Goal: Transaction & Acquisition: Book appointment/travel/reservation

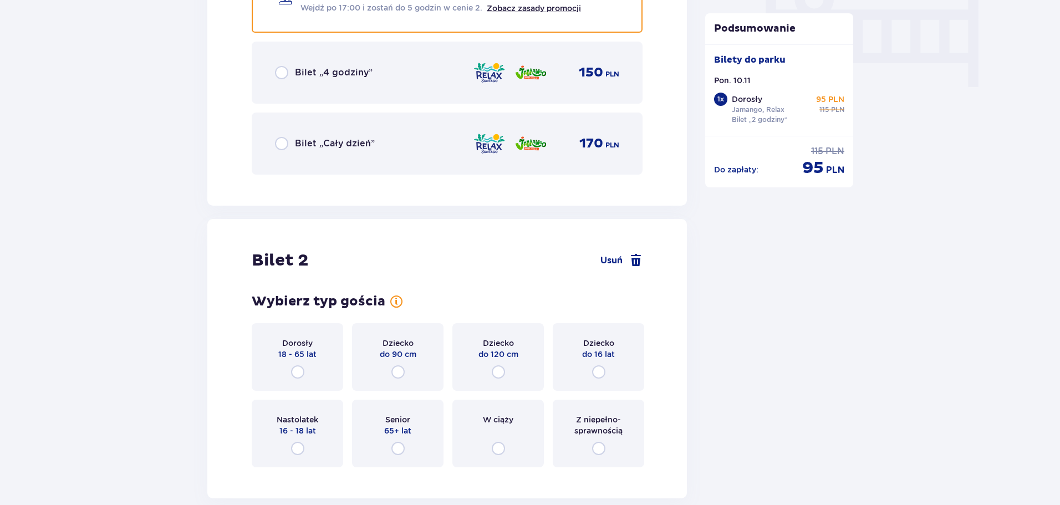
scroll to position [1166, 0]
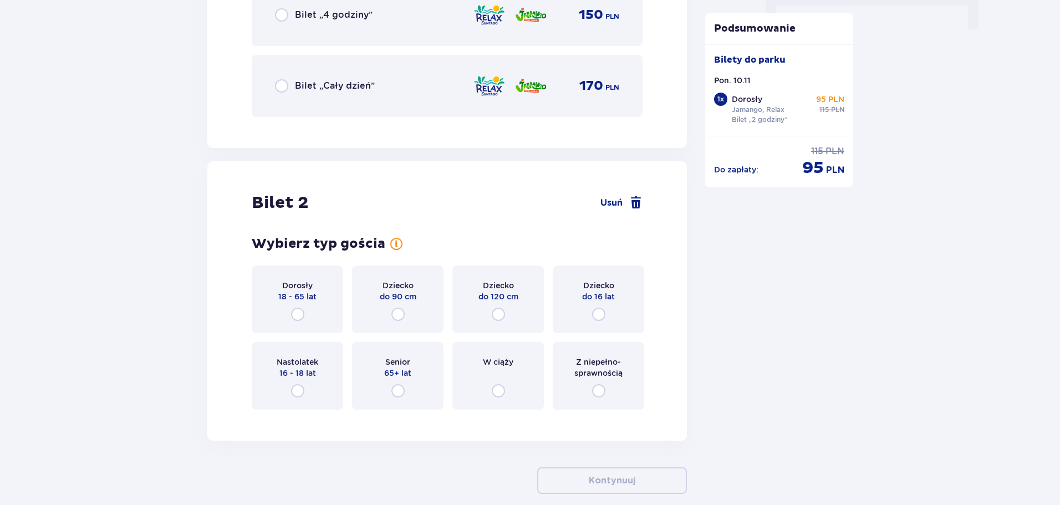
click at [298, 311] on input "radio" at bounding box center [297, 314] width 13 height 13
radio input "true"
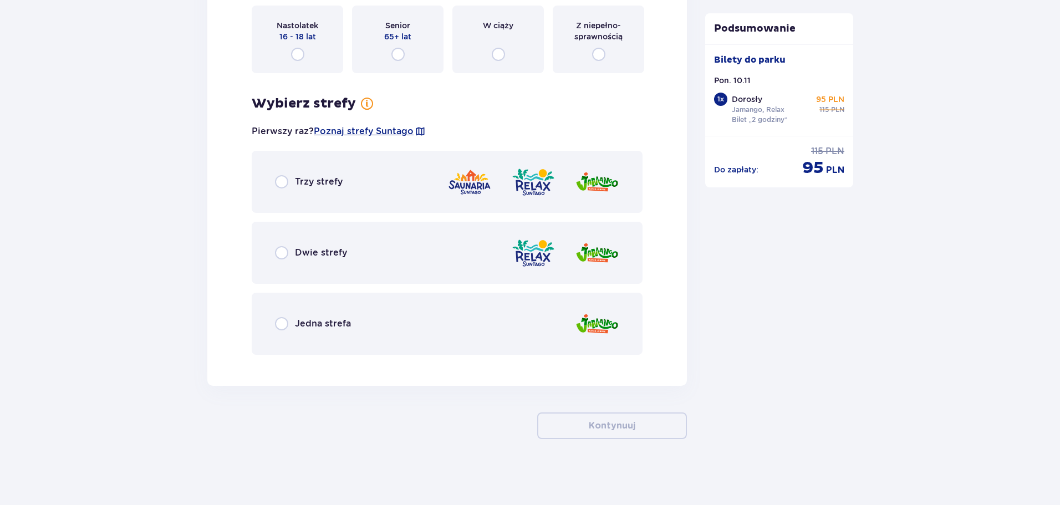
scroll to position [1503, 0]
click at [285, 252] on input "radio" at bounding box center [281, 252] width 13 height 13
radio input "true"
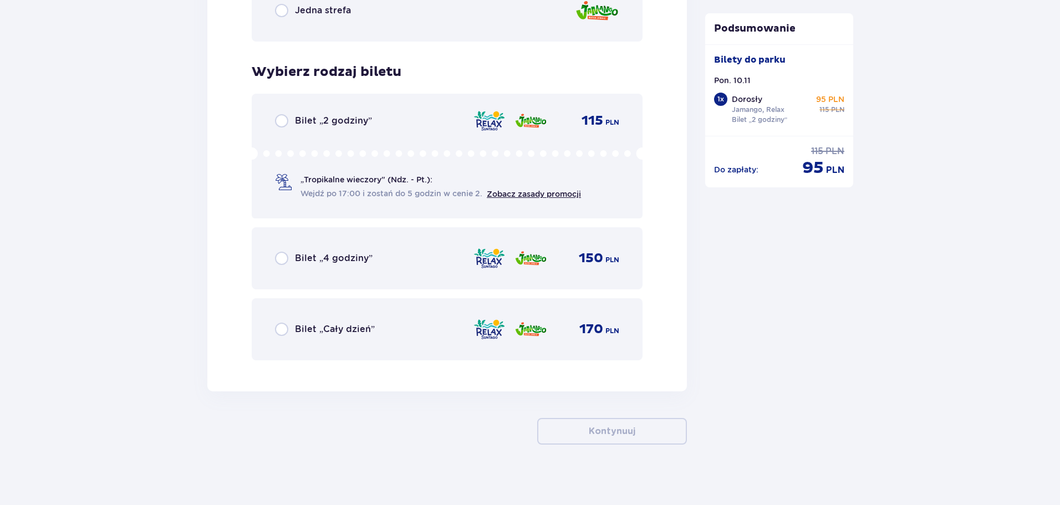
scroll to position [1822, 0]
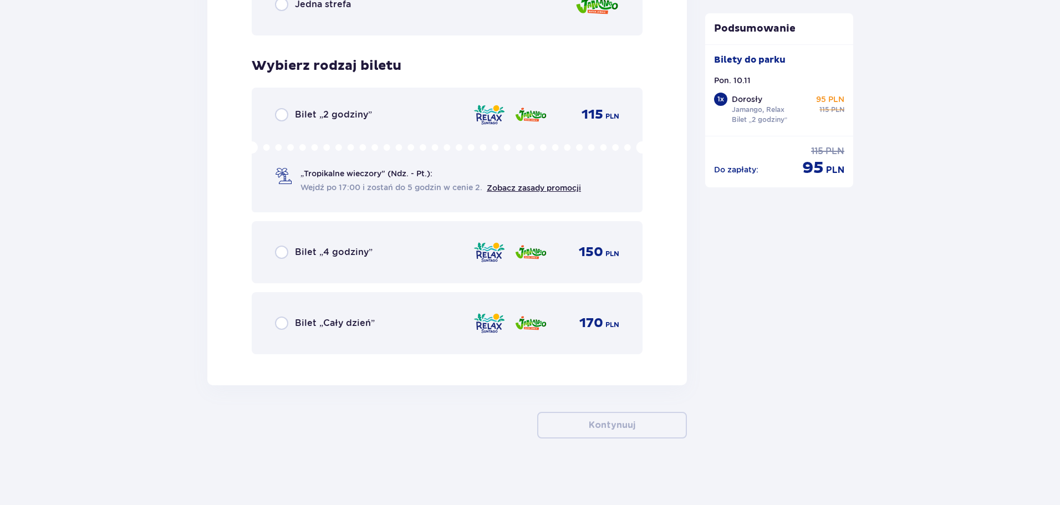
click at [282, 114] on input "radio" at bounding box center [281, 114] width 13 height 13
radio input "true"
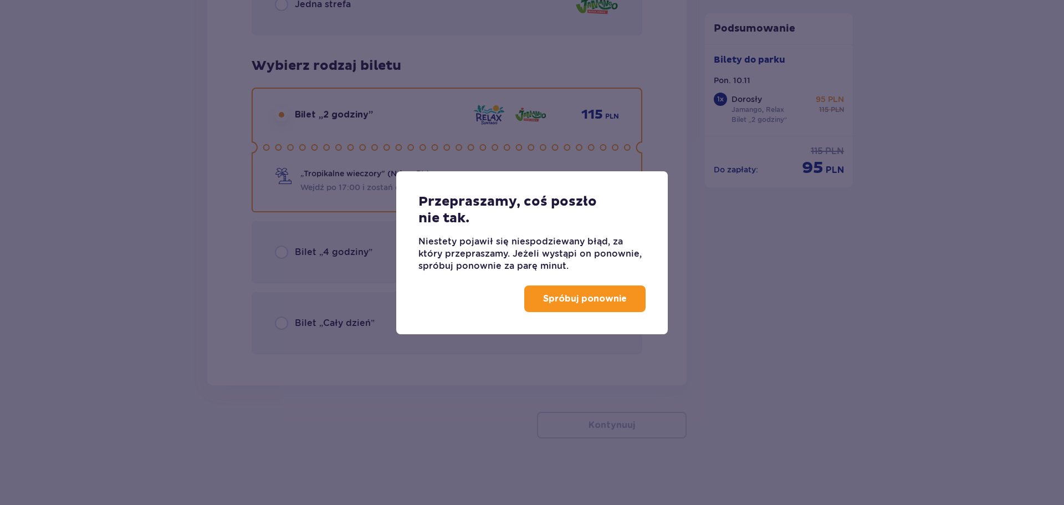
click at [601, 302] on p "Spróbuj ponownie" at bounding box center [585, 299] width 84 height 12
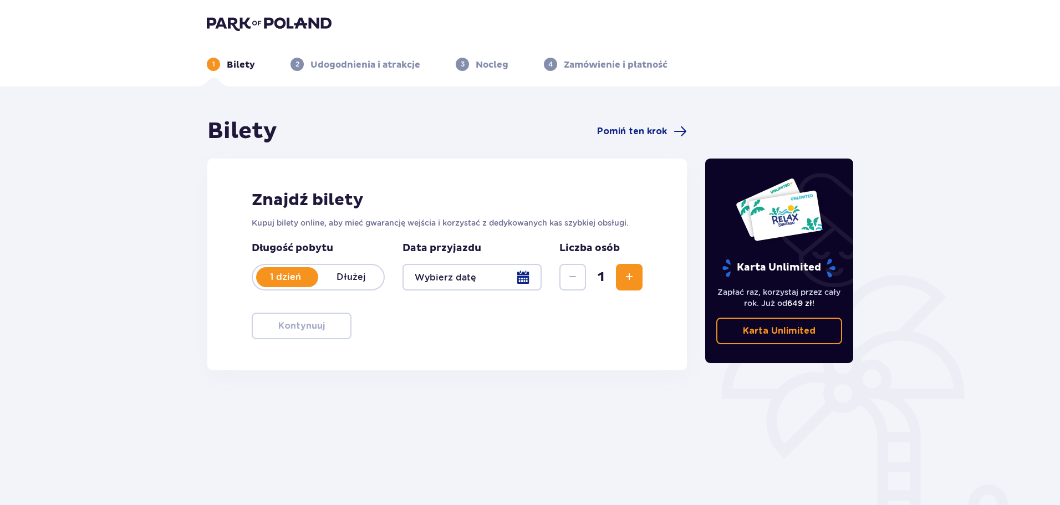
click at [520, 280] on div at bounding box center [471, 277] width 139 height 27
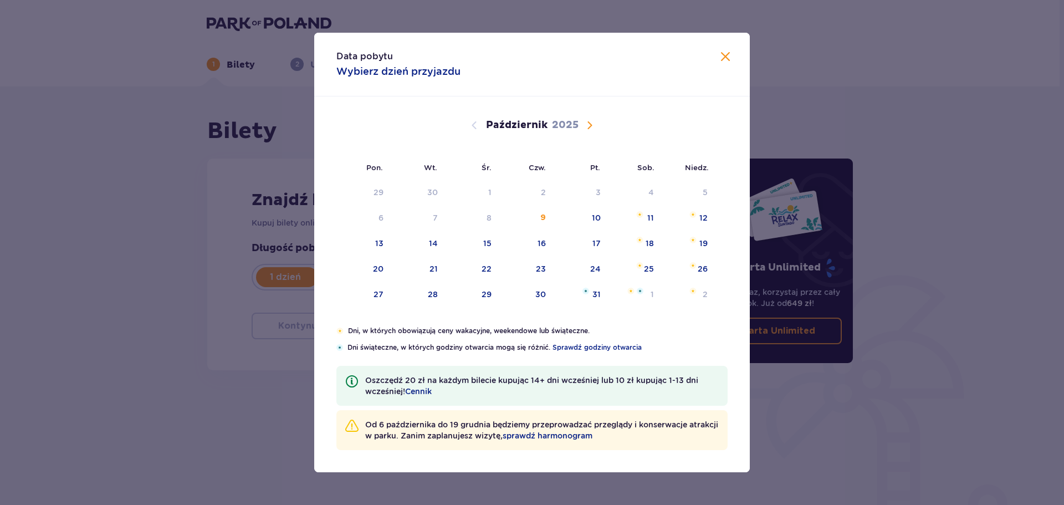
click at [590, 125] on span "Następny miesiąc" at bounding box center [589, 125] width 13 height 13
click at [612, 345] on span "Sprawdź godziny otwarcia" at bounding box center [597, 348] width 89 height 10
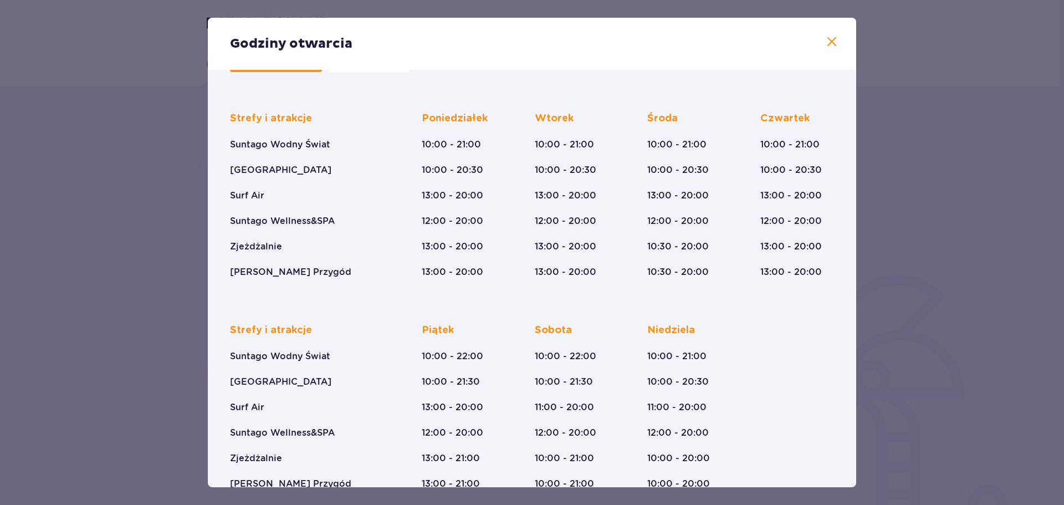
scroll to position [81, 0]
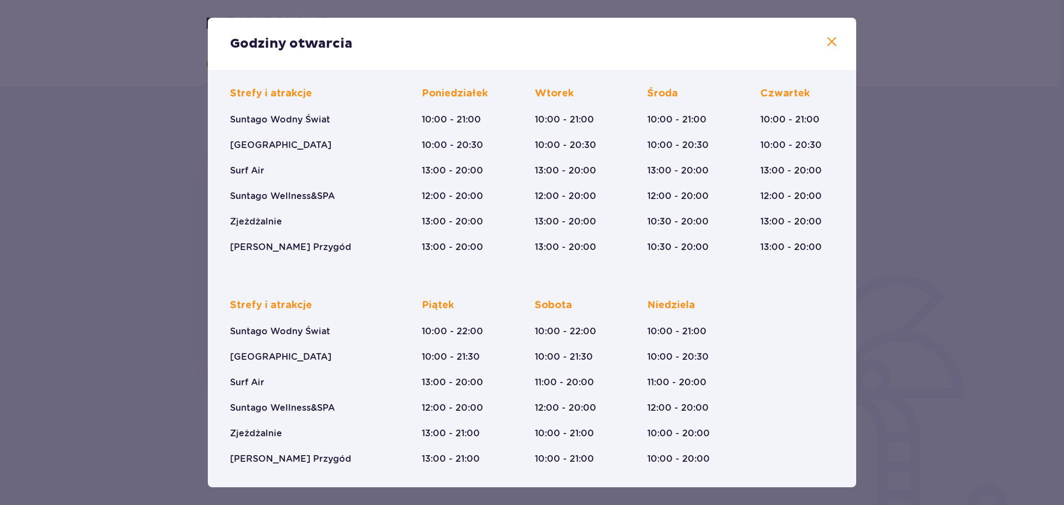
click at [831, 39] on span at bounding box center [831, 41] width 13 height 13
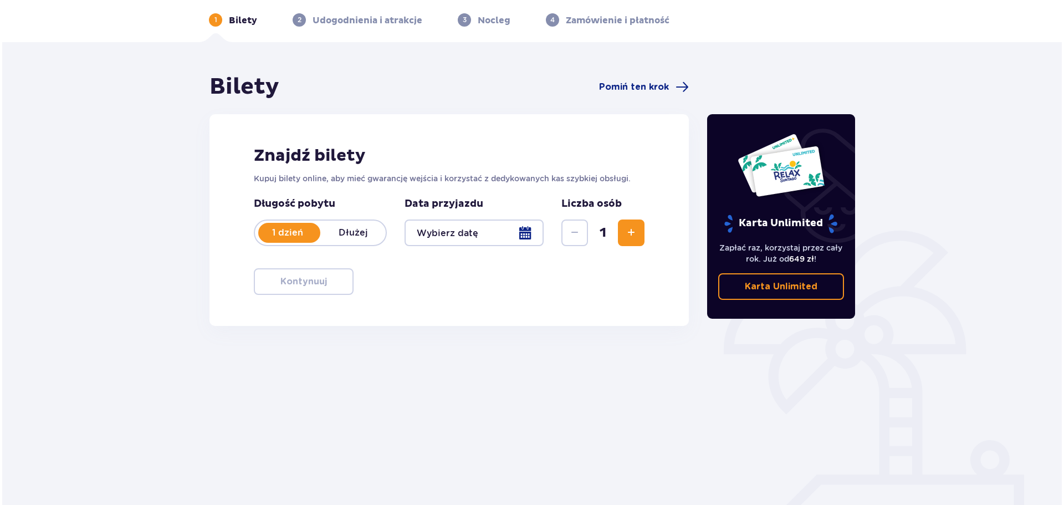
scroll to position [60, 0]
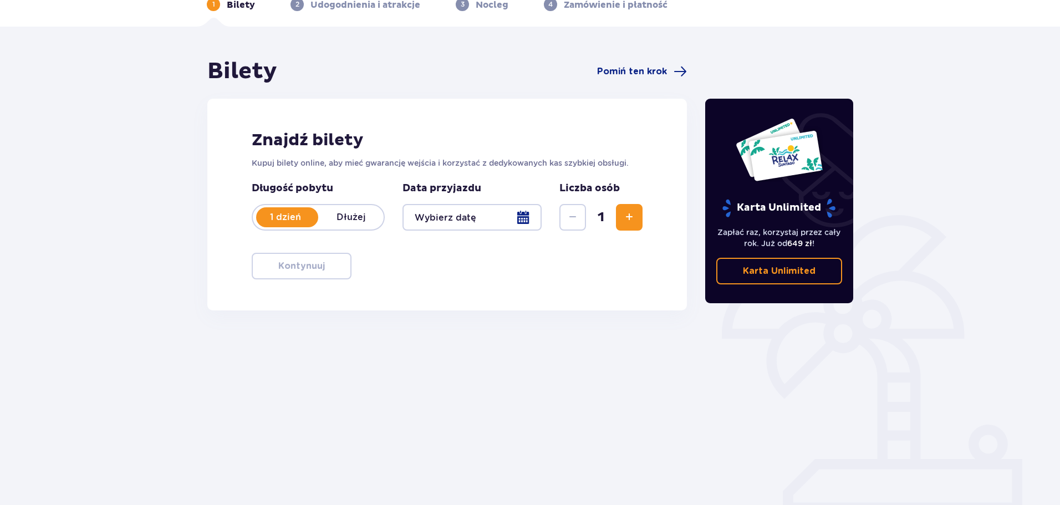
click at [524, 215] on div at bounding box center [471, 217] width 139 height 27
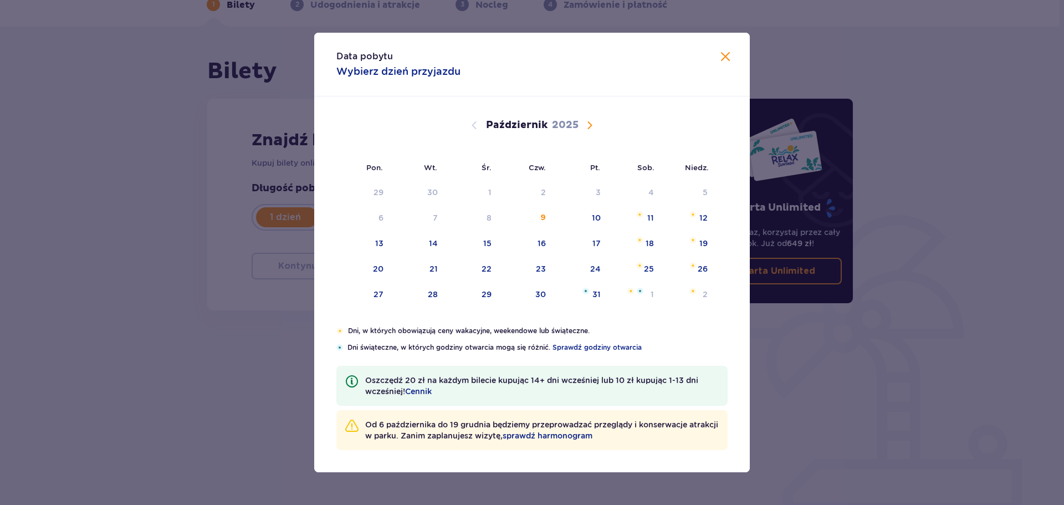
click at [590, 122] on span "Następny miesiąc" at bounding box center [589, 125] width 13 height 13
click at [586, 434] on span "sprawdź harmonogram" at bounding box center [548, 435] width 90 height 11
click at [648, 221] on div "8" at bounding box center [650, 217] width 5 height 11
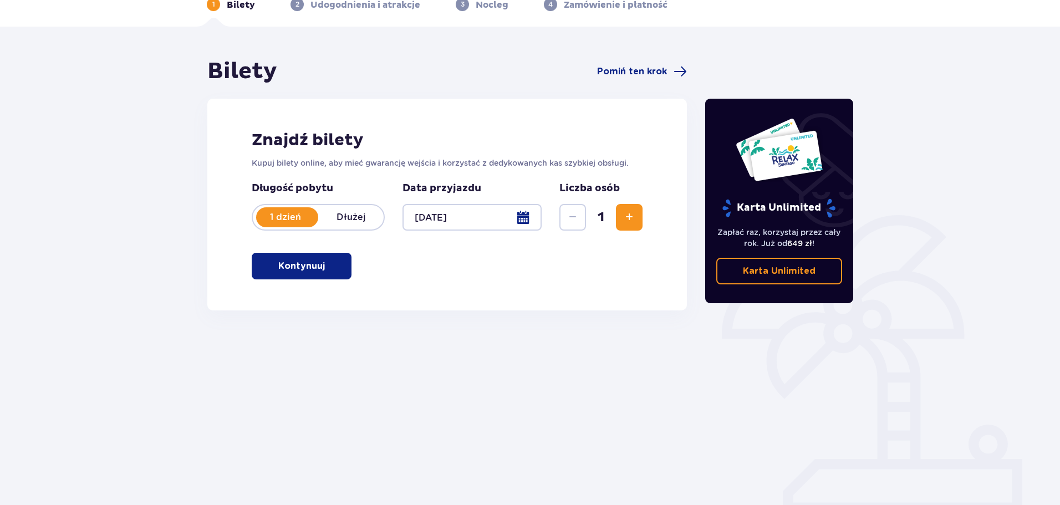
click at [524, 218] on div at bounding box center [471, 217] width 139 height 27
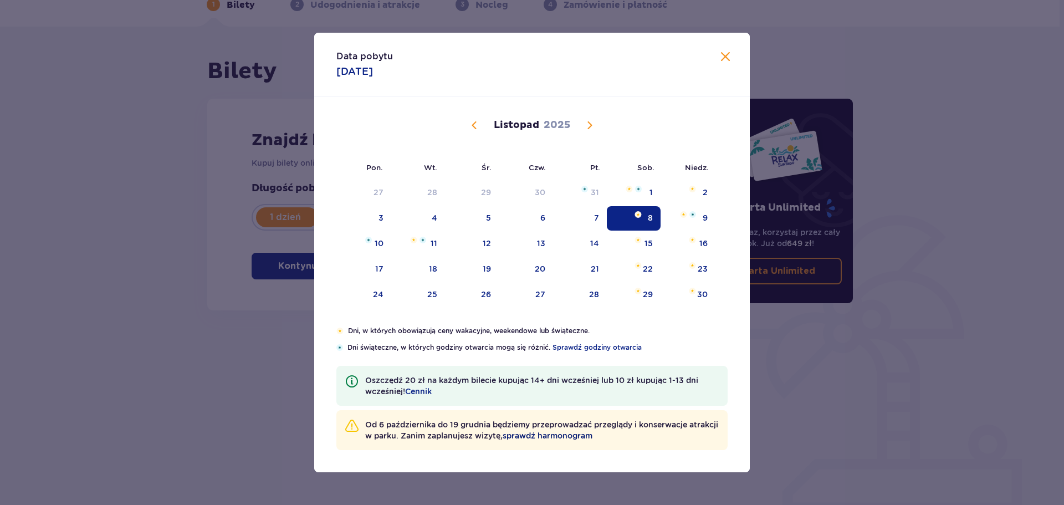
click at [564, 436] on span "sprawdź harmonogram" at bounding box center [548, 435] width 90 height 11
click at [710, 218] on div "9" at bounding box center [688, 218] width 55 height 24
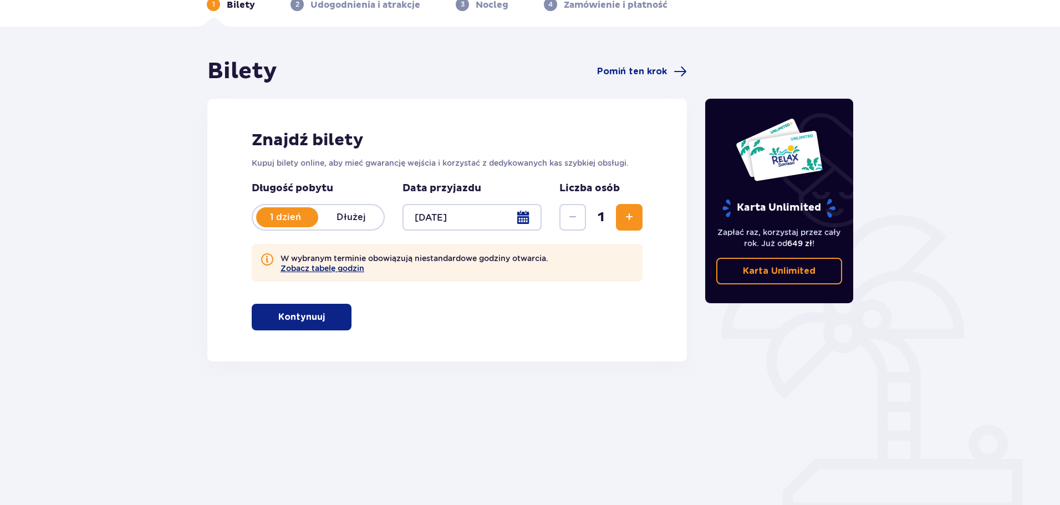
click at [353, 268] on button "Zobacz tabelę godzin" at bounding box center [322, 268] width 84 height 9
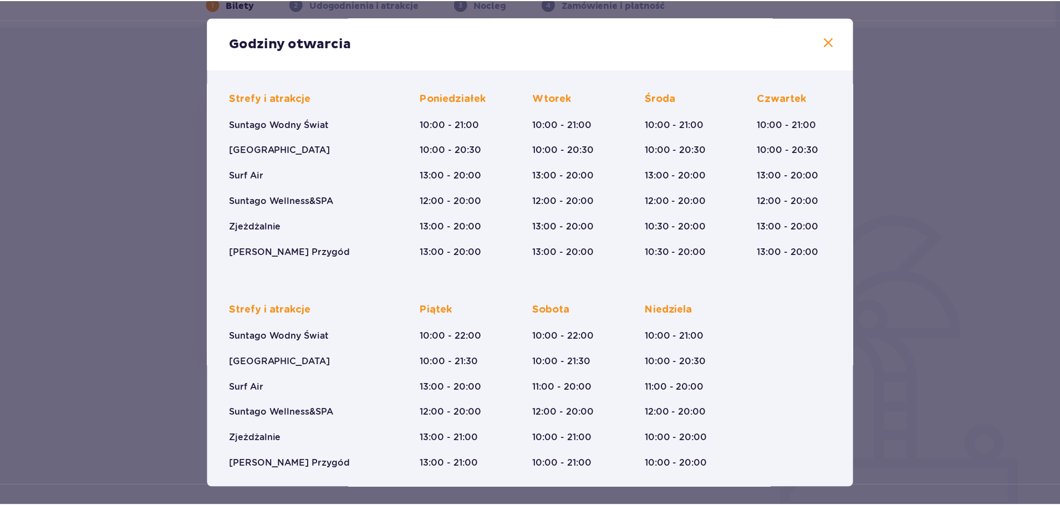
scroll to position [81, 0]
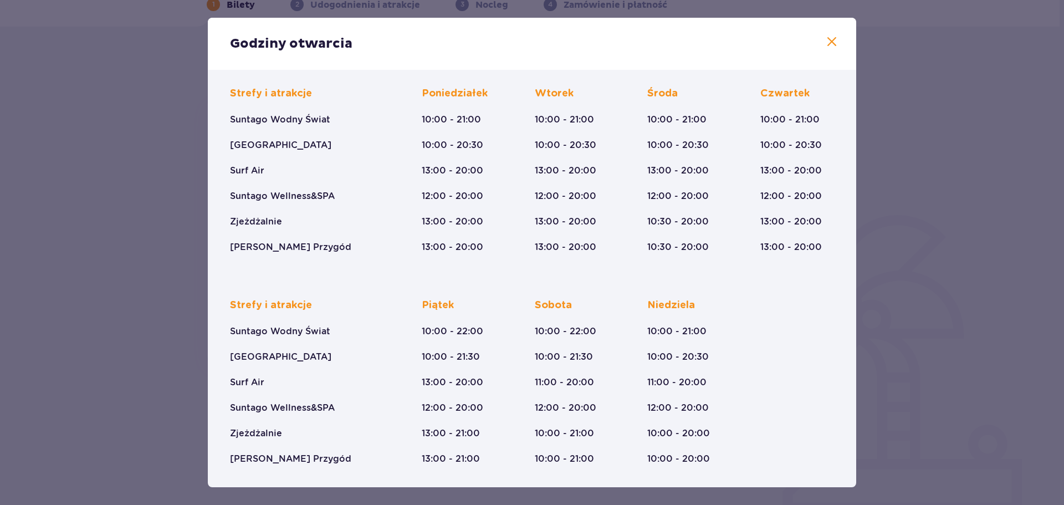
click at [830, 42] on span at bounding box center [831, 41] width 13 height 13
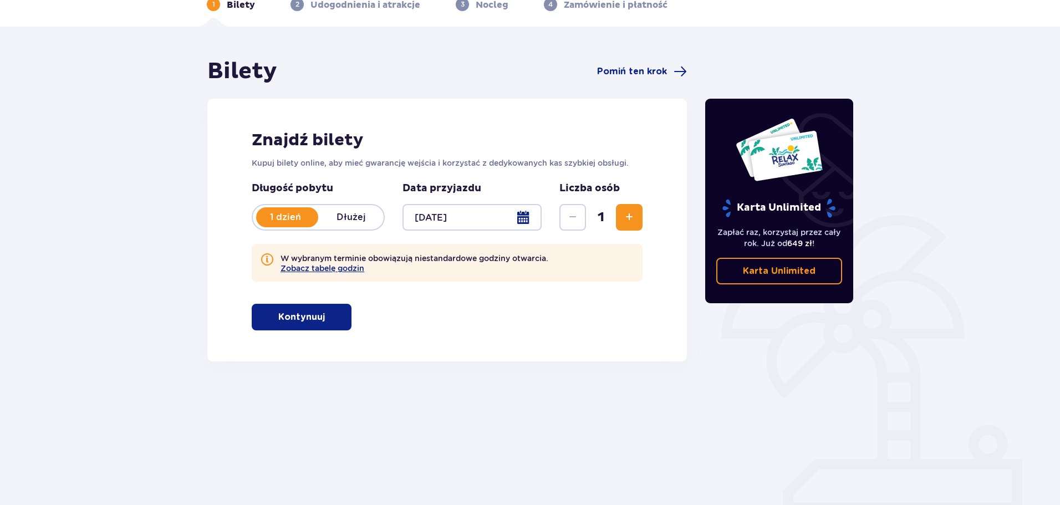
click at [522, 214] on div at bounding box center [471, 217] width 139 height 27
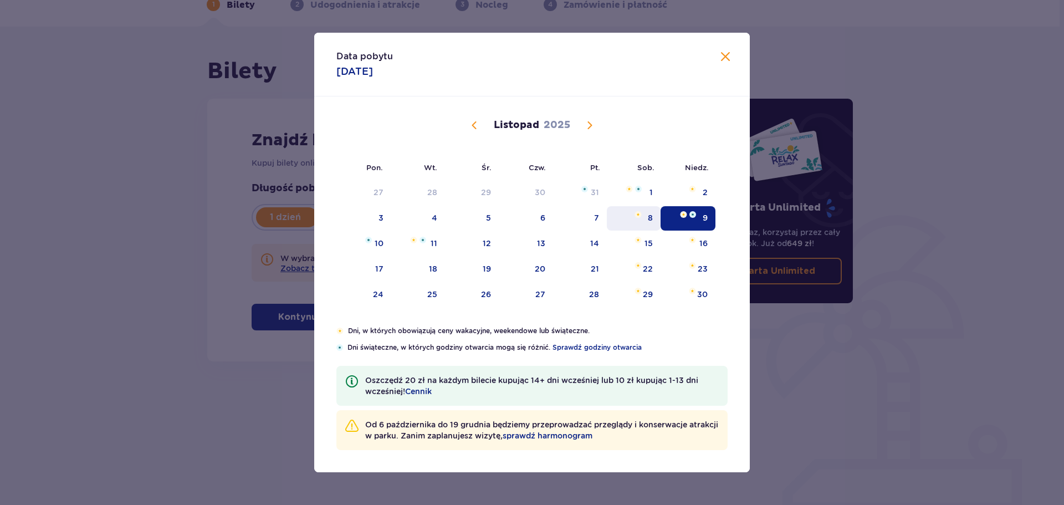
click at [648, 217] on div "8" at bounding box center [650, 217] width 5 height 11
type input "08.11.25"
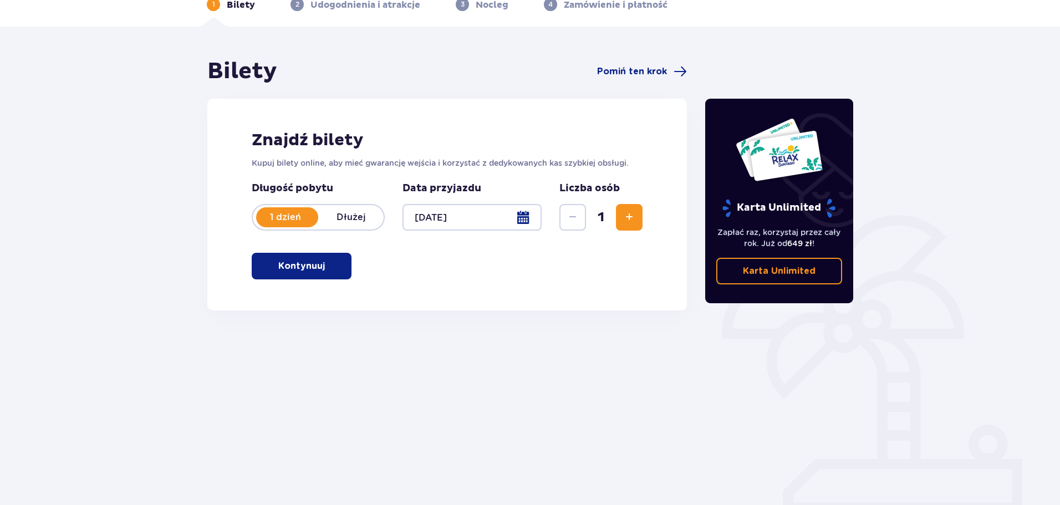
click at [442, 290] on div "Znajdź bilety Kupuj bilety online, aby mieć gwarancję wejścia i korzystać z ded…" at bounding box center [446, 205] width 479 height 212
drag, startPoint x: 295, startPoint y: 275, endPoint x: 354, endPoint y: 293, distance: 61.2
click at [294, 276] on button "Kontynuuj" at bounding box center [302, 266] width 100 height 27
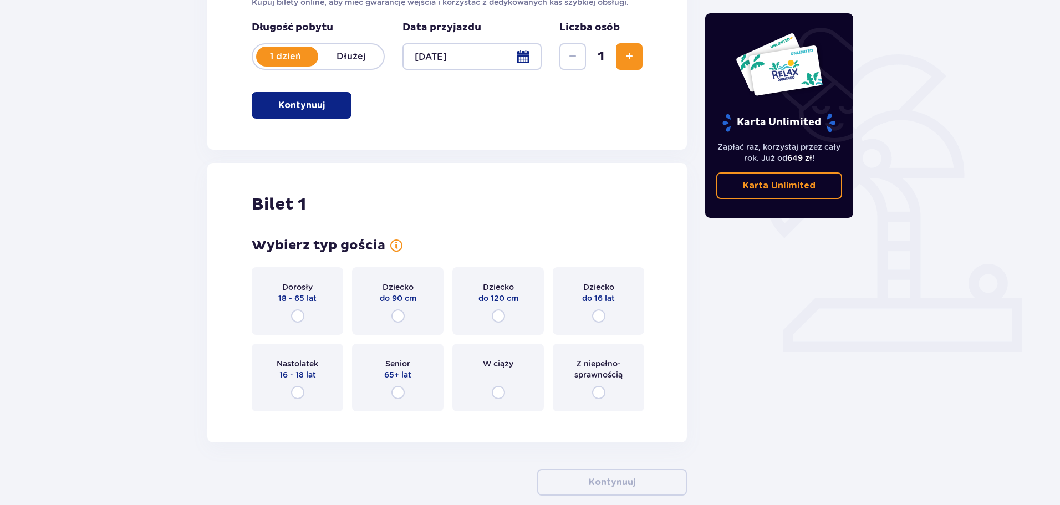
scroll to position [222, 0]
click at [295, 315] on input "radio" at bounding box center [297, 314] width 13 height 13
radio input "true"
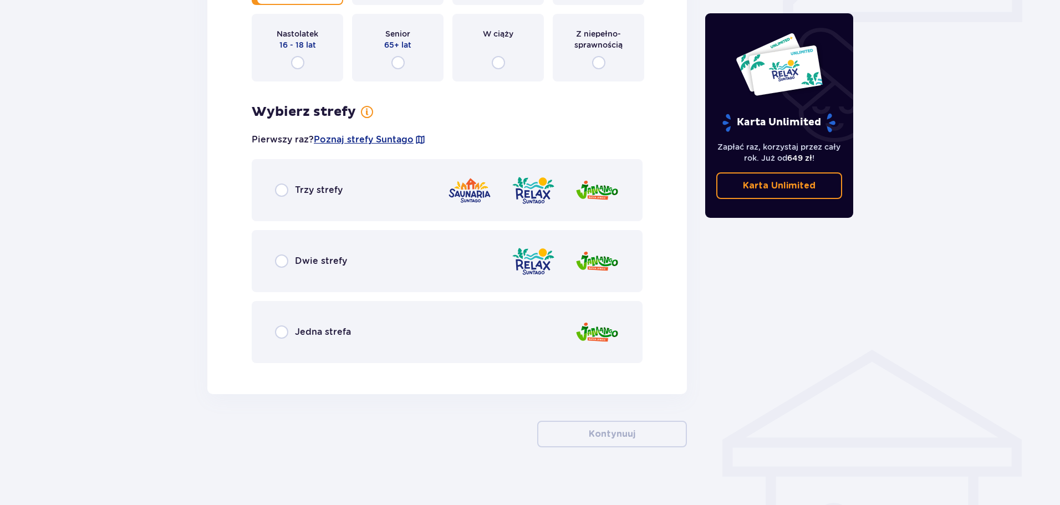
scroll to position [559, 0]
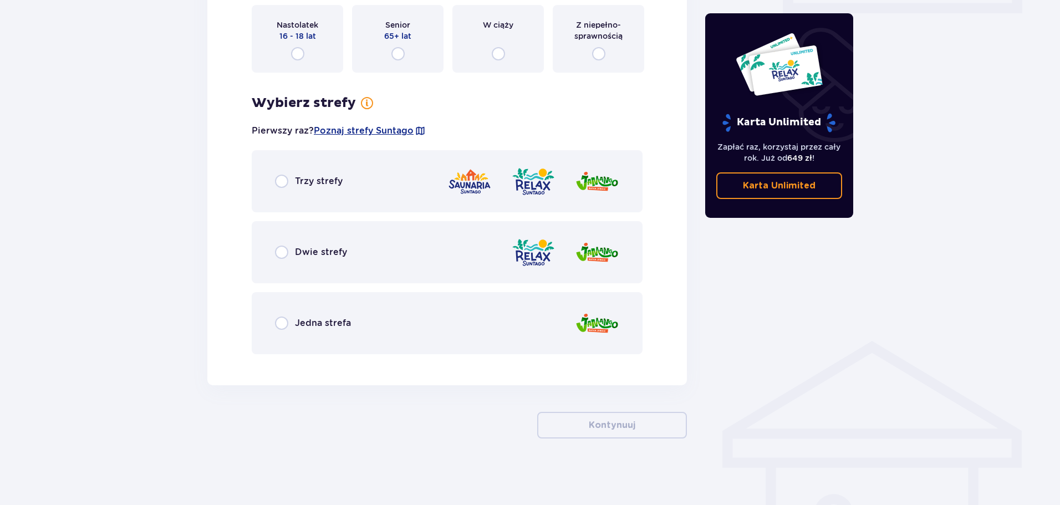
click at [280, 253] on input "radio" at bounding box center [281, 252] width 13 height 13
radio input "true"
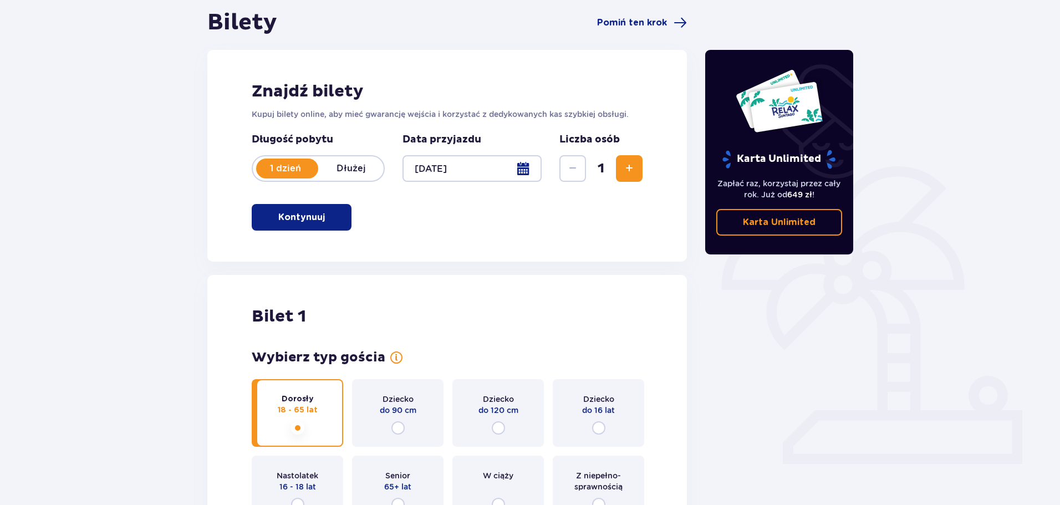
scroll to position [47, 0]
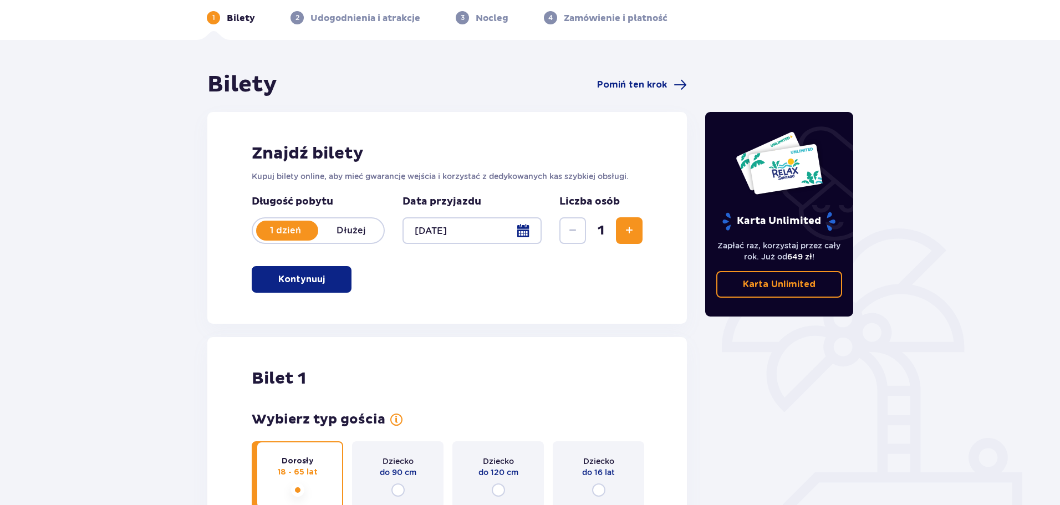
click at [623, 229] on span "Zwiększ" at bounding box center [628, 230] width 13 height 13
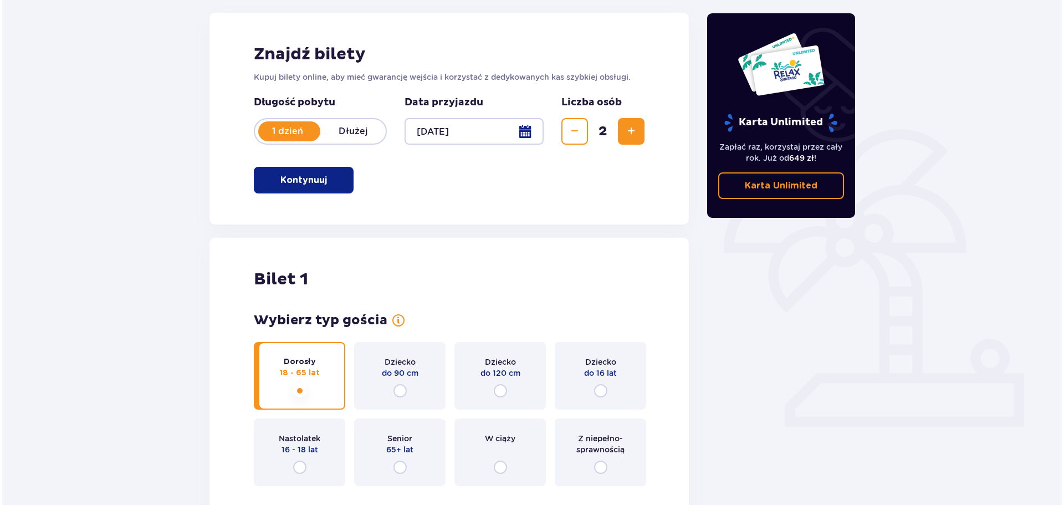
scroll to position [93, 0]
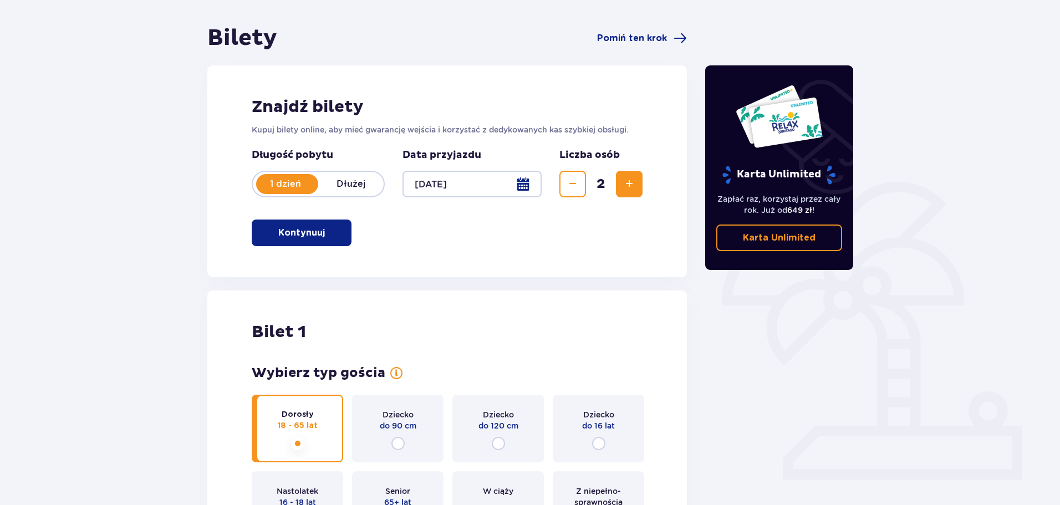
click at [517, 187] on div at bounding box center [471, 184] width 139 height 27
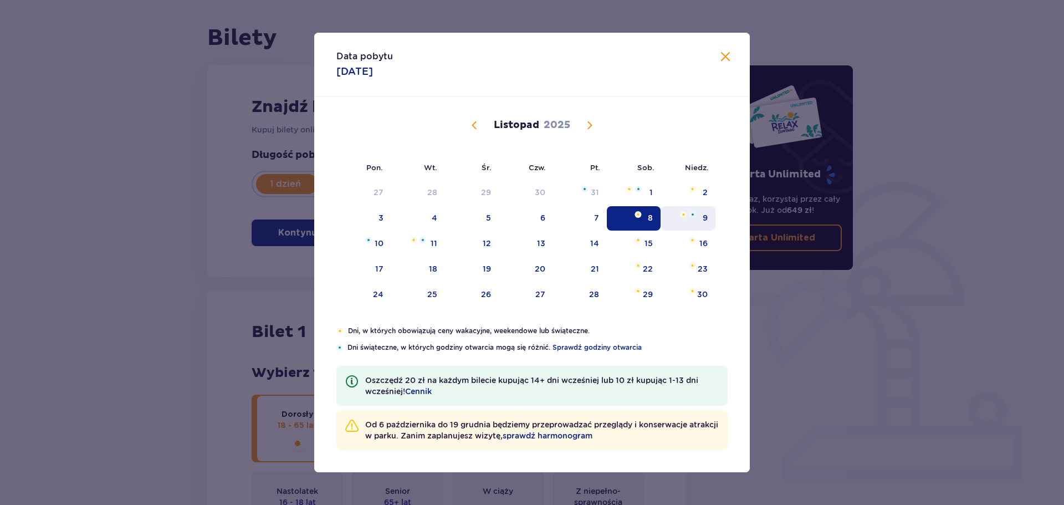
click at [687, 214] on img "niedziela, 9 listopada 2025" at bounding box center [683, 214] width 7 height 7
type input "09.11.25"
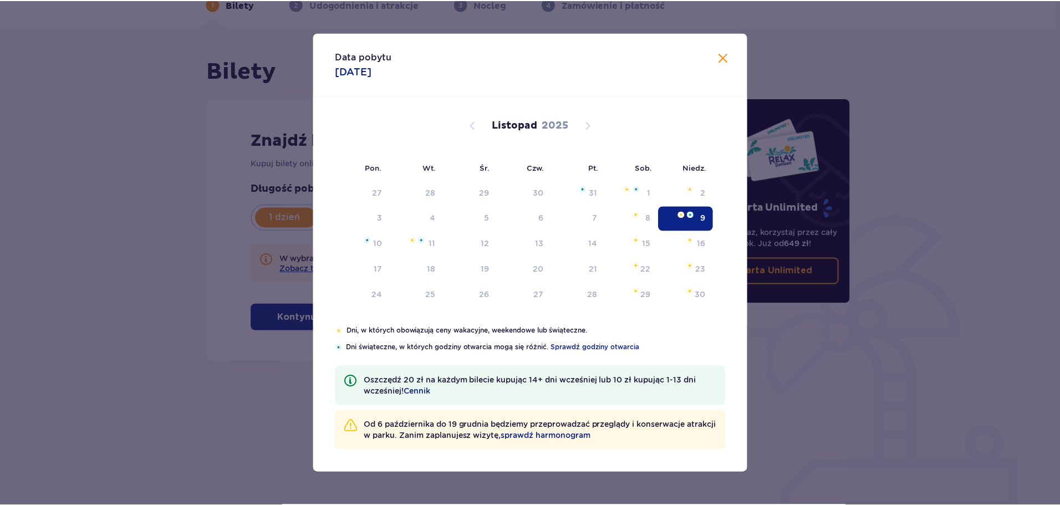
scroll to position [60, 0]
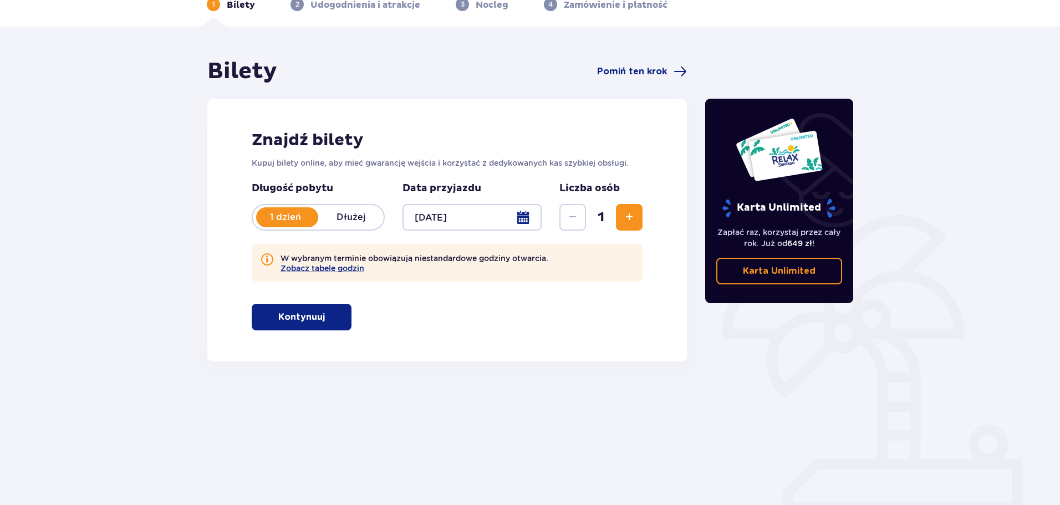
click at [622, 226] on button "Zwiększ" at bounding box center [629, 217] width 27 height 27
click at [296, 315] on p "Kontynuuj" at bounding box center [301, 317] width 47 height 12
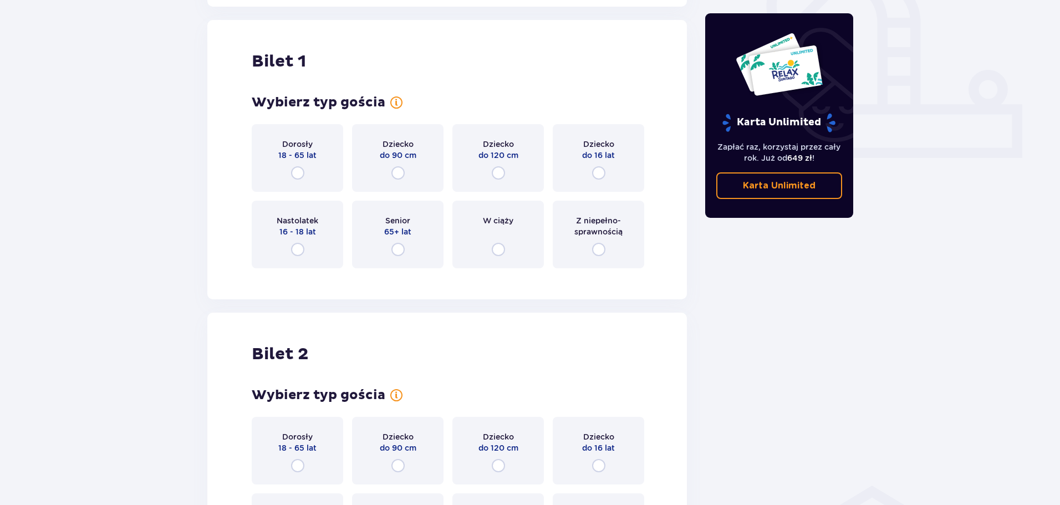
scroll to position [421, 0]
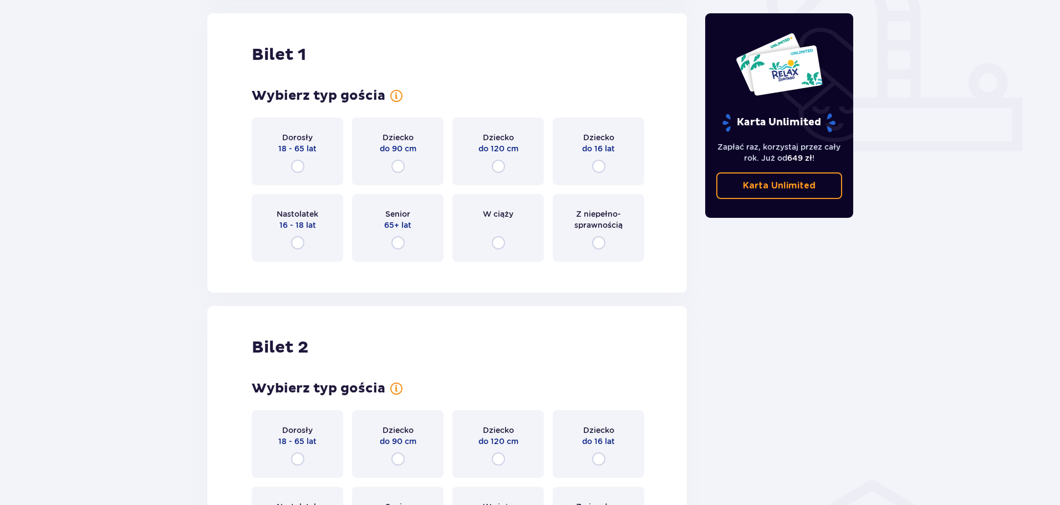
click at [298, 167] on input "radio" at bounding box center [297, 166] width 13 height 13
radio input "true"
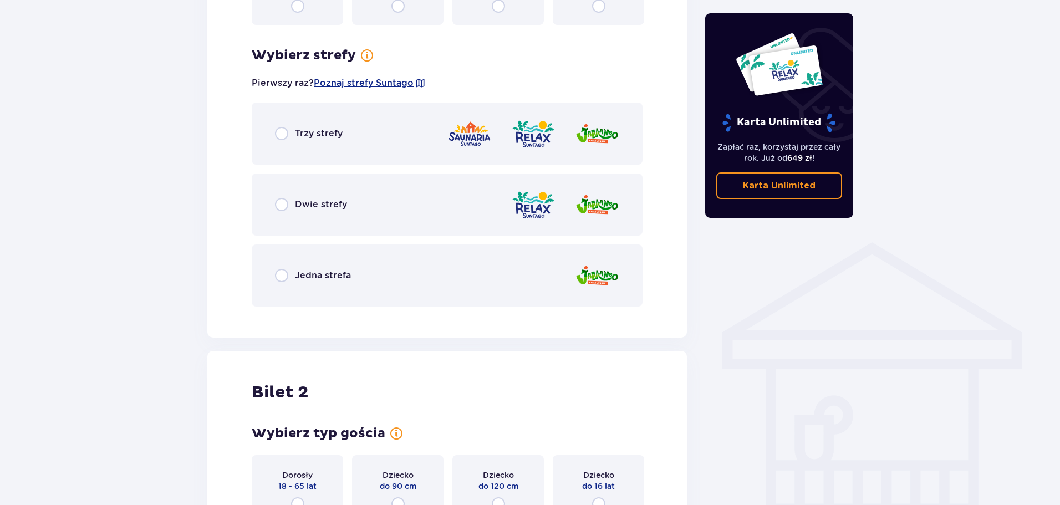
scroll to position [692, 0]
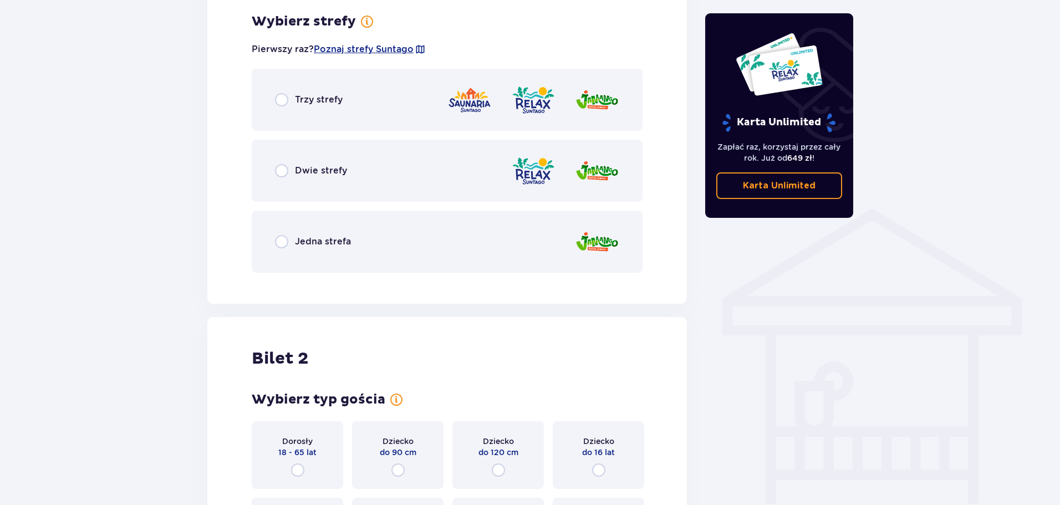
click at [284, 168] on input "radio" at bounding box center [281, 170] width 13 height 13
radio input "true"
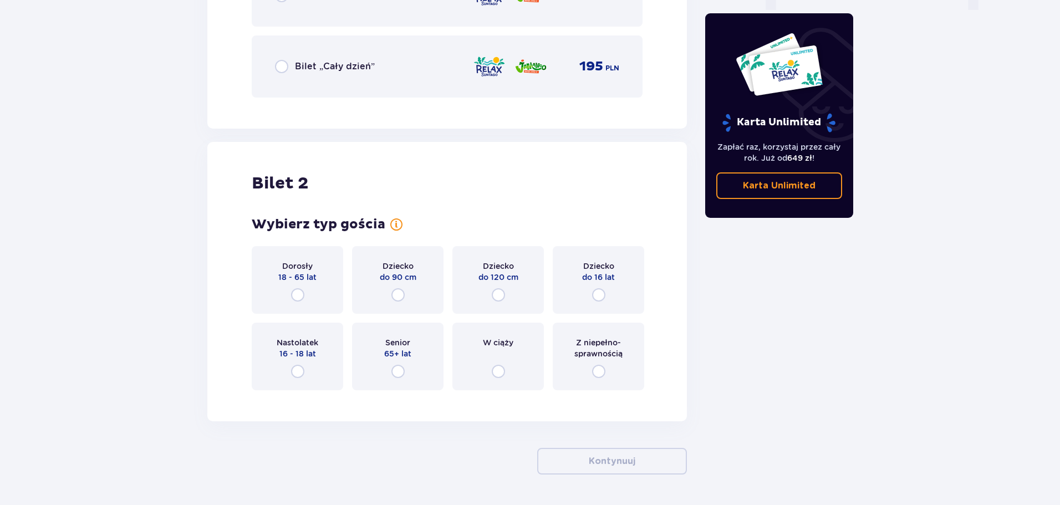
scroll to position [1166, 0]
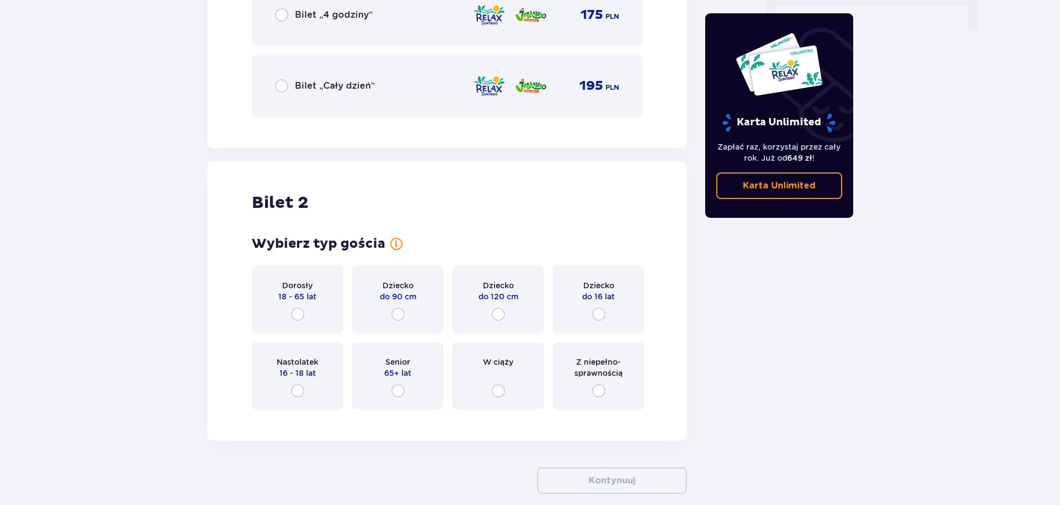
click at [299, 317] on input "radio" at bounding box center [297, 314] width 13 height 13
radio input "true"
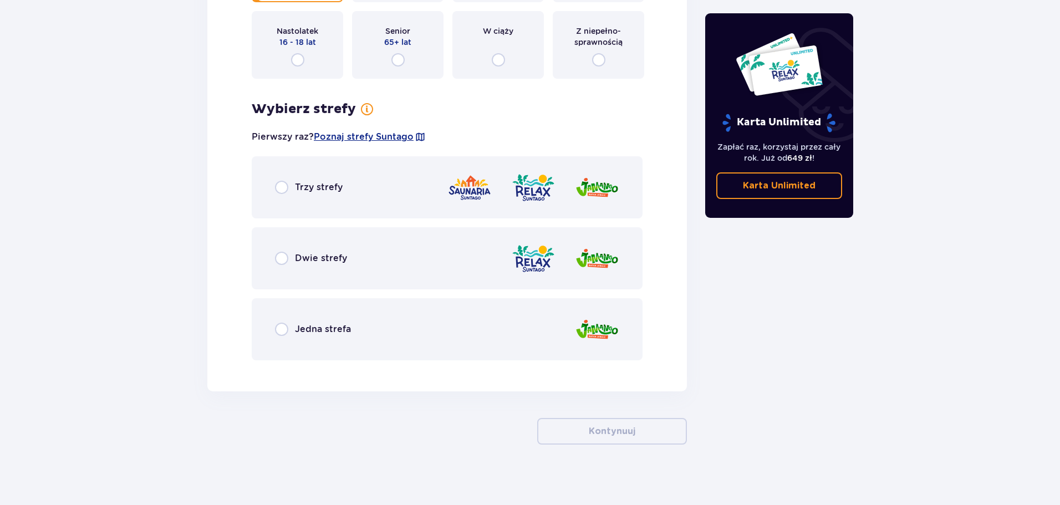
scroll to position [1503, 0]
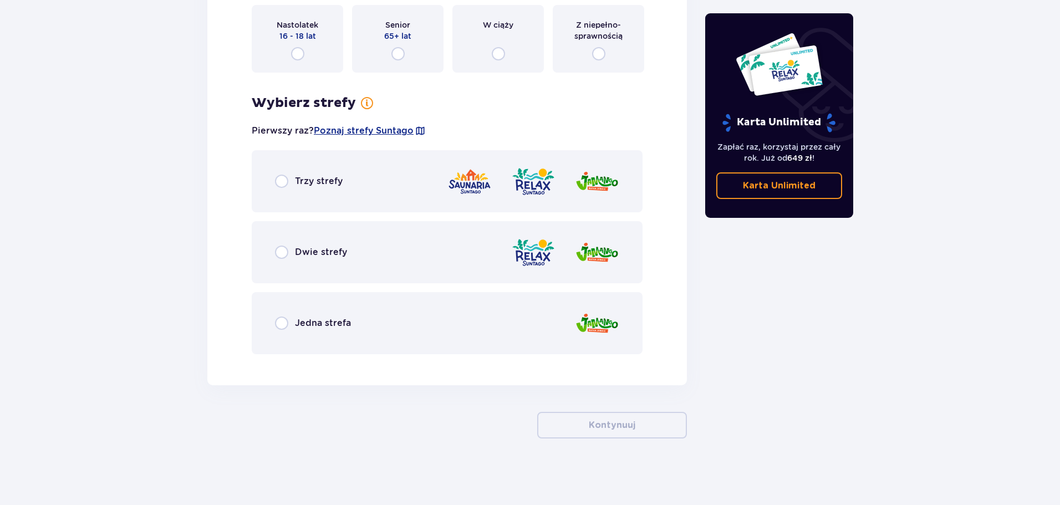
click at [279, 254] on input "radio" at bounding box center [281, 252] width 13 height 13
radio input "true"
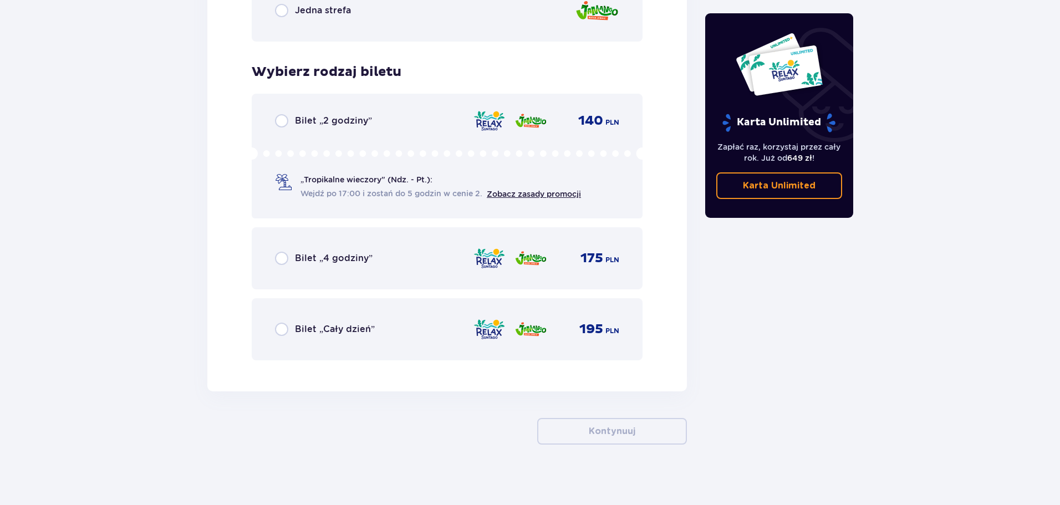
scroll to position [1822, 0]
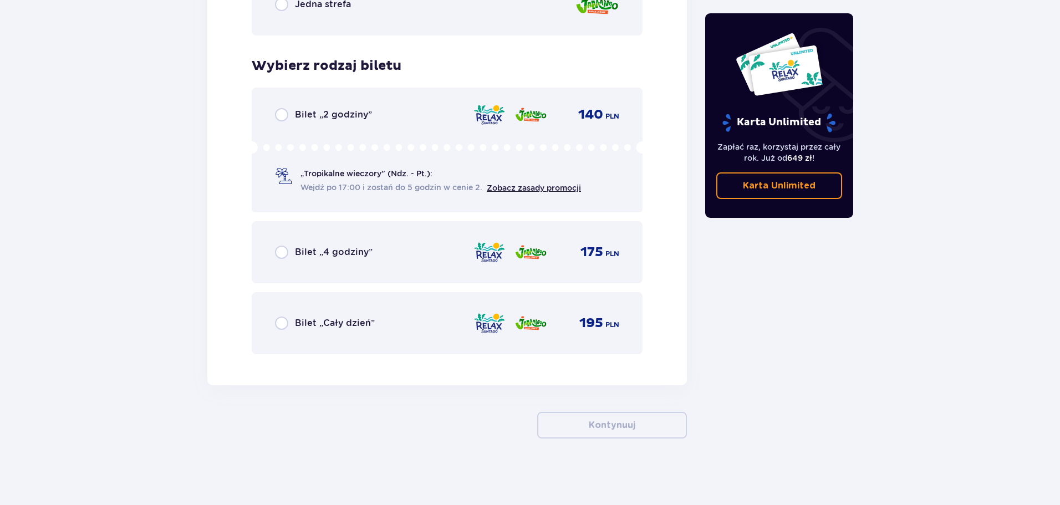
click at [280, 116] on input "radio" at bounding box center [281, 114] width 13 height 13
radio input "true"
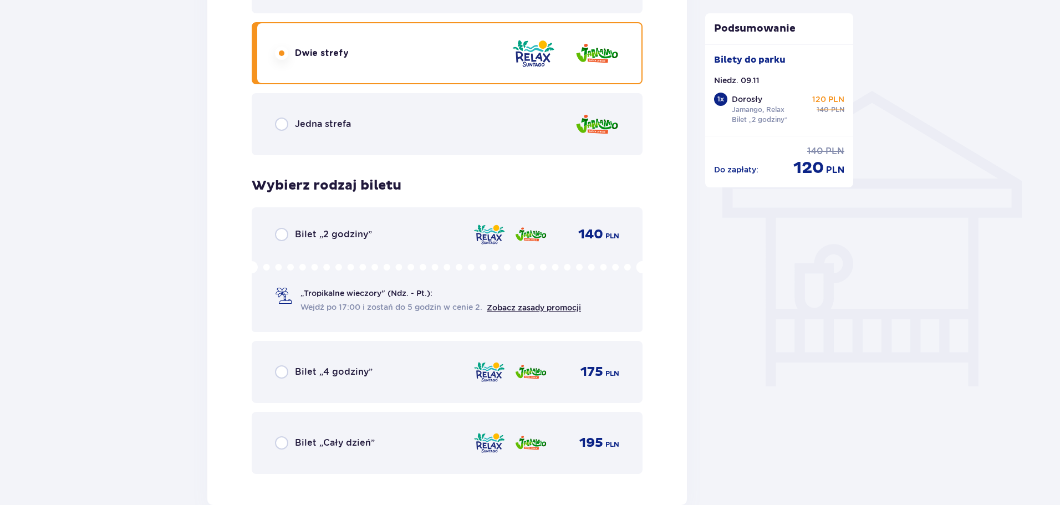
scroll to position [865, 0]
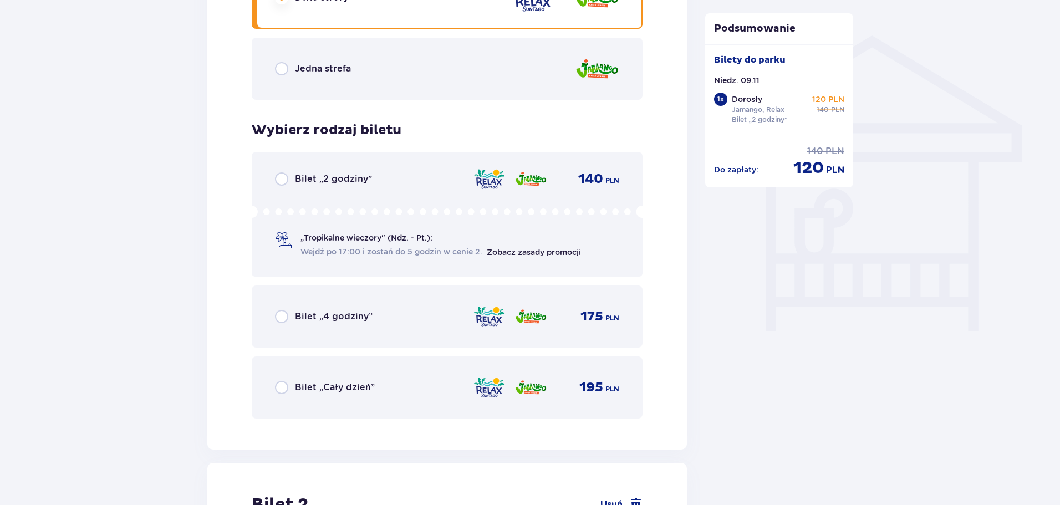
click at [284, 182] on input "radio" at bounding box center [281, 178] width 13 height 13
radio input "true"
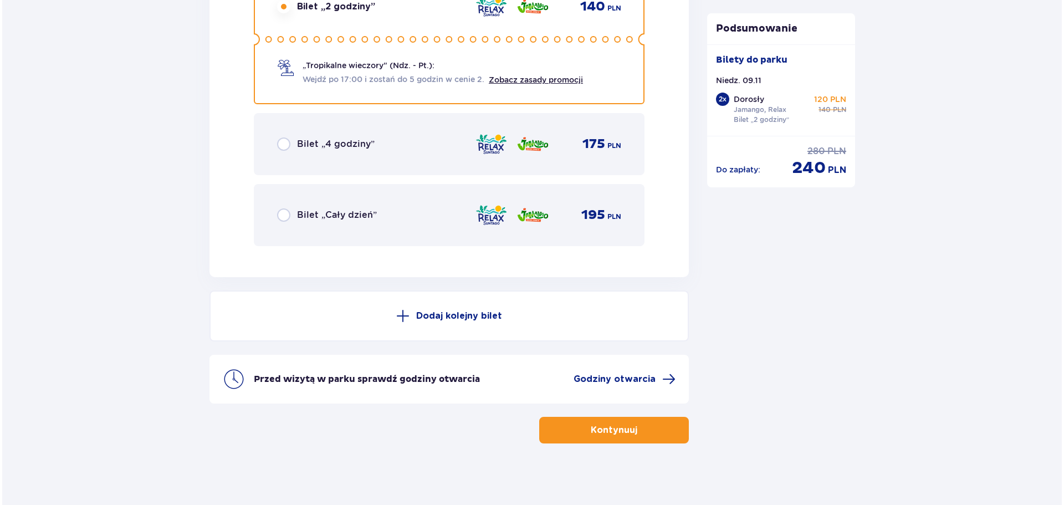
scroll to position [1935, 0]
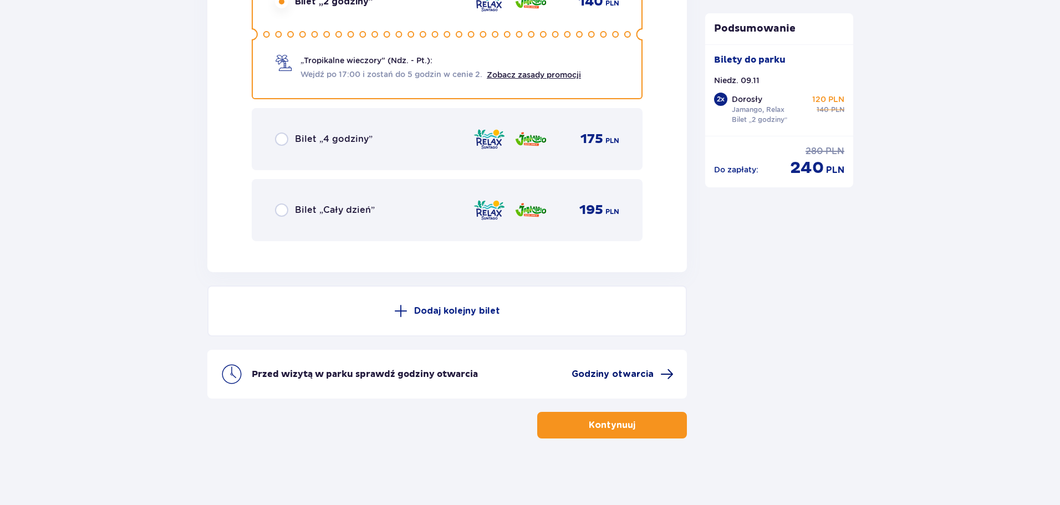
click at [622, 372] on span "Godziny otwarcia" at bounding box center [612, 374] width 82 height 12
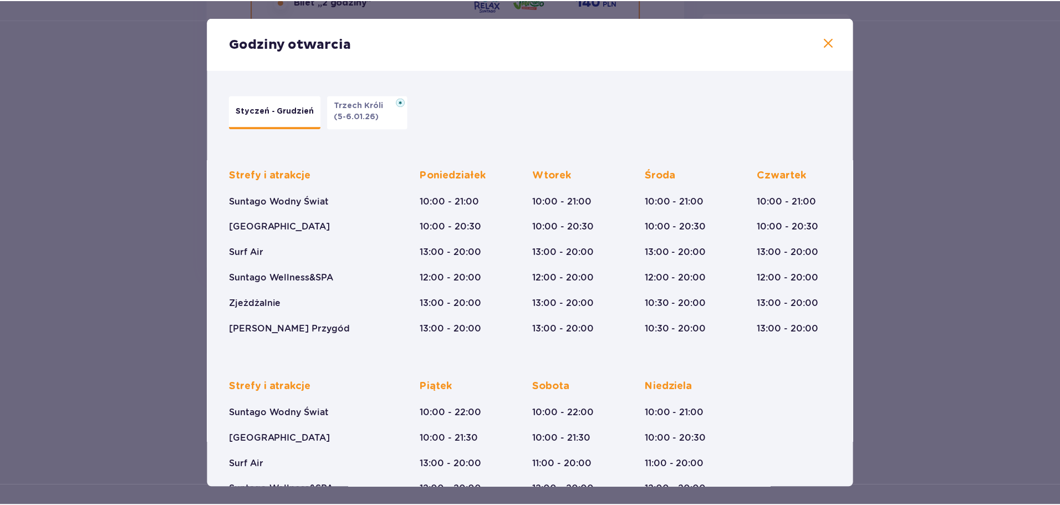
scroll to position [81, 0]
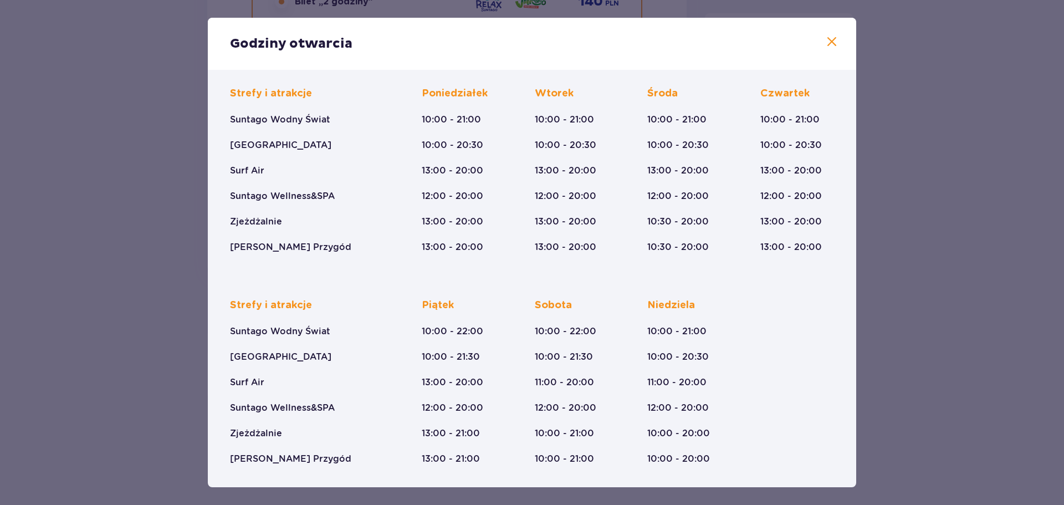
click at [276, 331] on p "Suntago Wodny Świat" at bounding box center [280, 331] width 100 height 12
click at [832, 43] on span at bounding box center [831, 41] width 13 height 13
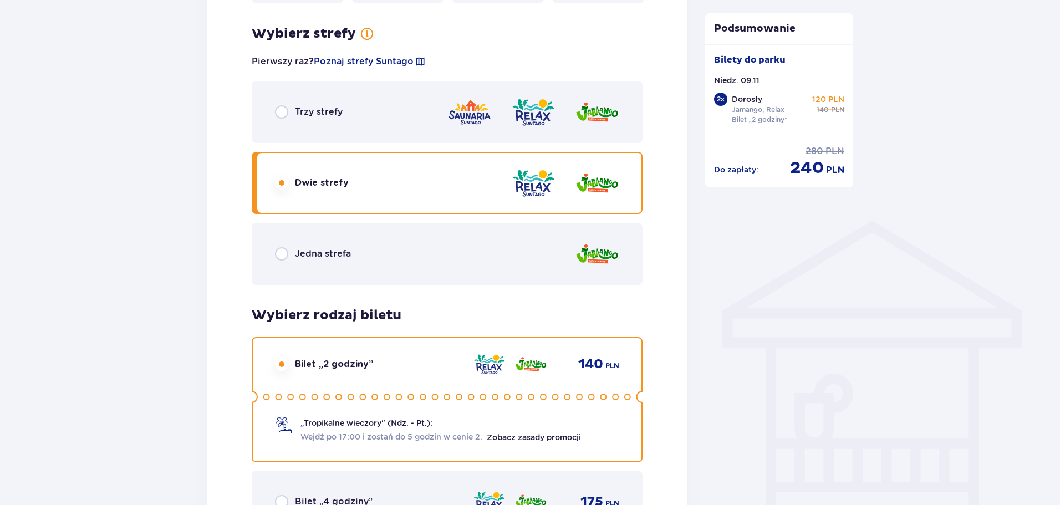
scroll to position [660, 0]
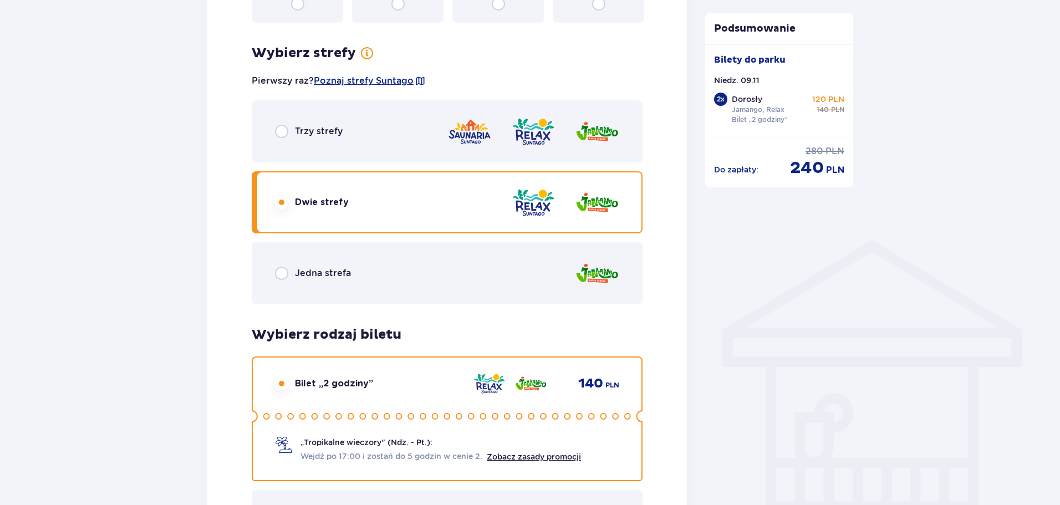
click at [278, 279] on input "radio" at bounding box center [281, 273] width 13 height 13
radio input "true"
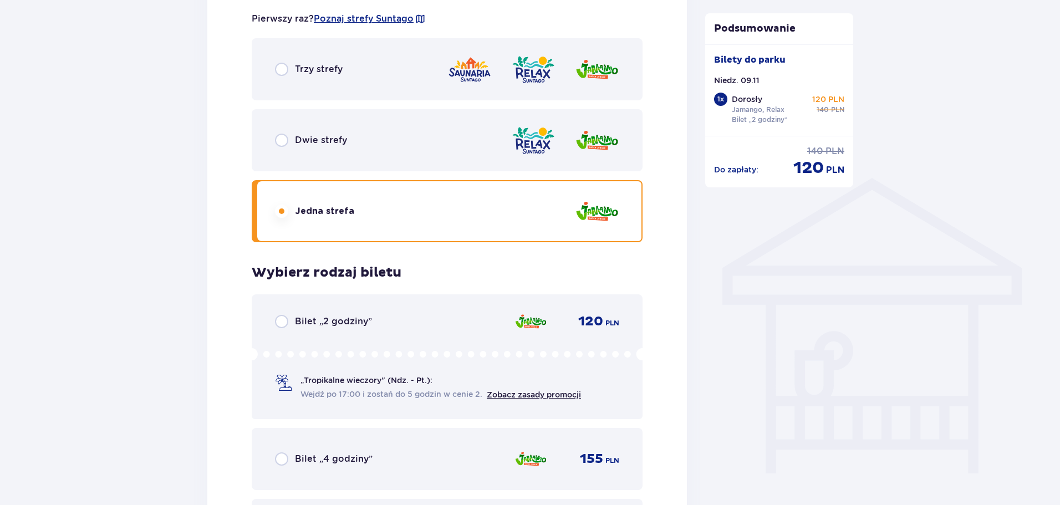
scroll to position [696, 0]
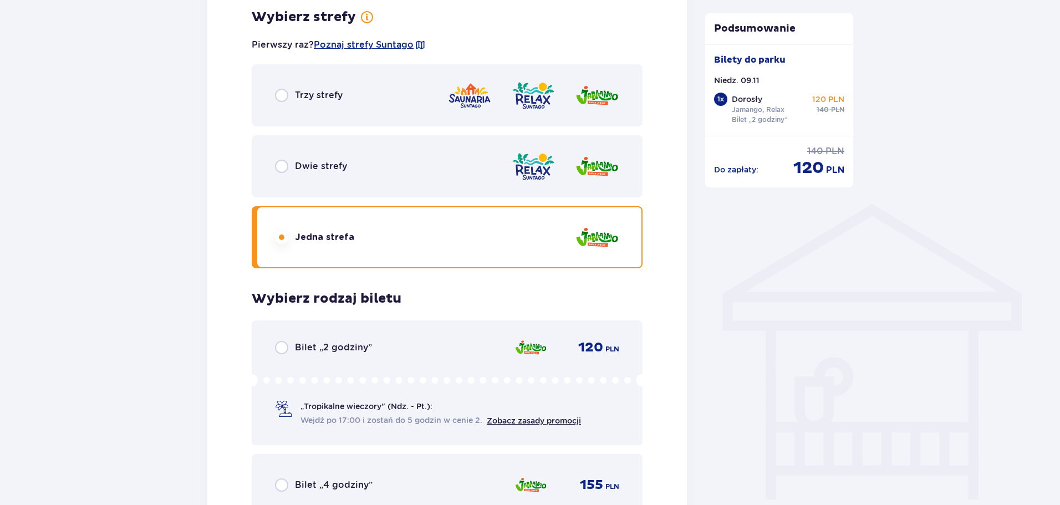
click at [283, 166] on input "radio" at bounding box center [281, 166] width 13 height 13
radio input "true"
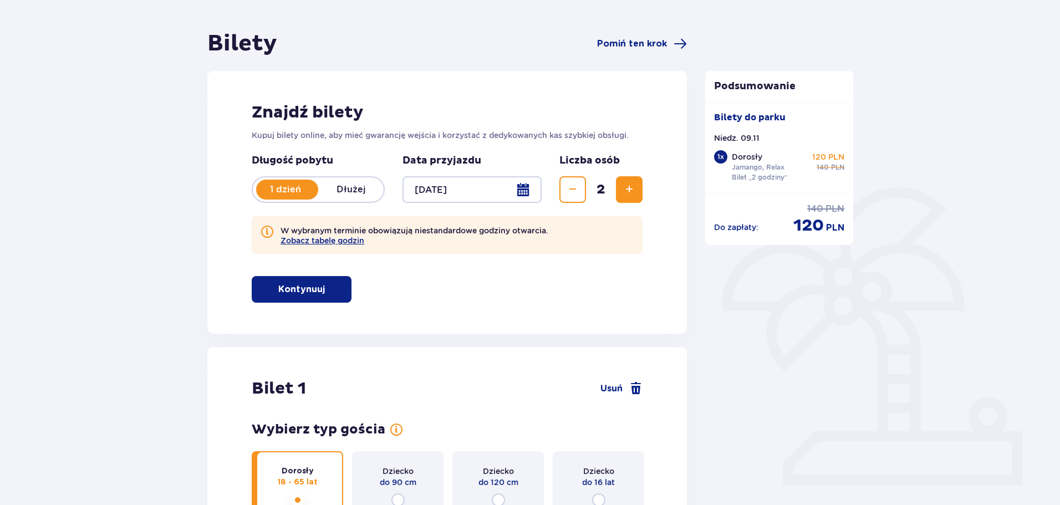
scroll to position [86, 0]
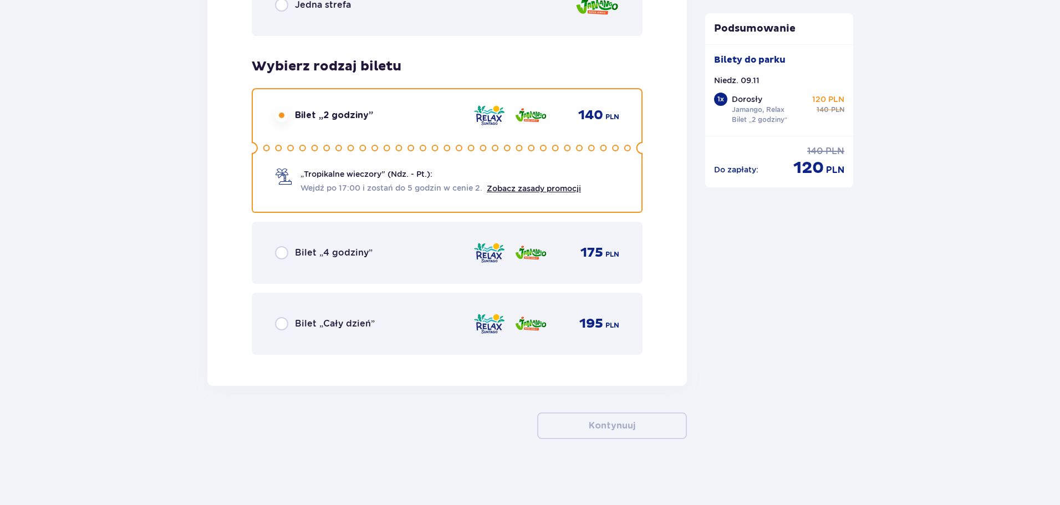
scroll to position [1822, 0]
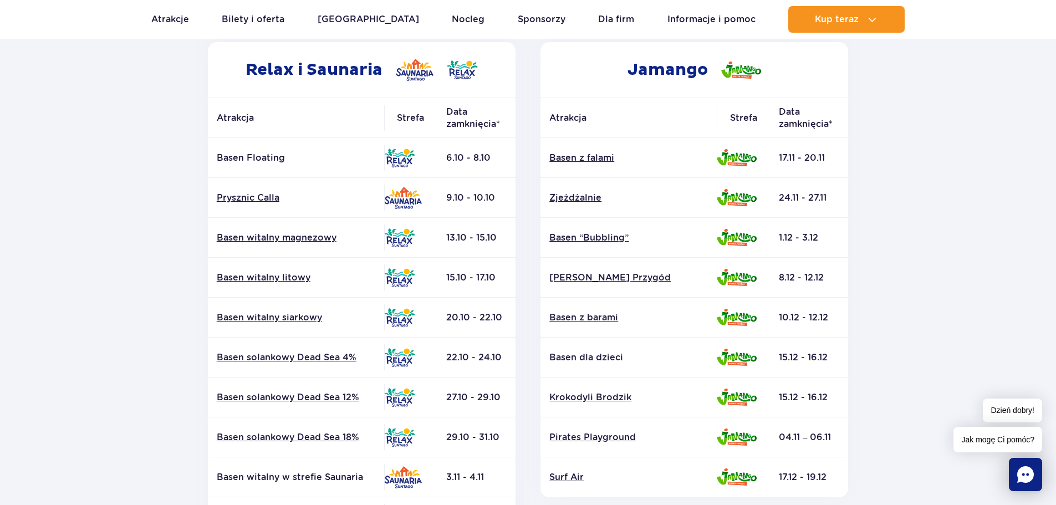
scroll to position [166, 0]
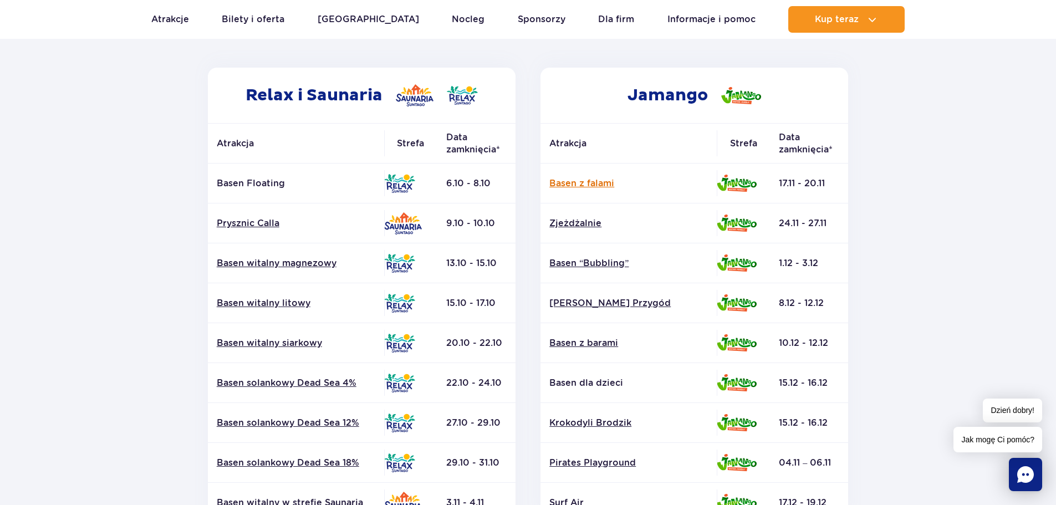
click at [576, 183] on link "Basen z falami" at bounding box center [628, 183] width 159 height 12
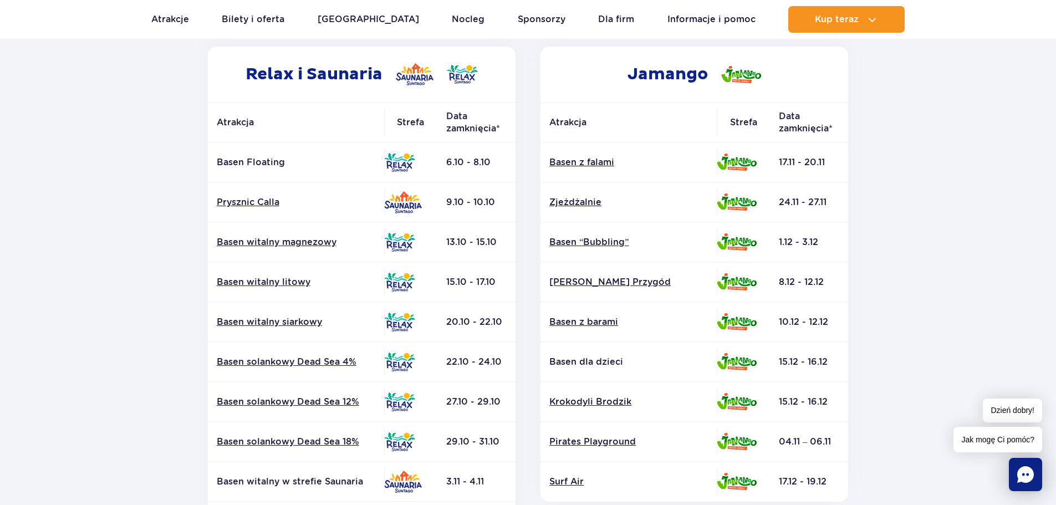
scroll to position [166, 0]
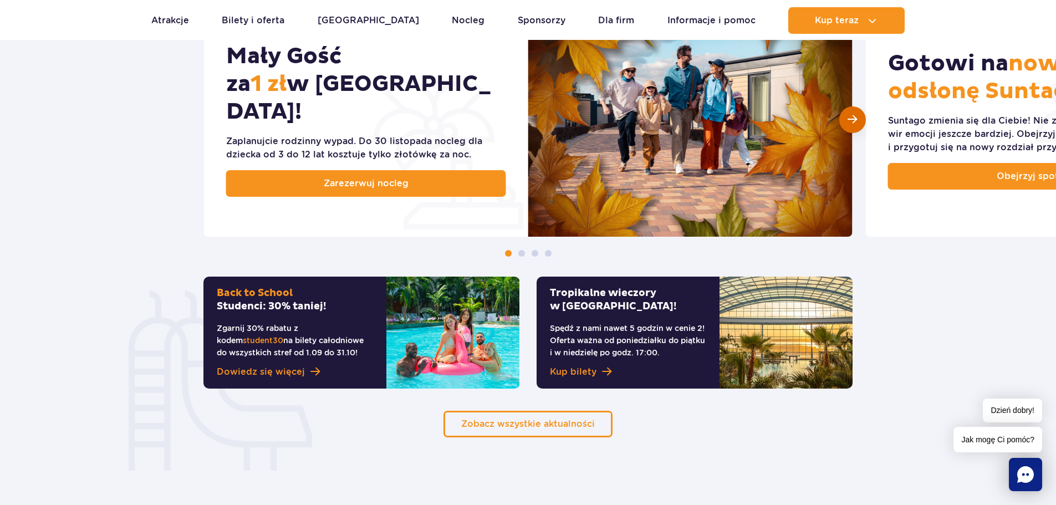
scroll to position [665, 0]
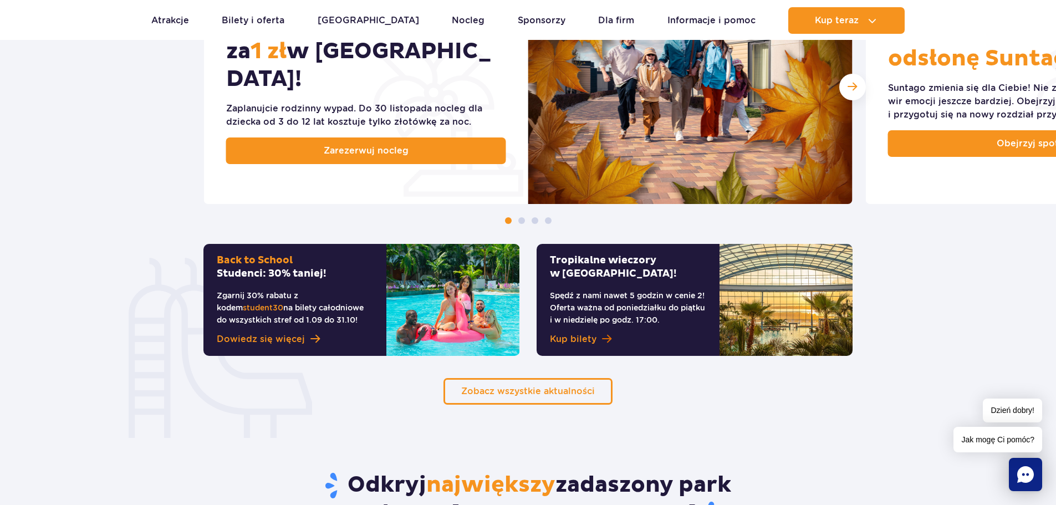
click at [593, 339] on span "Kup bilety" at bounding box center [573, 339] width 47 height 13
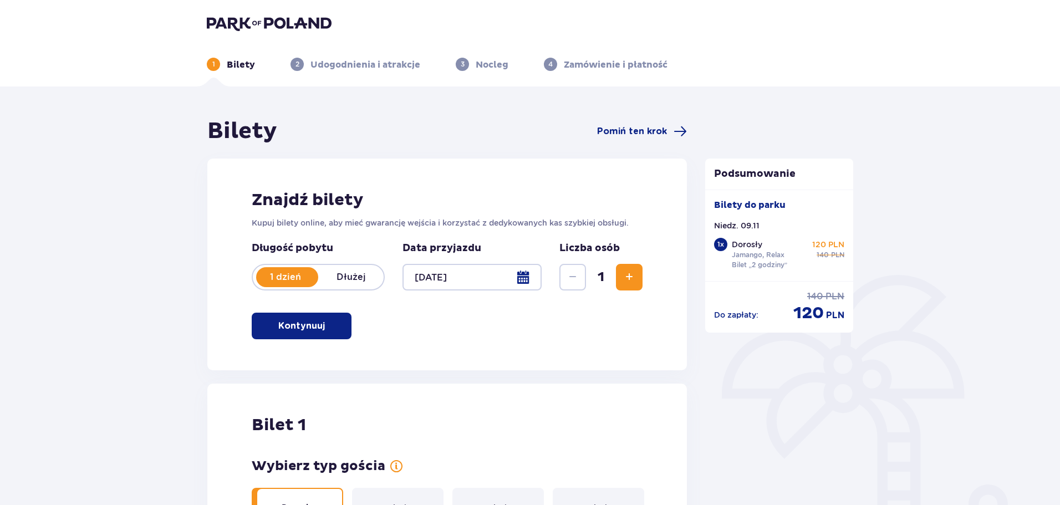
click at [519, 282] on div at bounding box center [471, 277] width 139 height 27
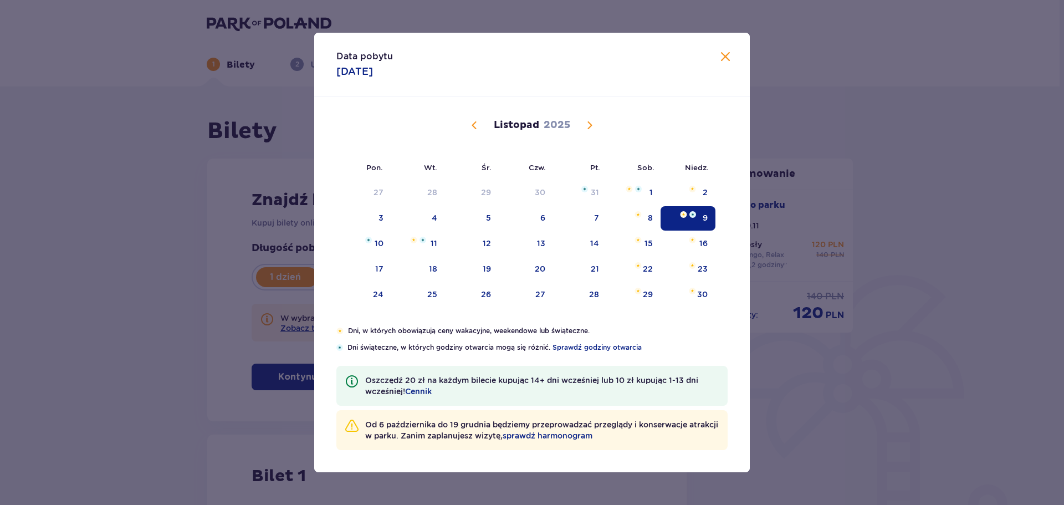
click at [728, 55] on span "Zamknij" at bounding box center [725, 56] width 13 height 13
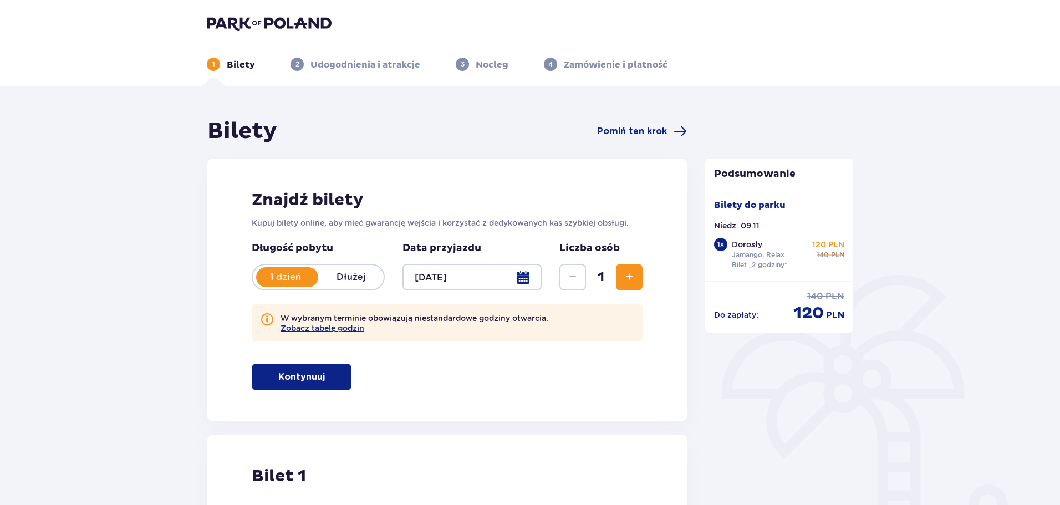
click at [627, 278] on span "Zwiększ" at bounding box center [628, 277] width 13 height 13
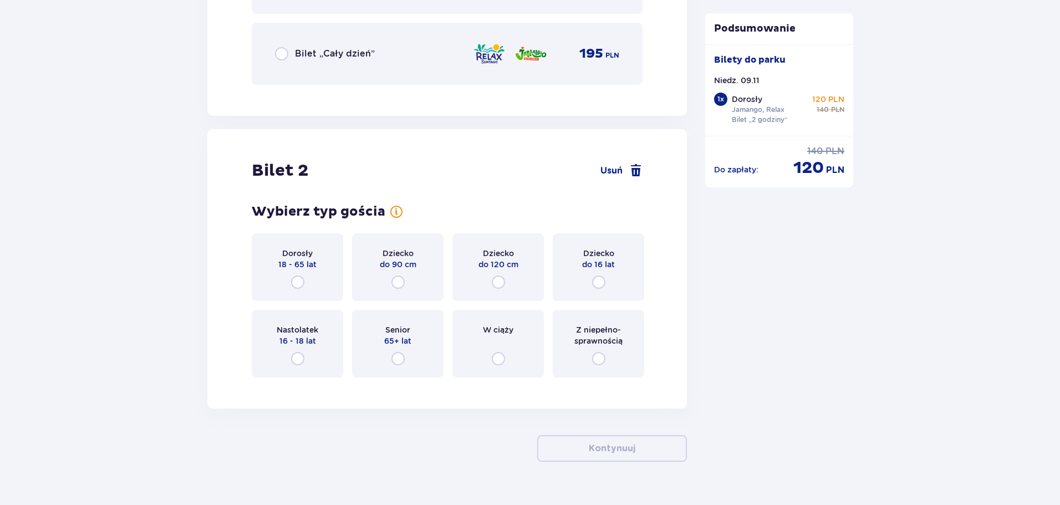
scroll to position [1222, 0]
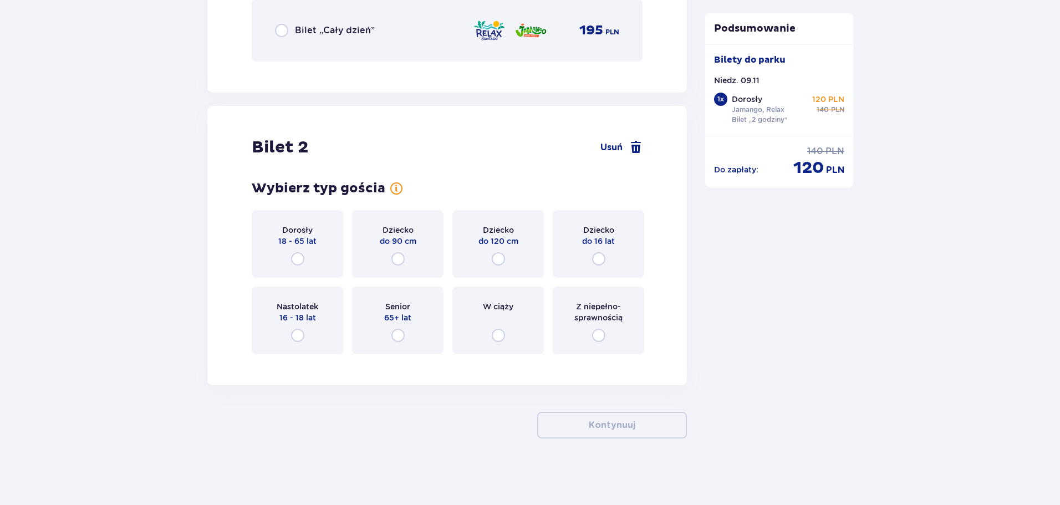
click at [300, 264] on input "radio" at bounding box center [297, 258] width 13 height 13
radio input "true"
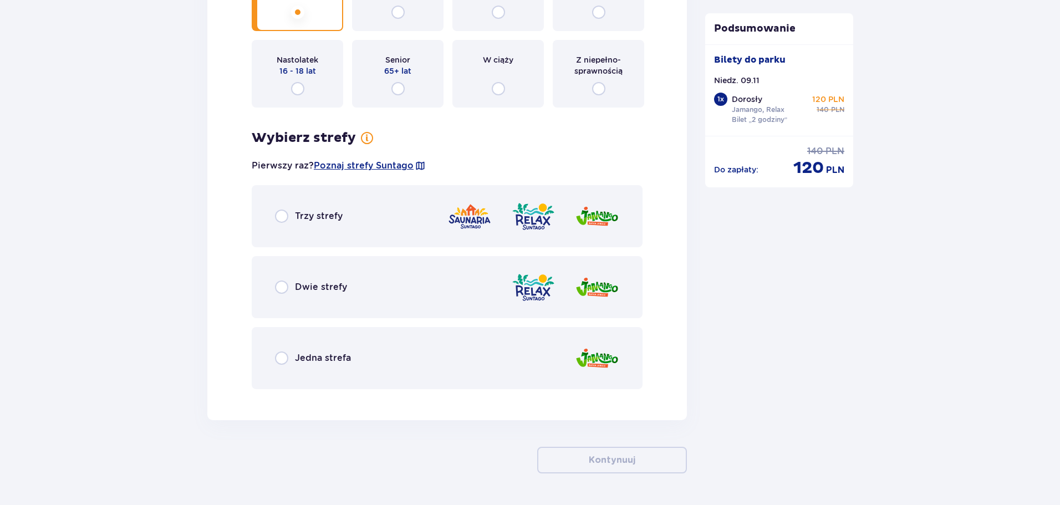
scroll to position [1503, 0]
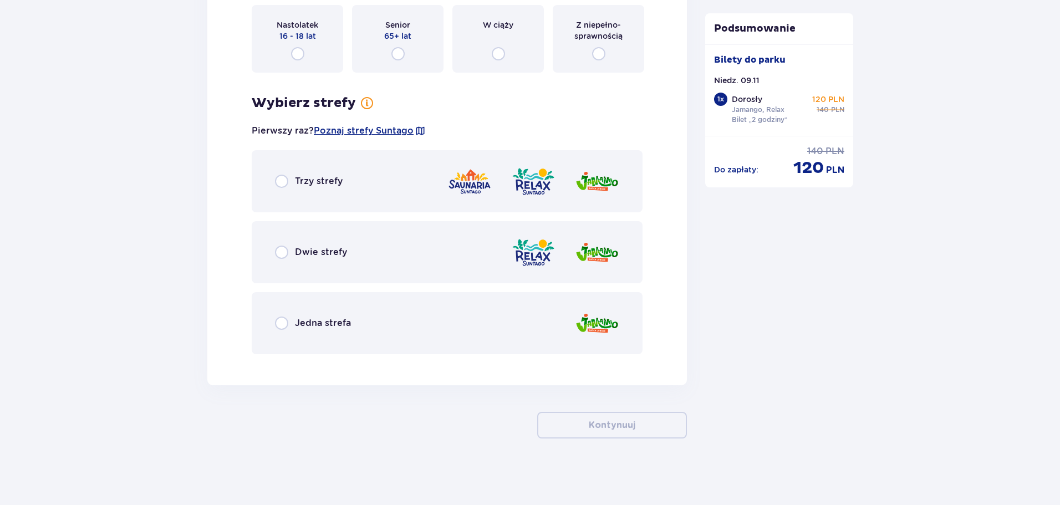
click at [284, 249] on input "radio" at bounding box center [281, 252] width 13 height 13
radio input "true"
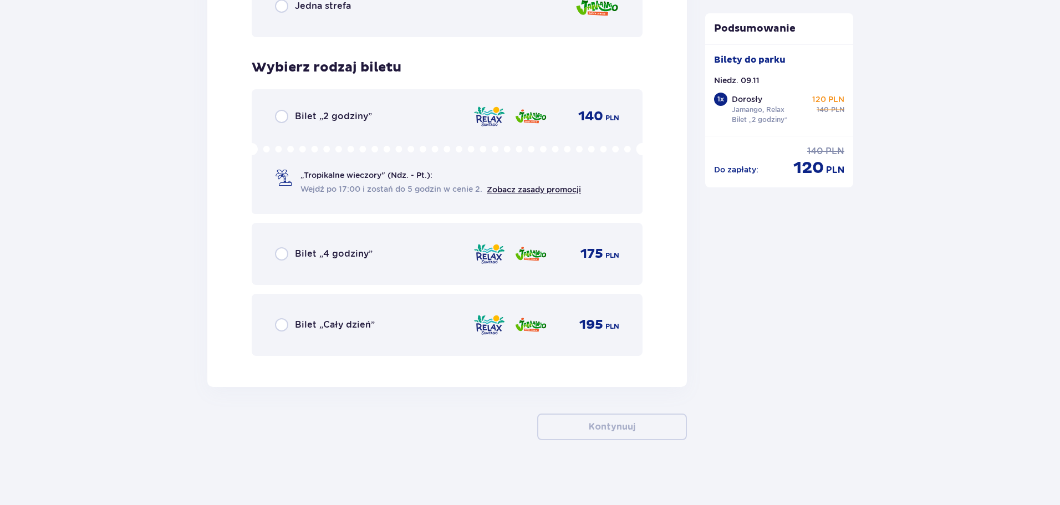
scroll to position [1822, 0]
click at [282, 115] on input "radio" at bounding box center [281, 114] width 13 height 13
radio input "true"
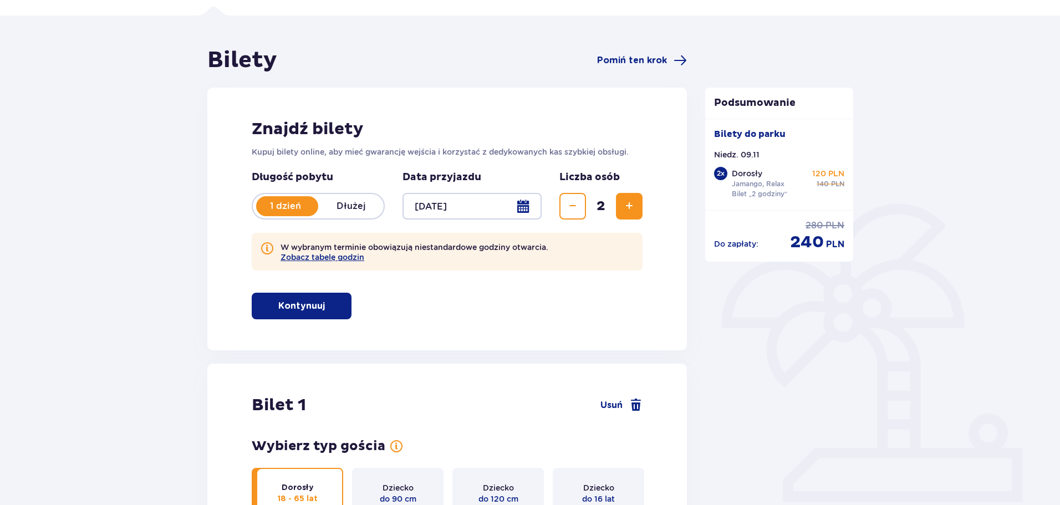
scroll to position [0, 0]
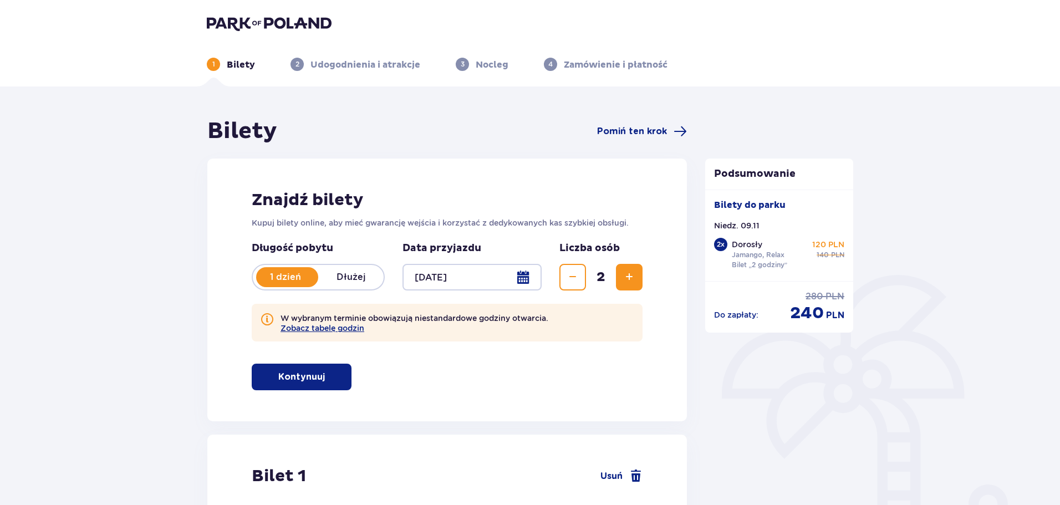
click at [454, 275] on div at bounding box center [471, 277] width 139 height 27
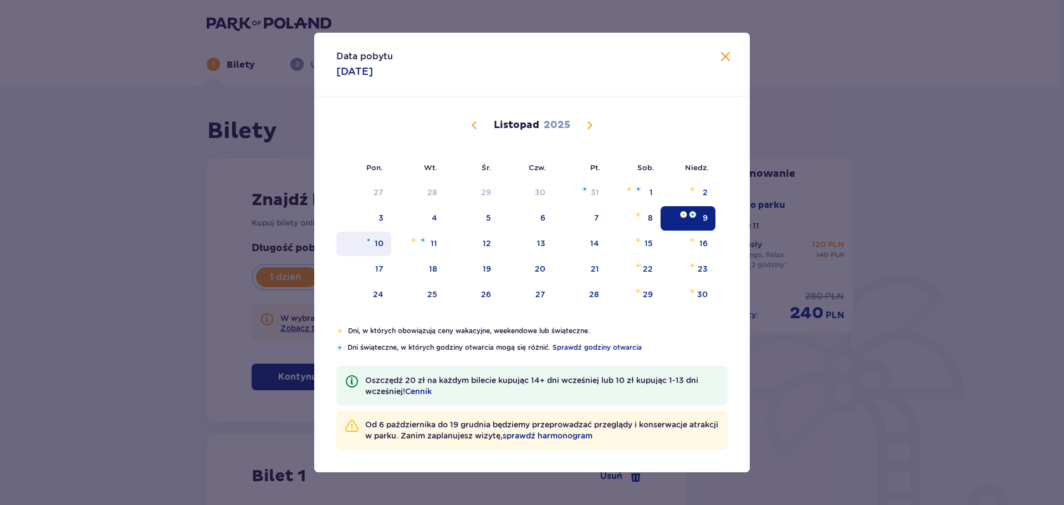
click at [376, 242] on div "10" at bounding box center [379, 243] width 9 height 11
type input "10.11.25"
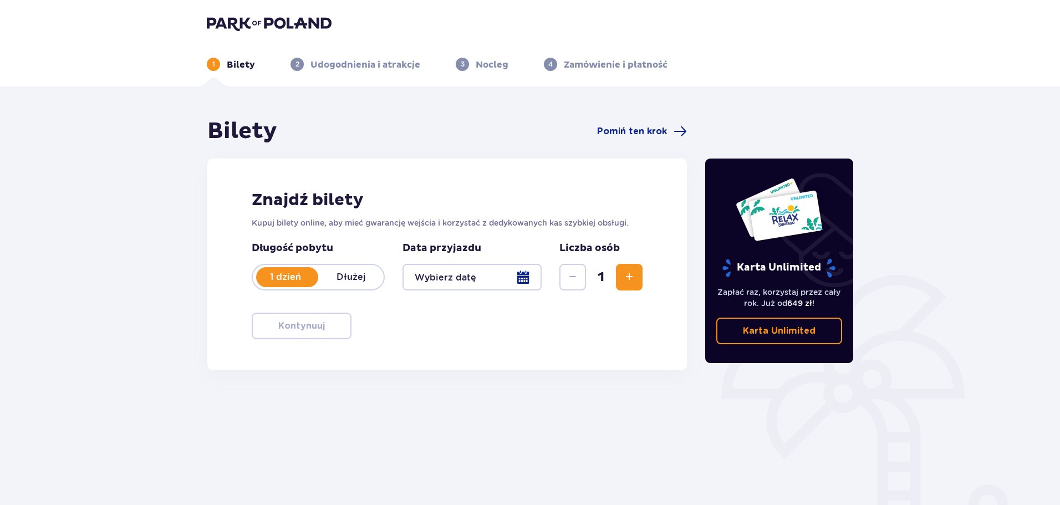
click at [532, 279] on div at bounding box center [471, 277] width 139 height 27
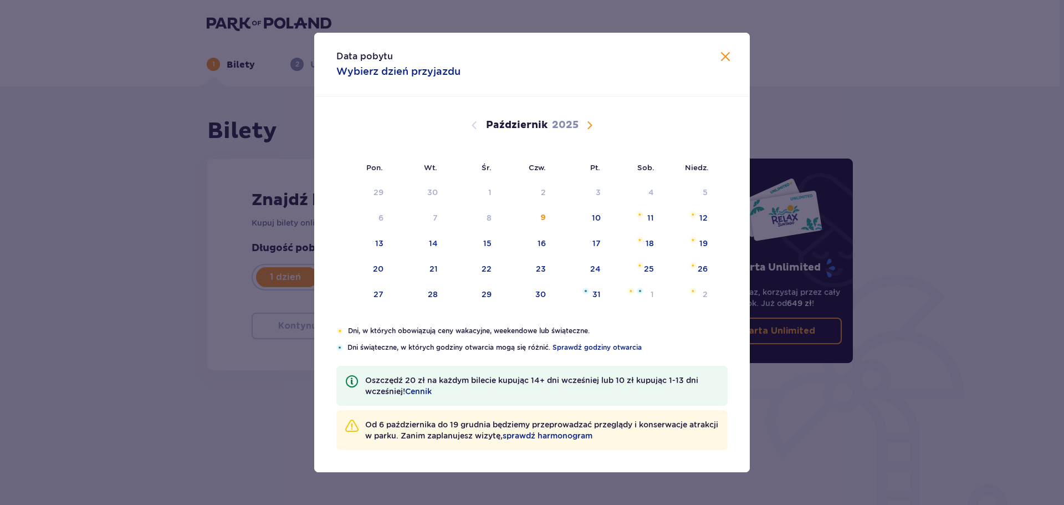
click at [593, 126] on span "Następny miesiąc" at bounding box center [589, 125] width 13 height 13
click at [373, 239] on div "10" at bounding box center [363, 244] width 55 height 24
type input "10.11.25"
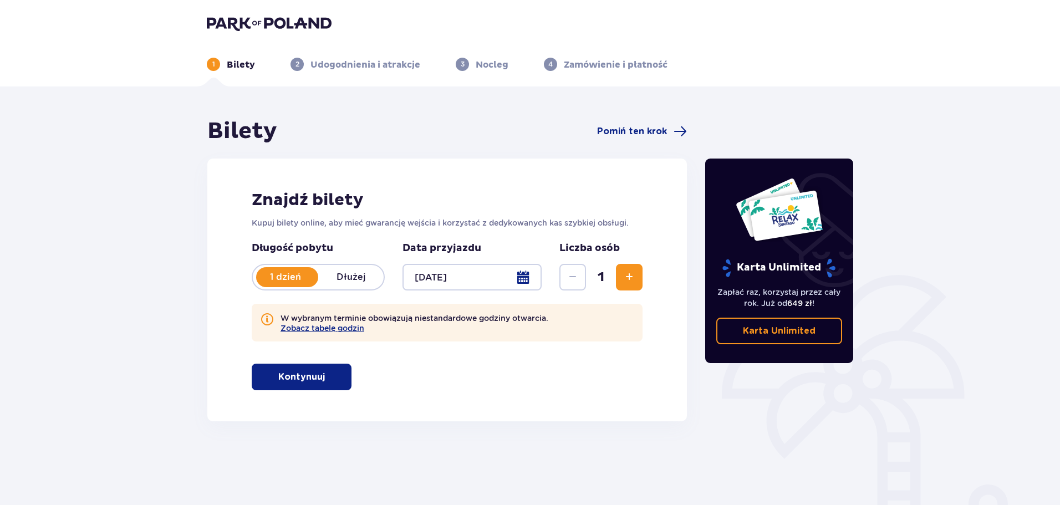
click at [625, 274] on span "Zwiększ" at bounding box center [628, 277] width 13 height 13
click at [300, 375] on p "Kontynuuj" at bounding box center [301, 377] width 47 height 12
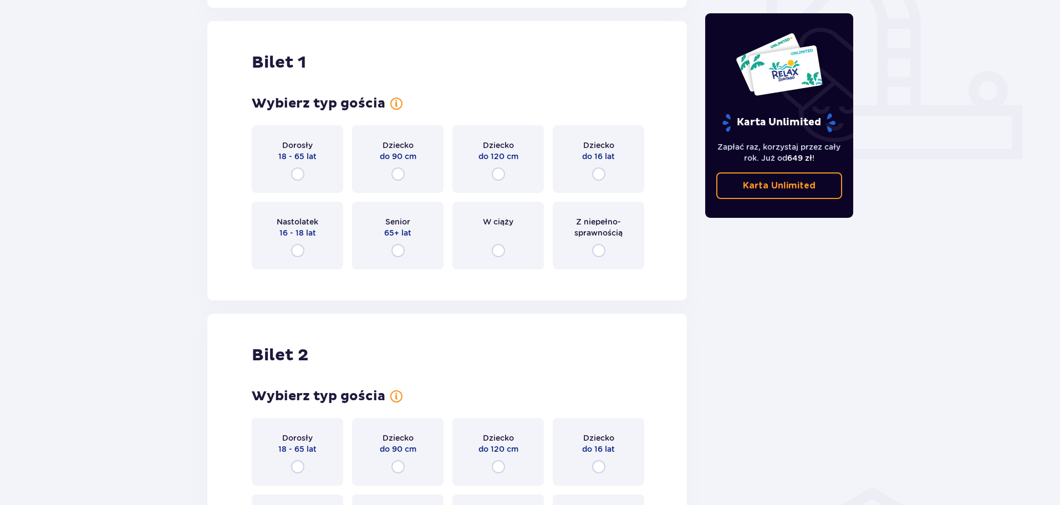
scroll to position [421, 0]
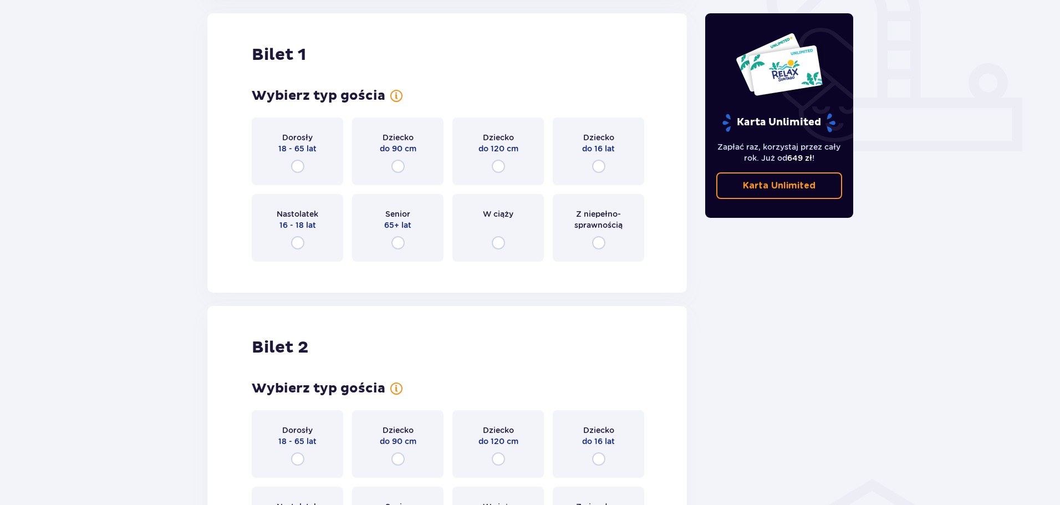
click at [299, 166] on input "radio" at bounding box center [297, 166] width 13 height 13
radio input "true"
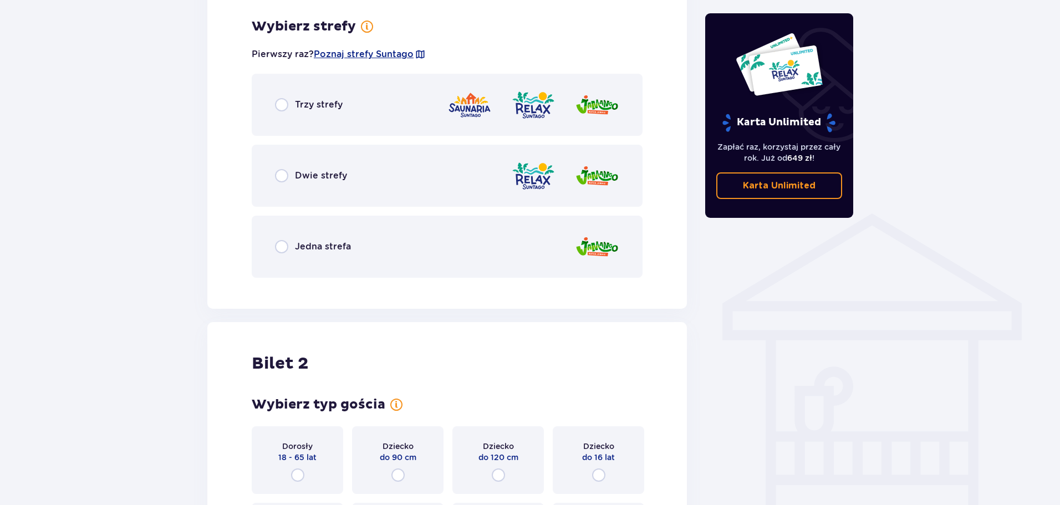
scroll to position [692, 0]
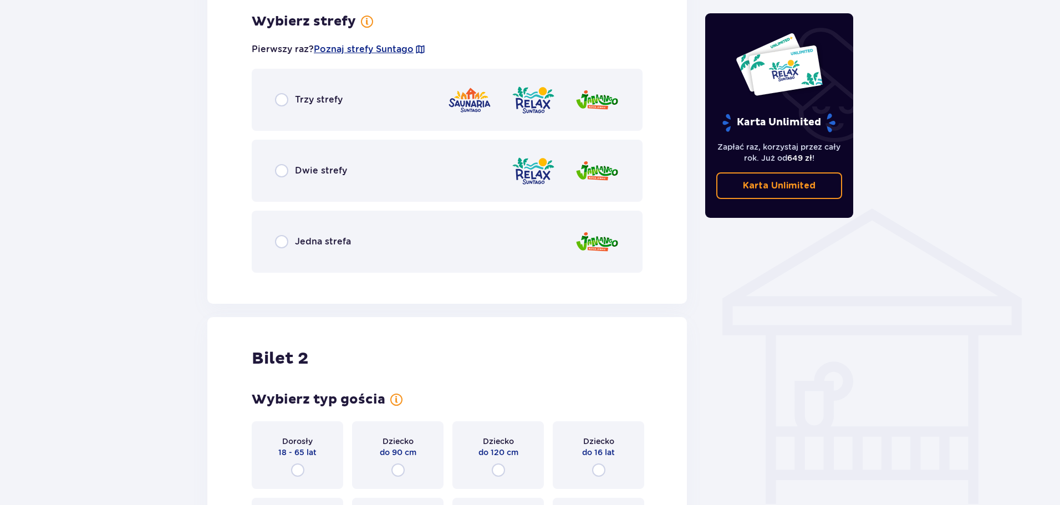
click at [280, 171] on input "radio" at bounding box center [281, 170] width 13 height 13
radio input "true"
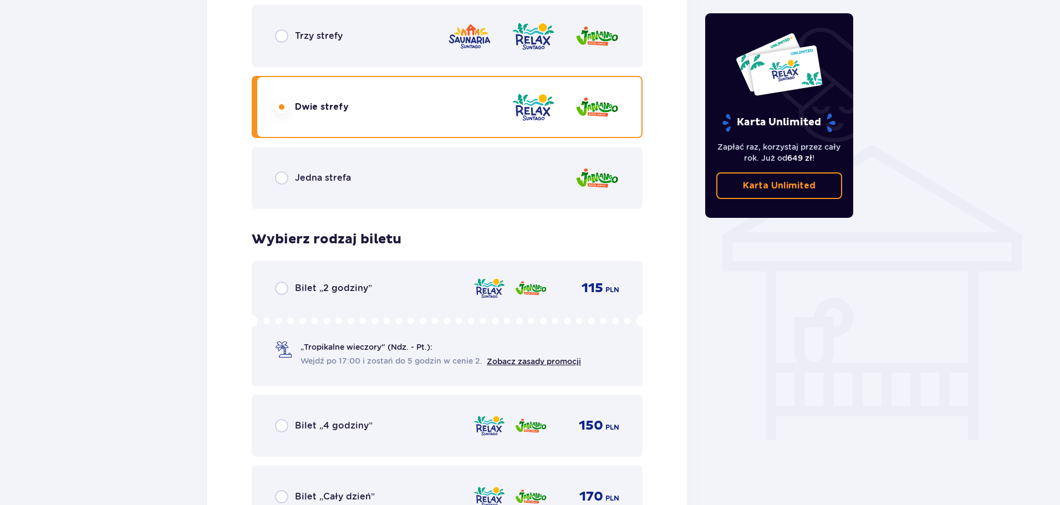
scroll to position [807, 0]
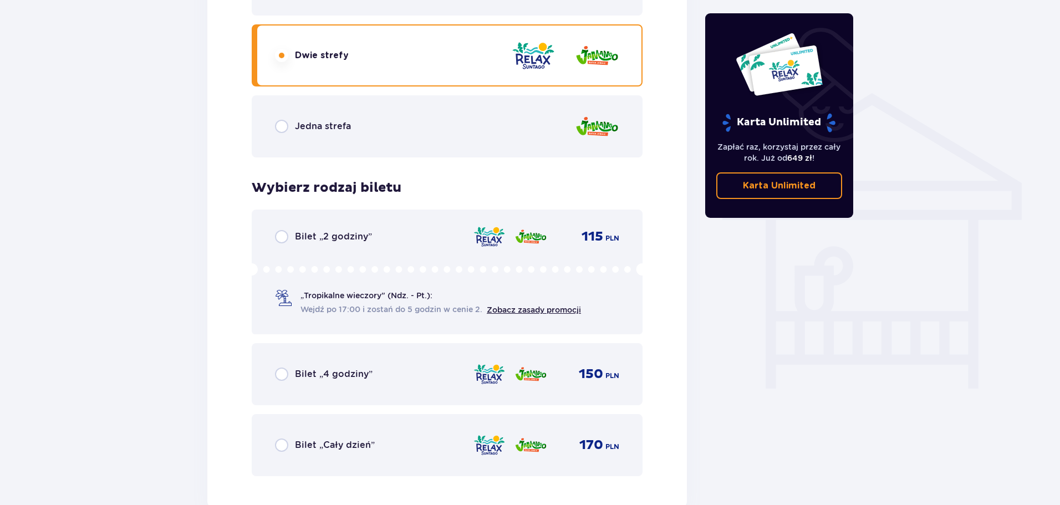
click at [282, 238] on input "radio" at bounding box center [281, 236] width 13 height 13
radio input "true"
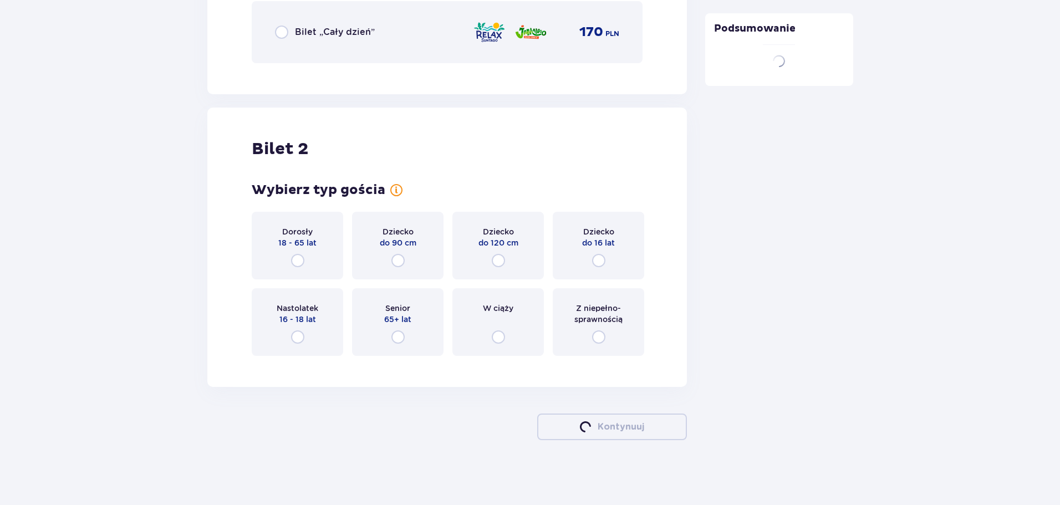
scroll to position [1222, 0]
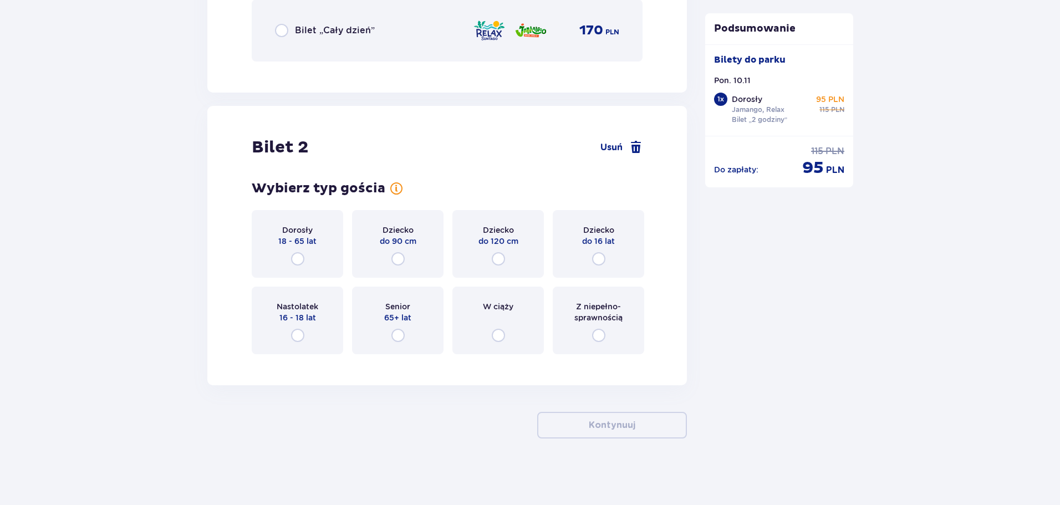
click at [295, 260] on input "radio" at bounding box center [297, 258] width 13 height 13
radio input "true"
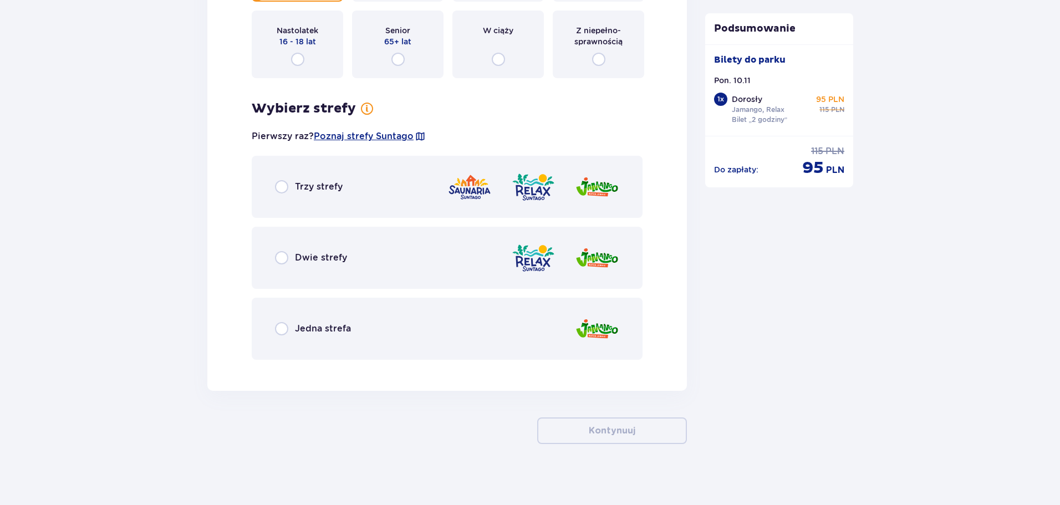
scroll to position [1503, 0]
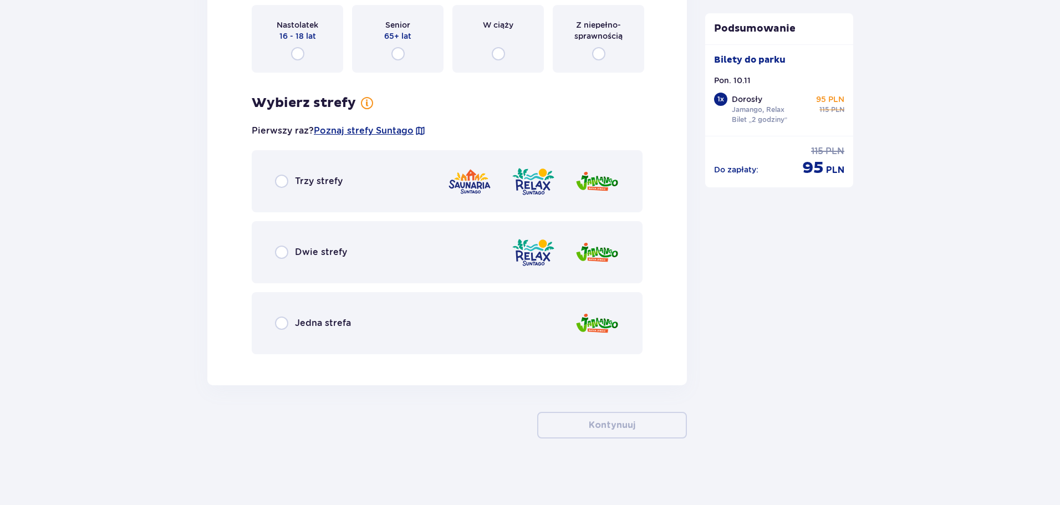
click at [283, 249] on input "radio" at bounding box center [281, 252] width 13 height 13
radio input "true"
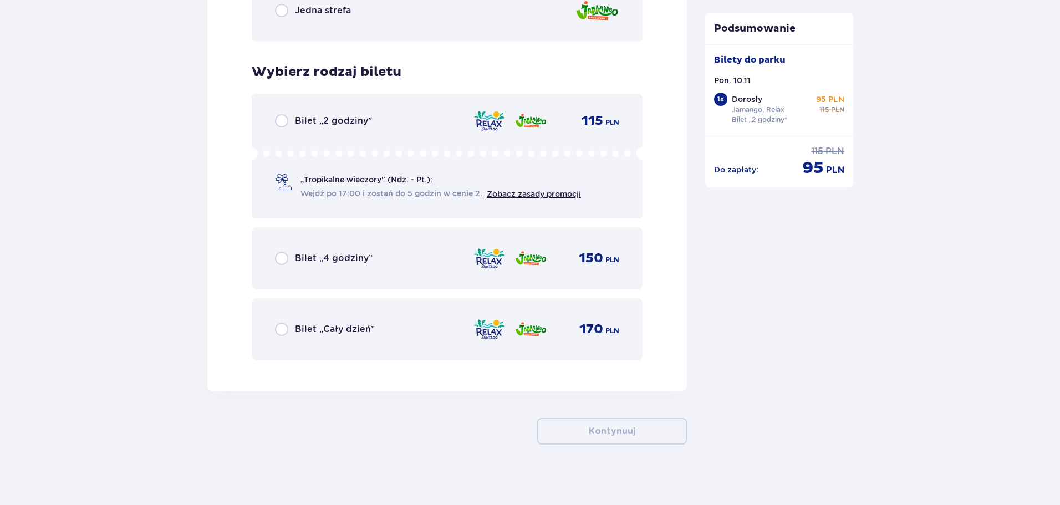
scroll to position [1822, 0]
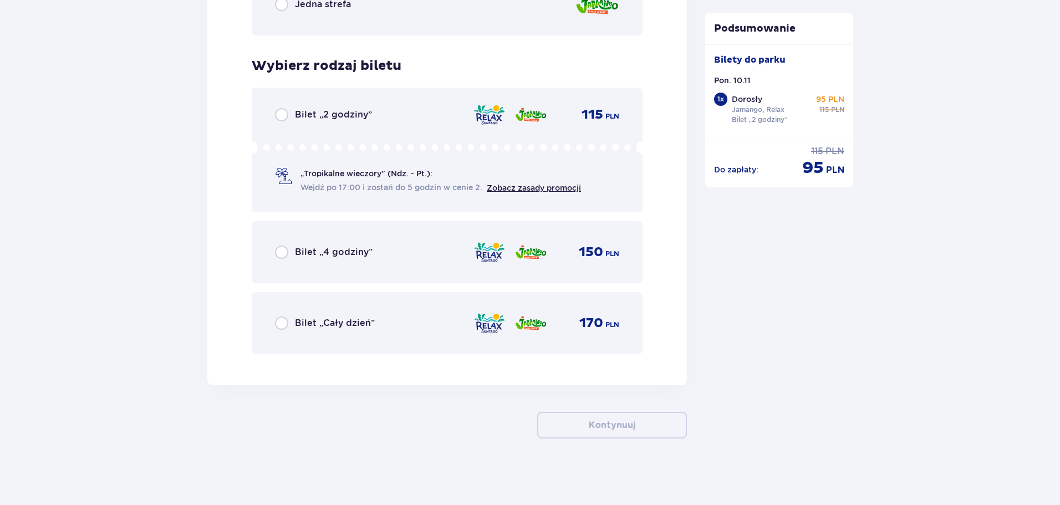
click at [285, 118] on input "radio" at bounding box center [281, 114] width 13 height 13
radio input "true"
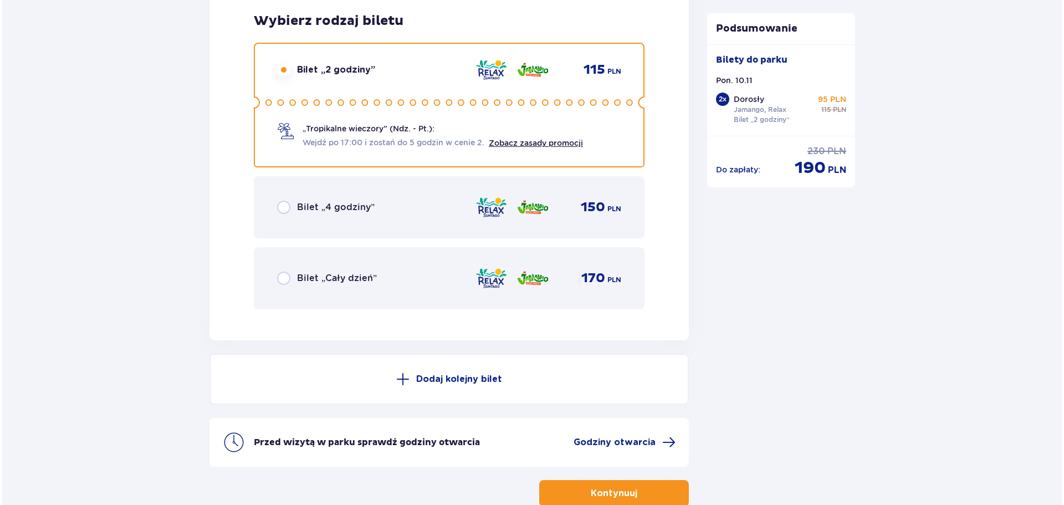
scroll to position [1935, 0]
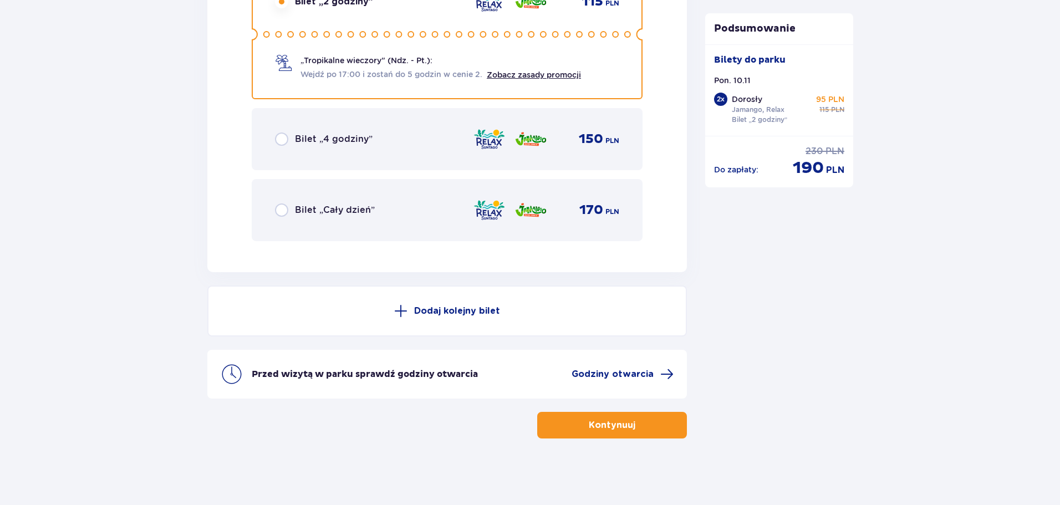
click at [626, 365] on div "Przed wizytą w parku sprawdź godziny otwarcia Godziny otwarcia" at bounding box center [446, 374] width 479 height 49
click at [637, 380] on span "Godziny otwarcia" at bounding box center [612, 374] width 82 height 12
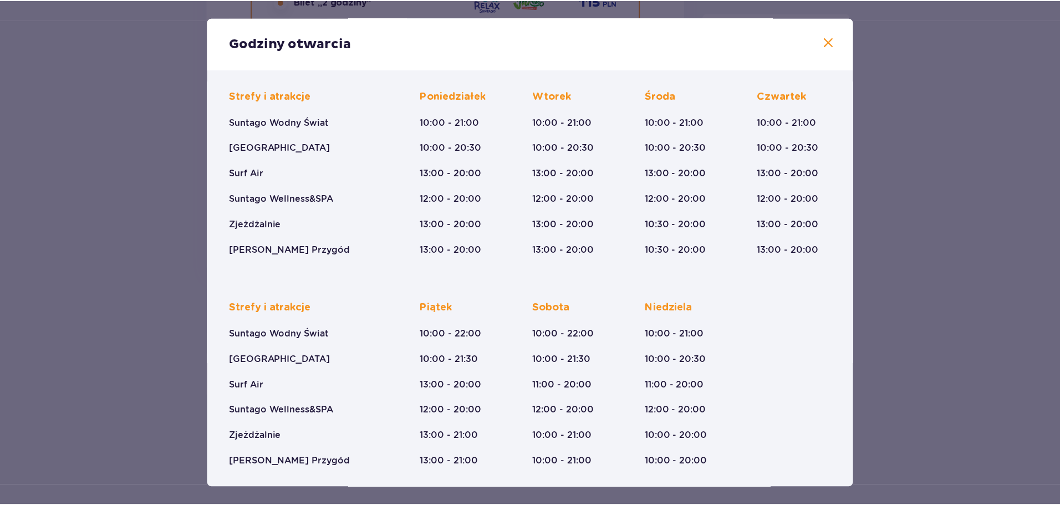
scroll to position [81, 0]
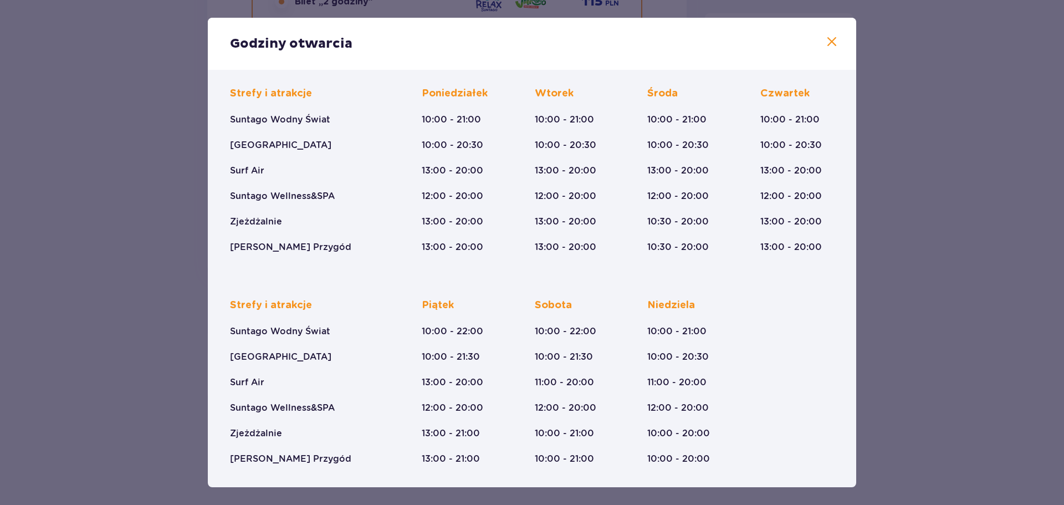
click at [826, 39] on span at bounding box center [831, 41] width 13 height 13
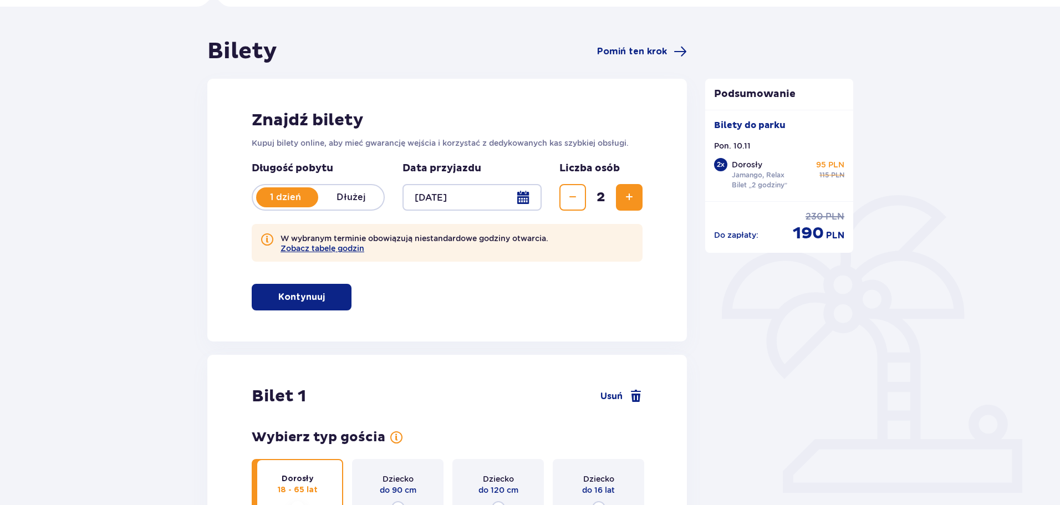
scroll to position [222, 0]
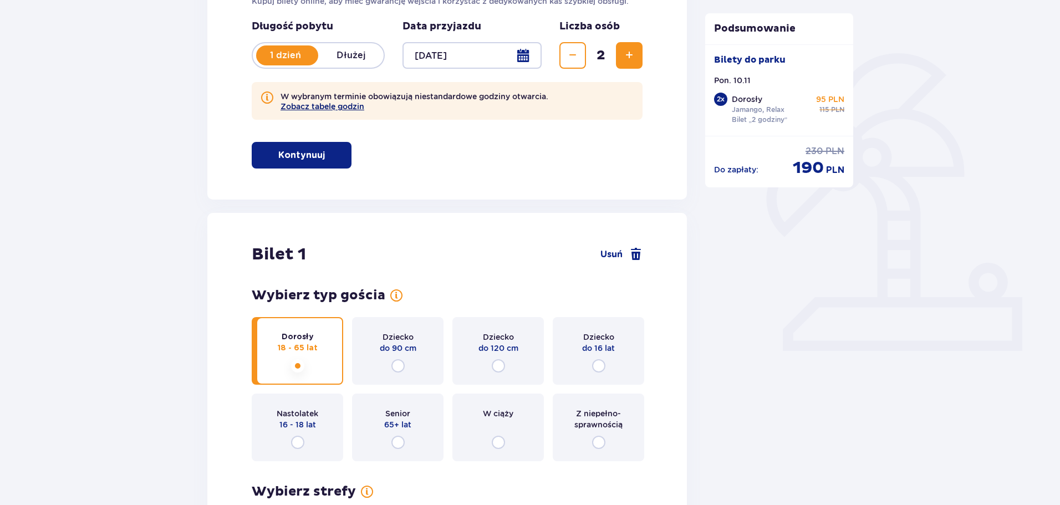
click at [341, 105] on button "Zobacz tabelę godzin" at bounding box center [322, 106] width 84 height 9
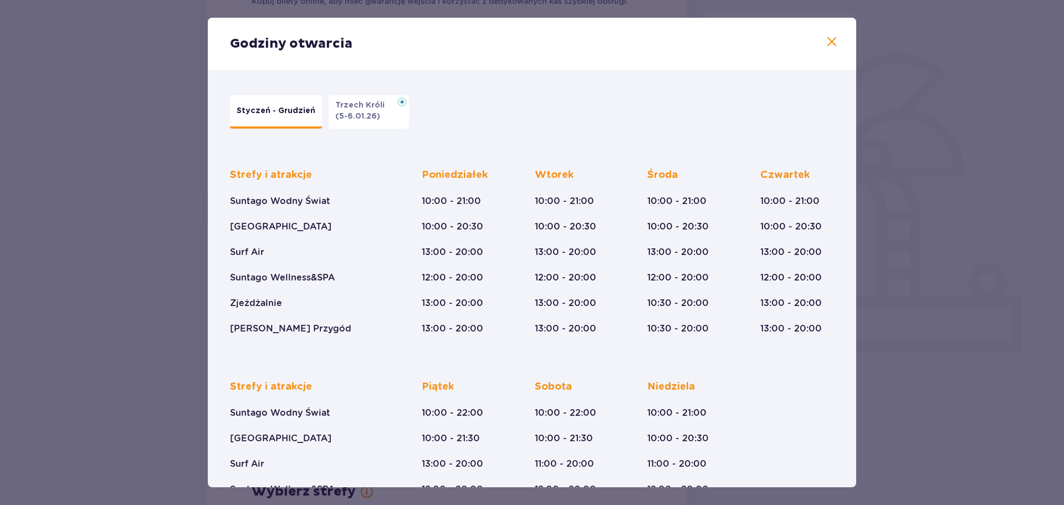
click at [826, 42] on span at bounding box center [831, 41] width 13 height 13
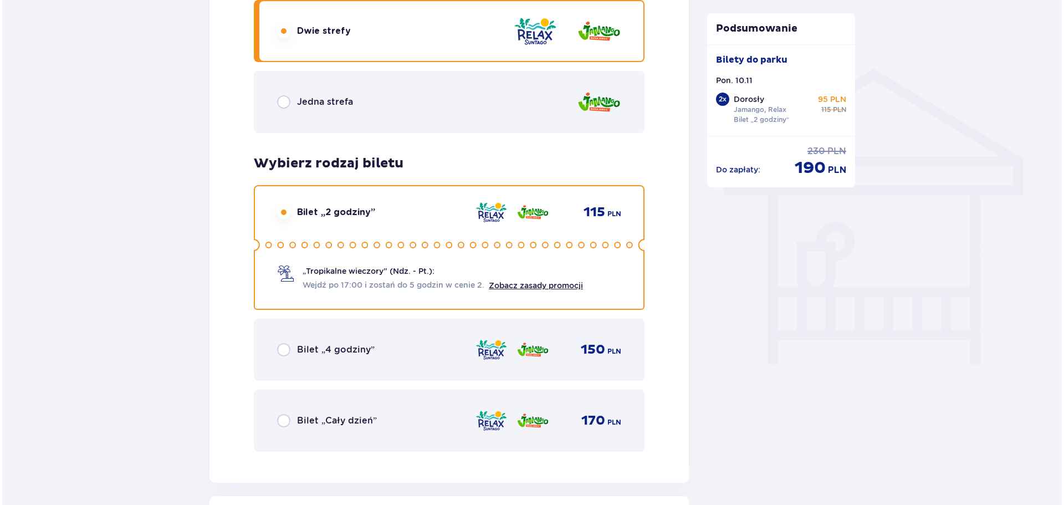
scroll to position [554, 0]
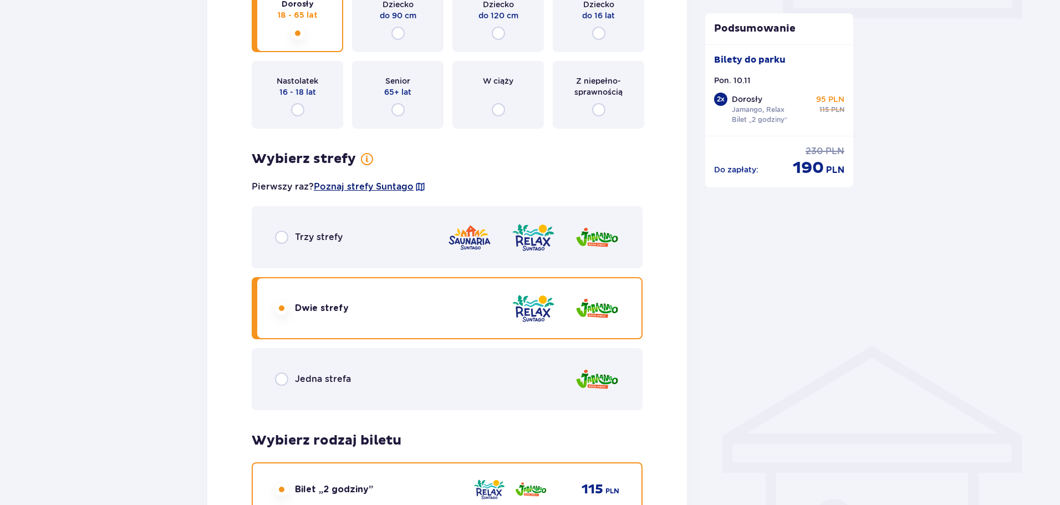
drag, startPoint x: 355, startPoint y: 187, endPoint x: 340, endPoint y: 185, distance: 14.6
click at [340, 185] on span "Poznaj strefy Suntago" at bounding box center [364, 187] width 100 height 12
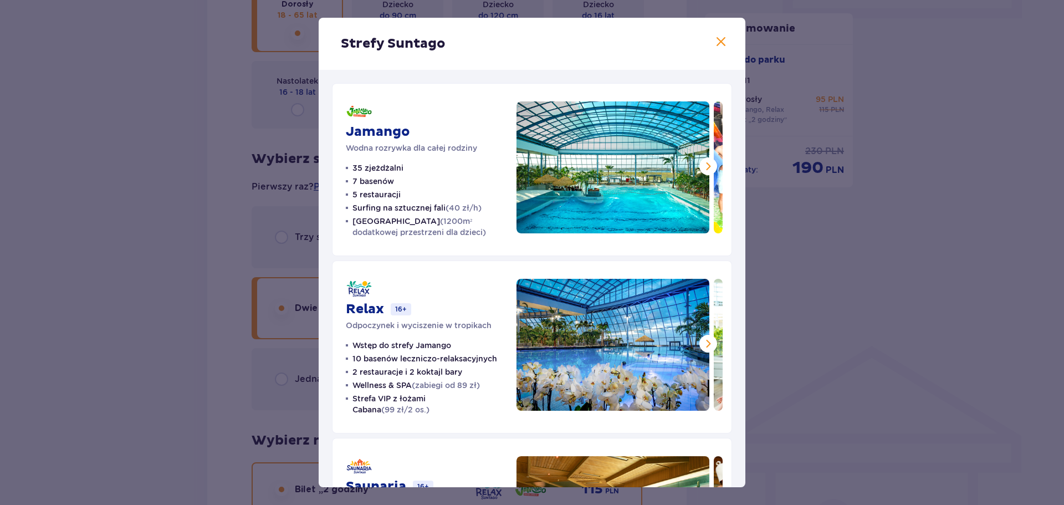
click at [702, 168] on span at bounding box center [708, 166] width 13 height 13
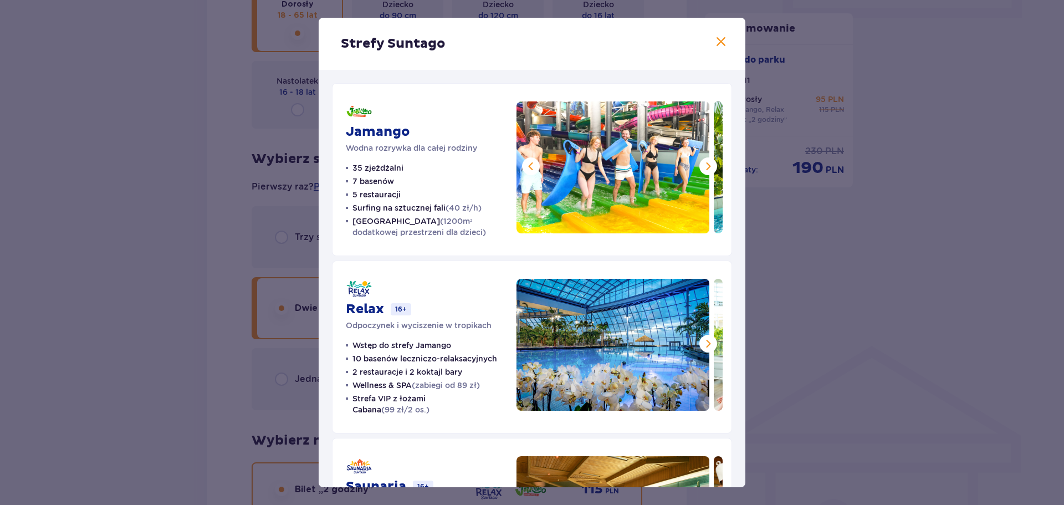
click at [702, 168] on span at bounding box center [708, 166] width 13 height 13
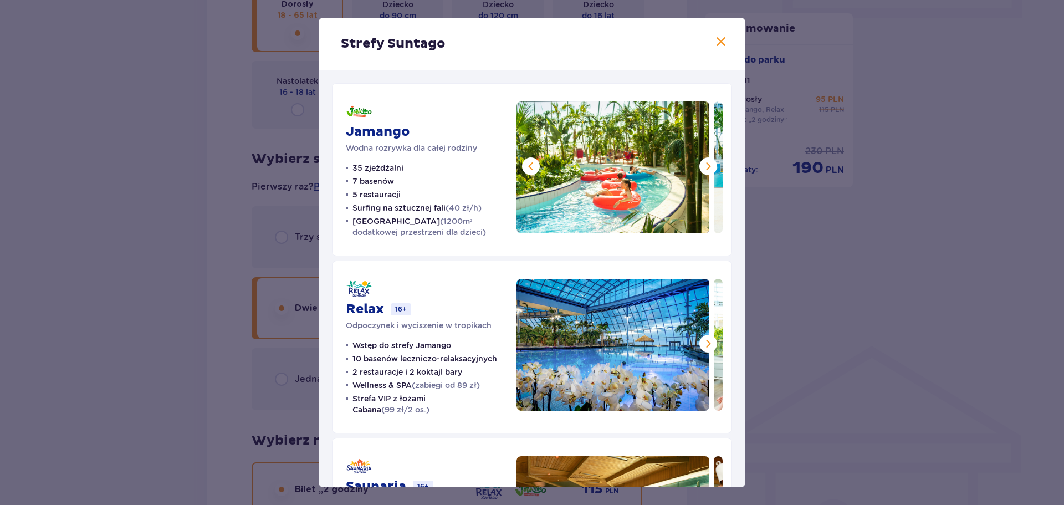
click at [702, 168] on span at bounding box center [708, 166] width 13 height 13
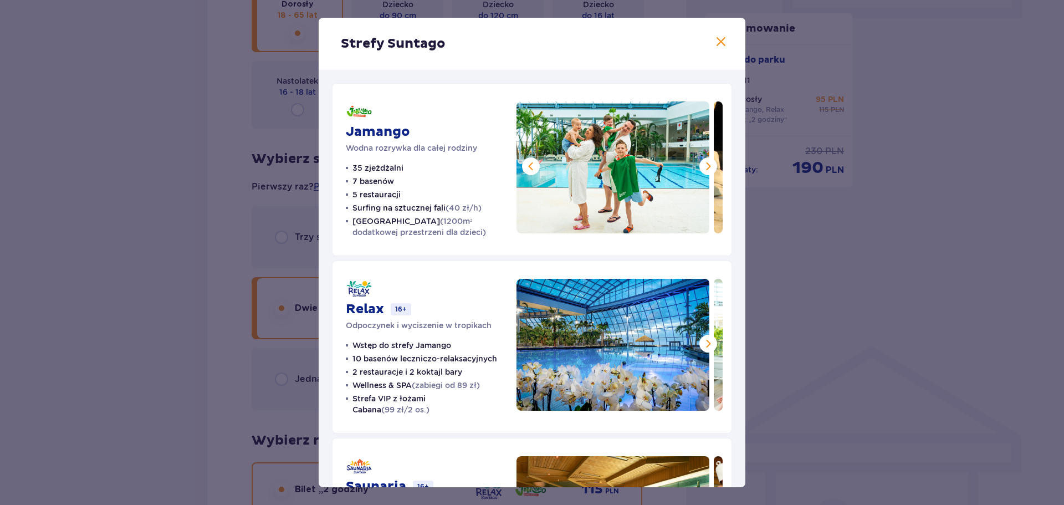
click at [702, 168] on span at bounding box center [708, 166] width 13 height 13
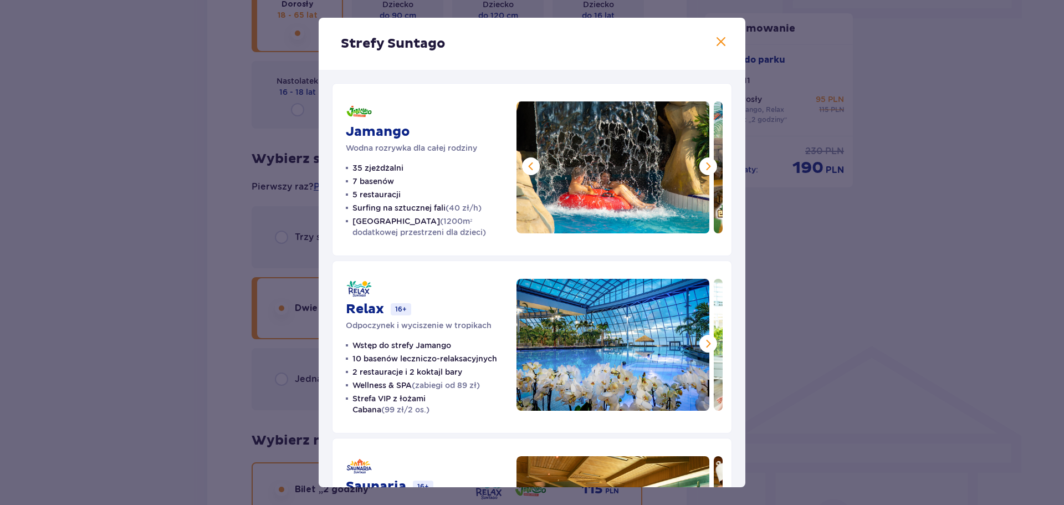
click at [702, 168] on span at bounding box center [708, 166] width 13 height 13
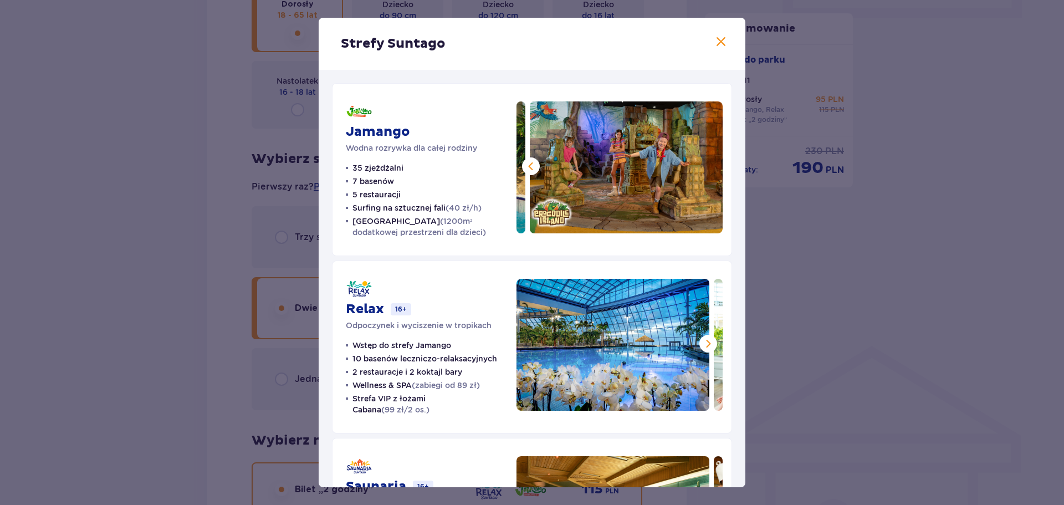
click at [703, 346] on span at bounding box center [708, 343] width 13 height 13
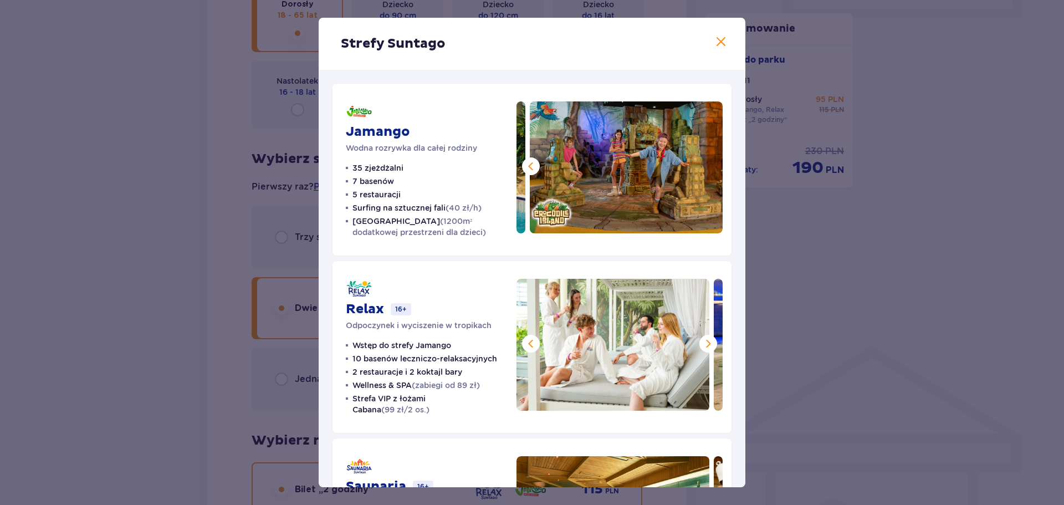
click at [703, 346] on span at bounding box center [708, 343] width 13 height 13
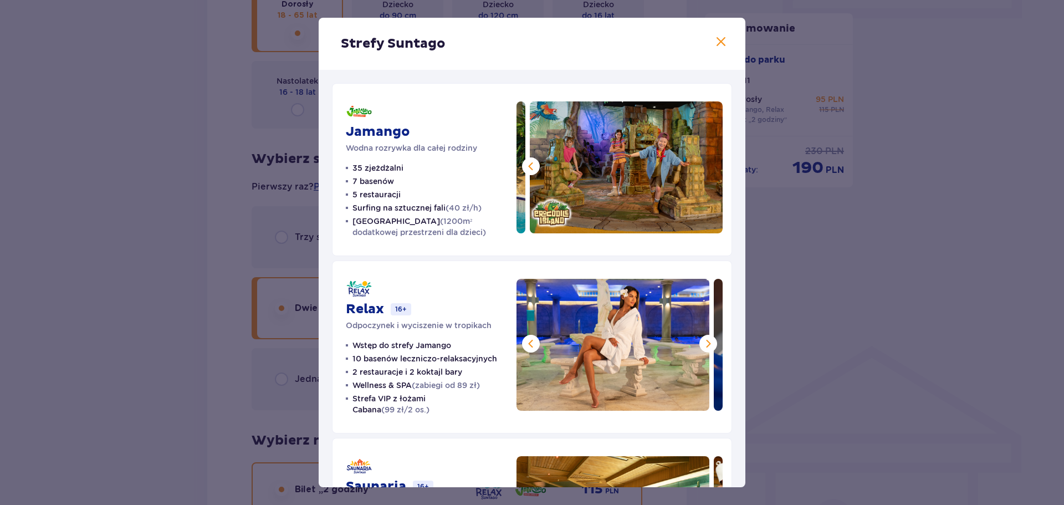
click at [703, 346] on span at bounding box center [708, 343] width 13 height 13
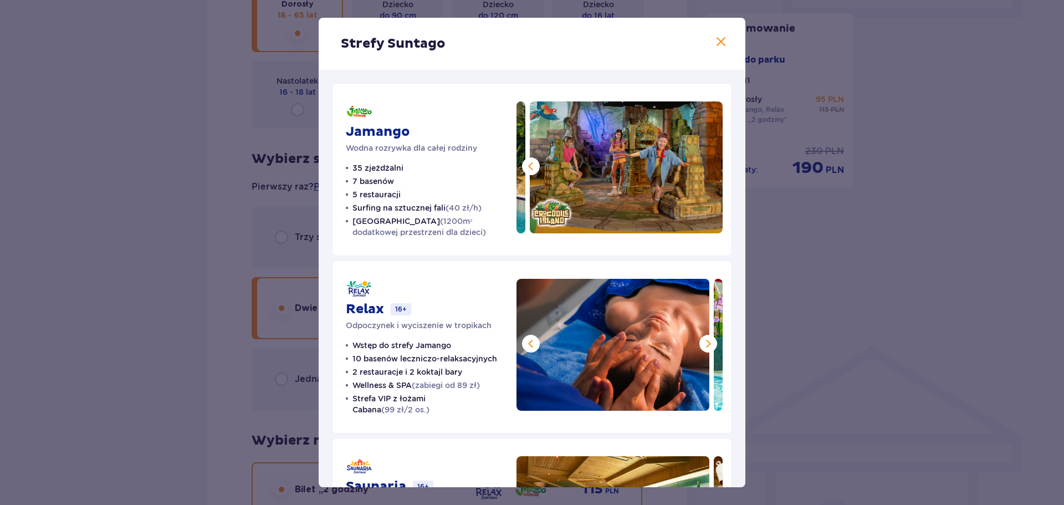
click at [703, 346] on span at bounding box center [708, 343] width 13 height 13
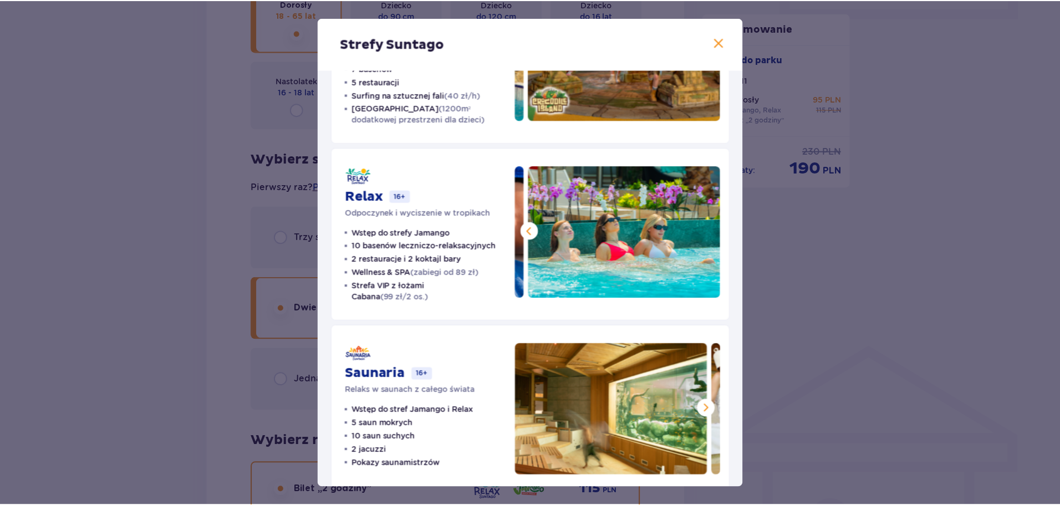
scroll to position [132, 0]
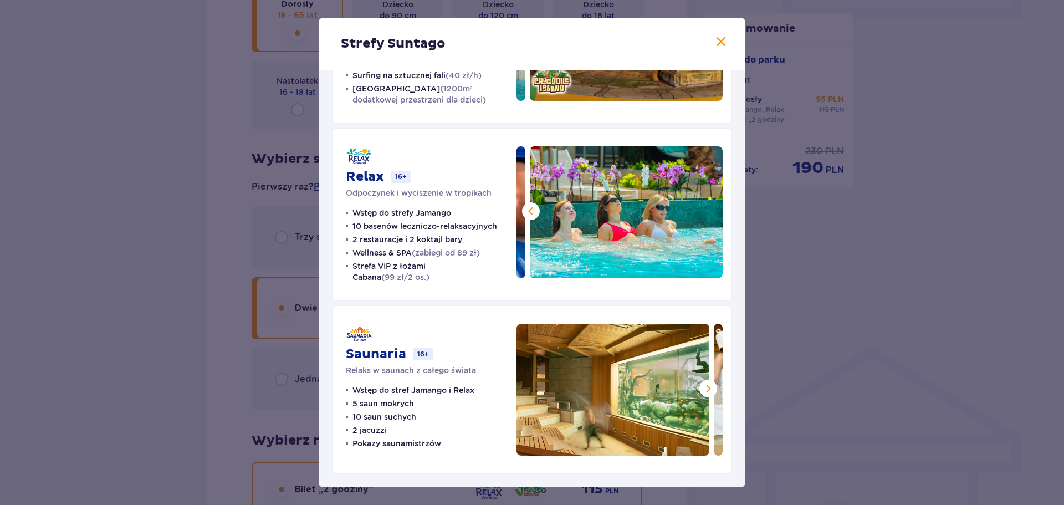
click at [719, 38] on span at bounding box center [720, 41] width 13 height 13
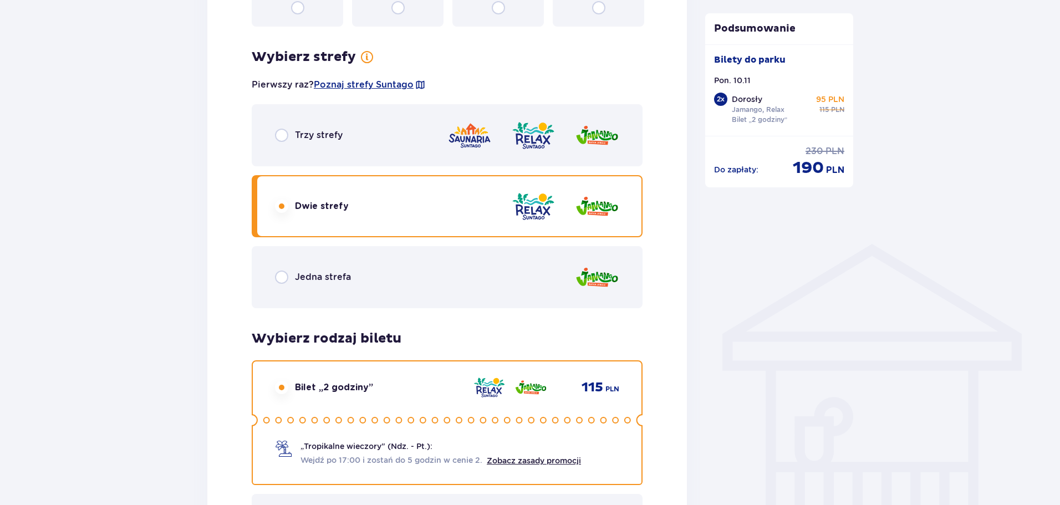
scroll to position [665, 0]
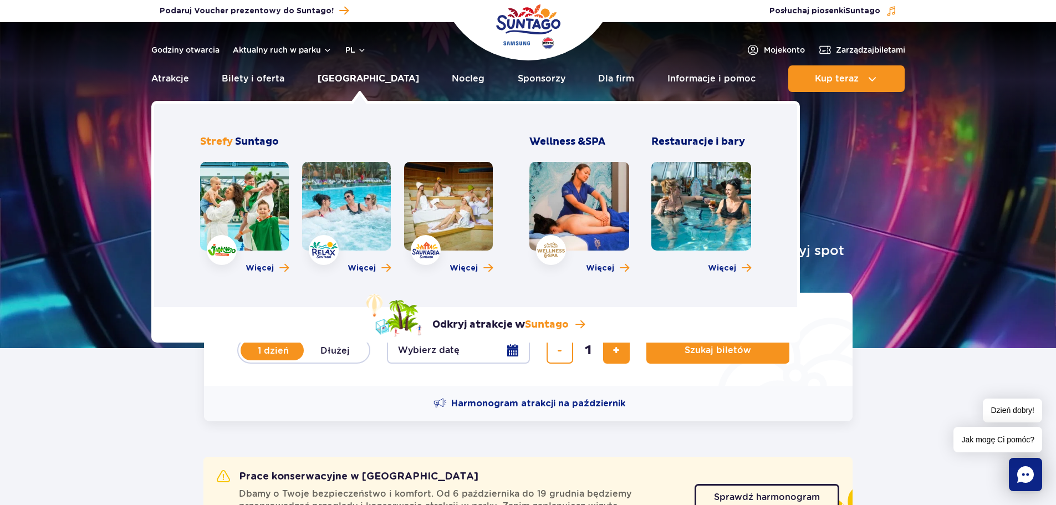
click at [354, 76] on link "[GEOGRAPHIC_DATA]" at bounding box center [368, 78] width 101 height 27
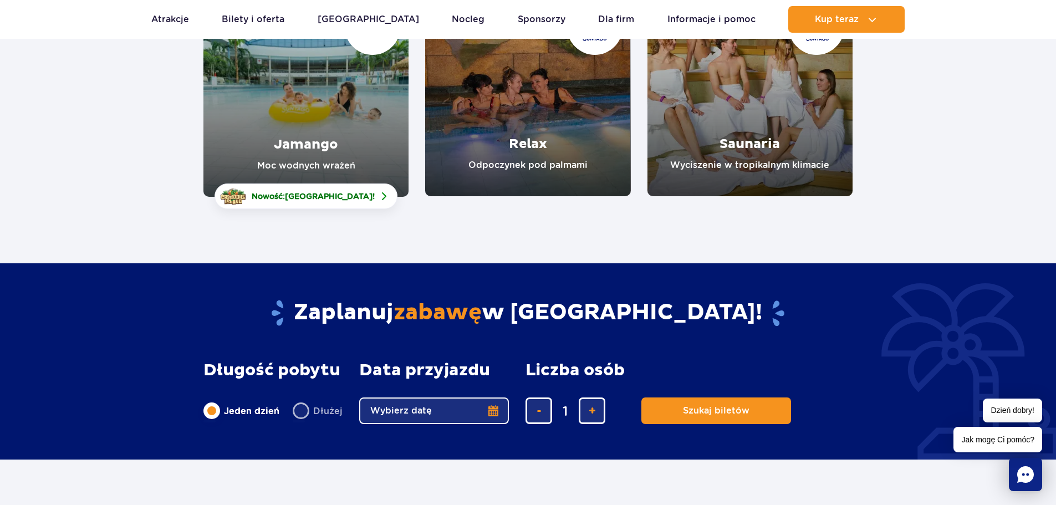
scroll to position [166, 0]
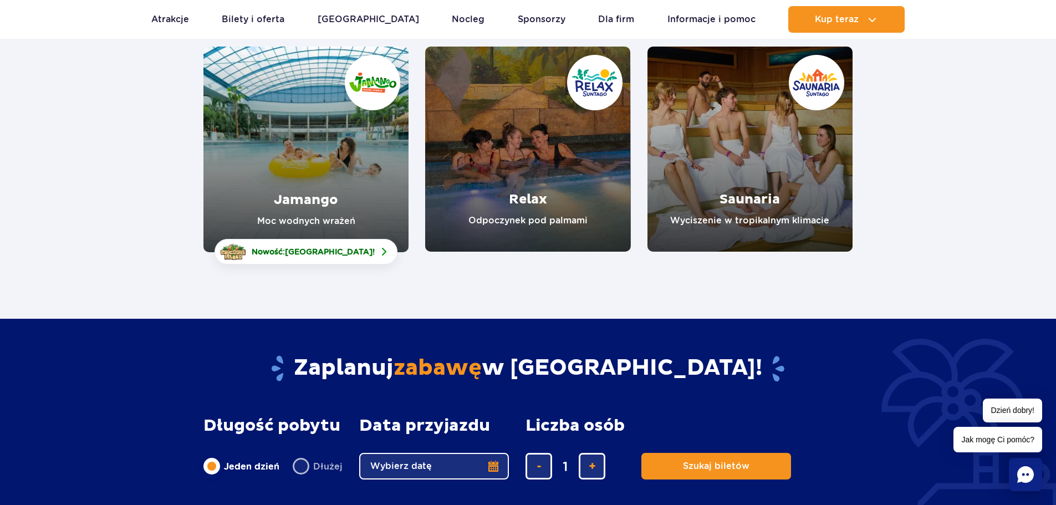
click at [335, 182] on link "Jamango" at bounding box center [305, 150] width 205 height 206
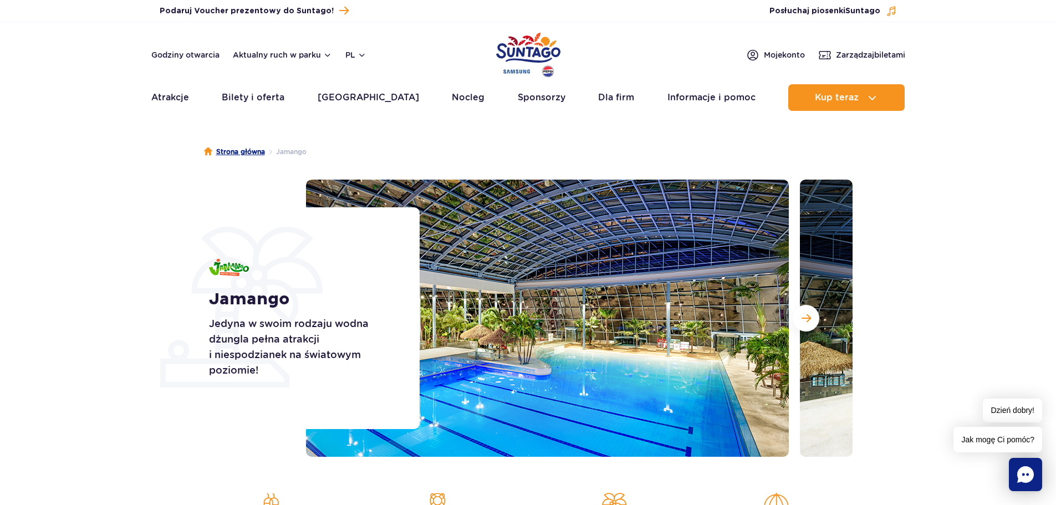
click at [230, 147] on link "Strona główna" at bounding box center [234, 151] width 61 height 11
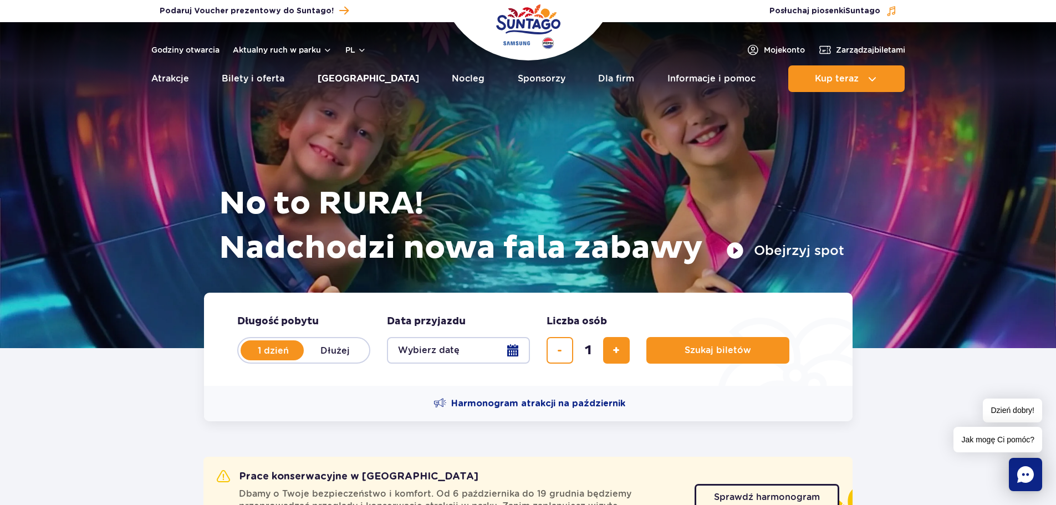
click at [361, 81] on link "[GEOGRAPHIC_DATA]" at bounding box center [368, 78] width 101 height 27
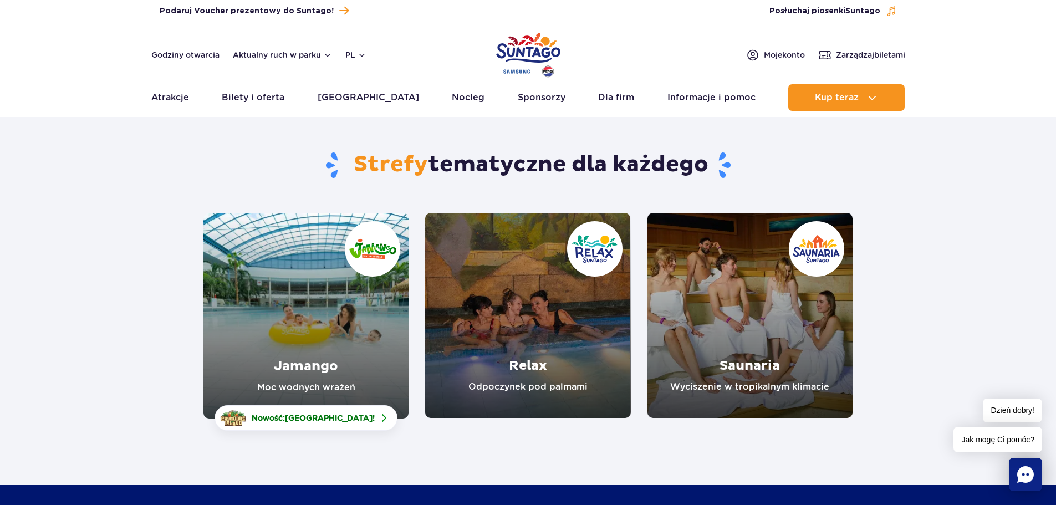
click at [512, 330] on link "Relax" at bounding box center [527, 315] width 205 height 205
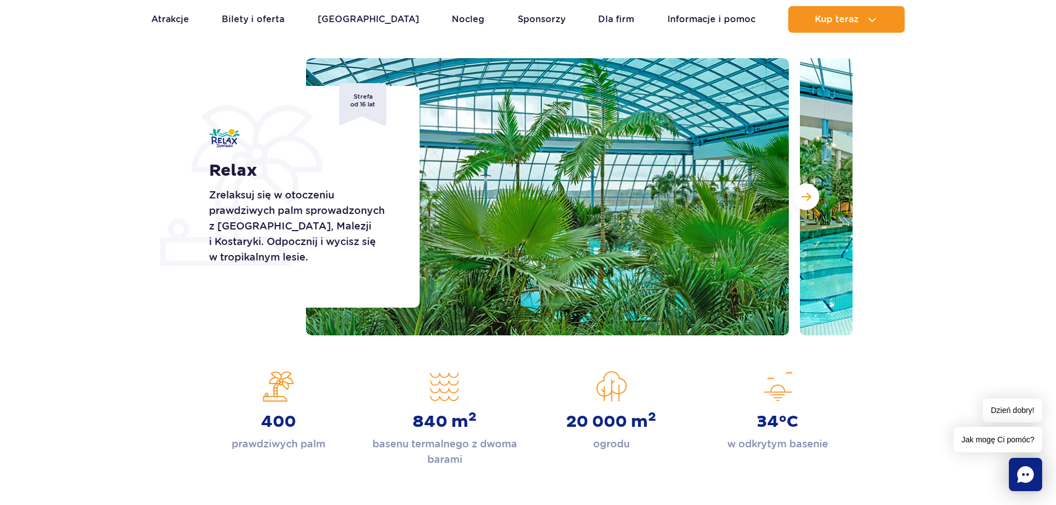
scroll to position [55, 0]
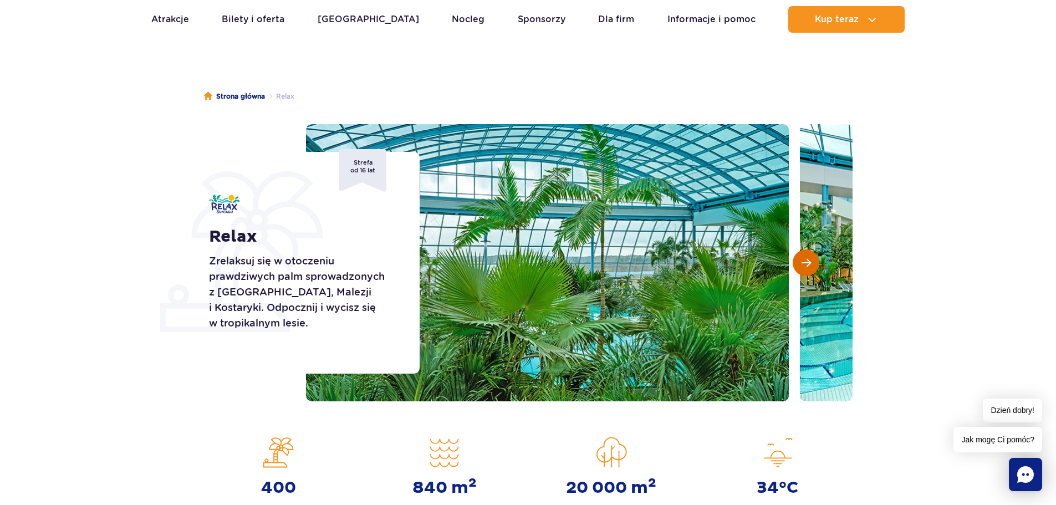
click at [810, 259] on span "Następny slajd" at bounding box center [806, 263] width 9 height 10
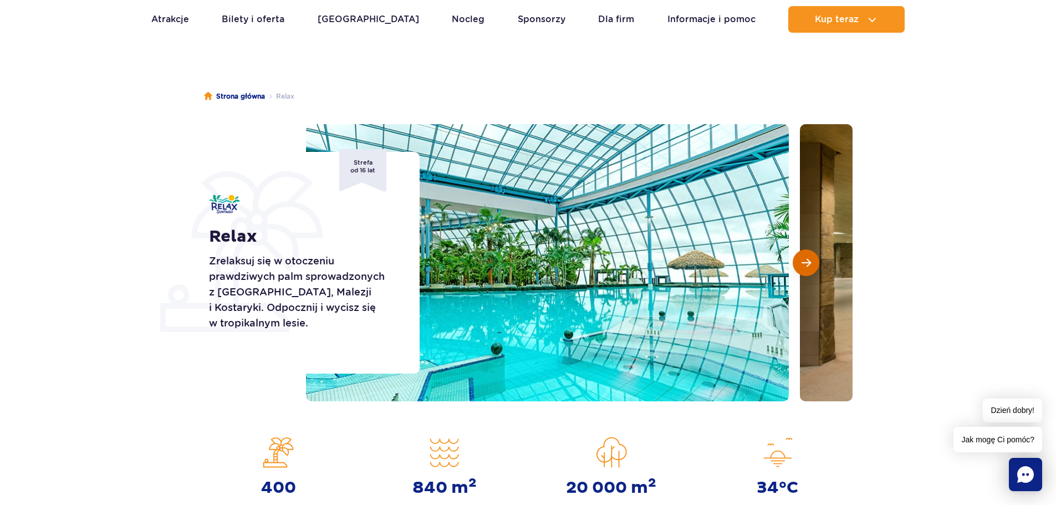
click at [810, 259] on span "Następny slajd" at bounding box center [806, 263] width 9 height 10
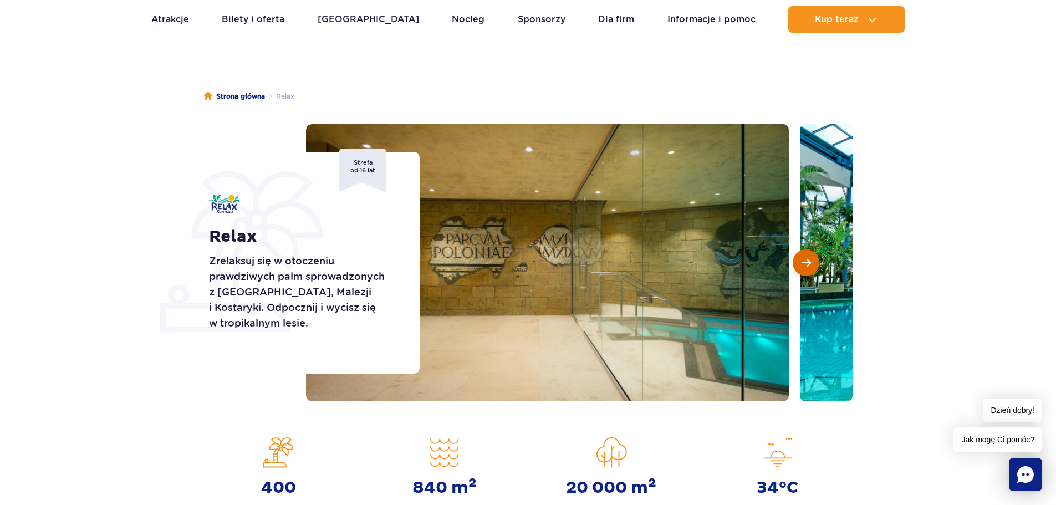
click at [810, 259] on span "Następny slajd" at bounding box center [806, 263] width 9 height 10
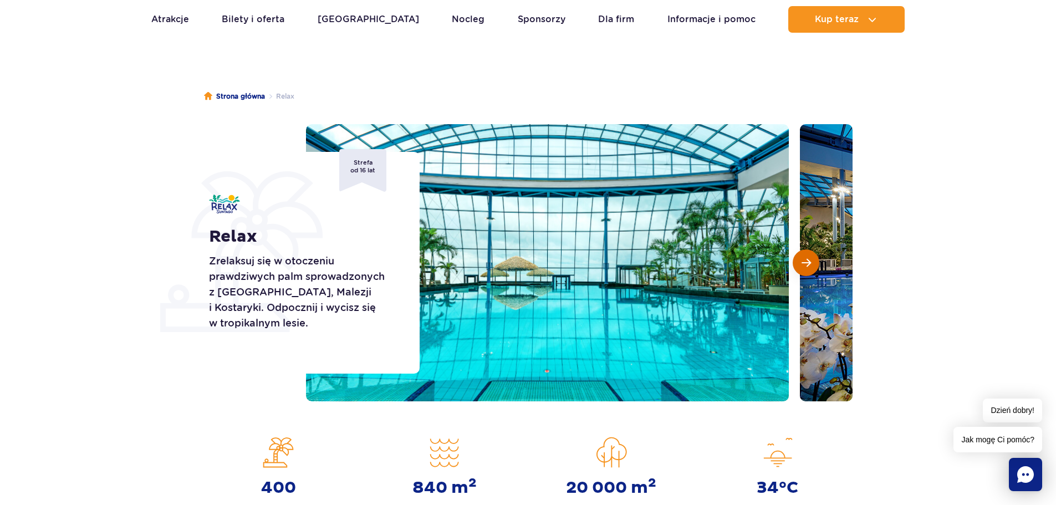
click at [810, 259] on span "Następny slajd" at bounding box center [806, 263] width 9 height 10
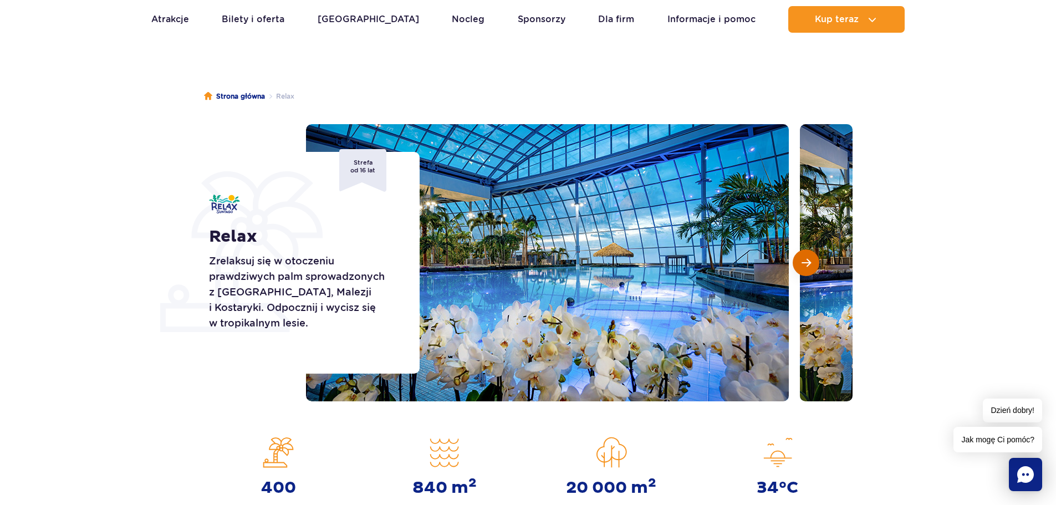
click at [810, 259] on span "Następny slajd" at bounding box center [806, 263] width 9 height 10
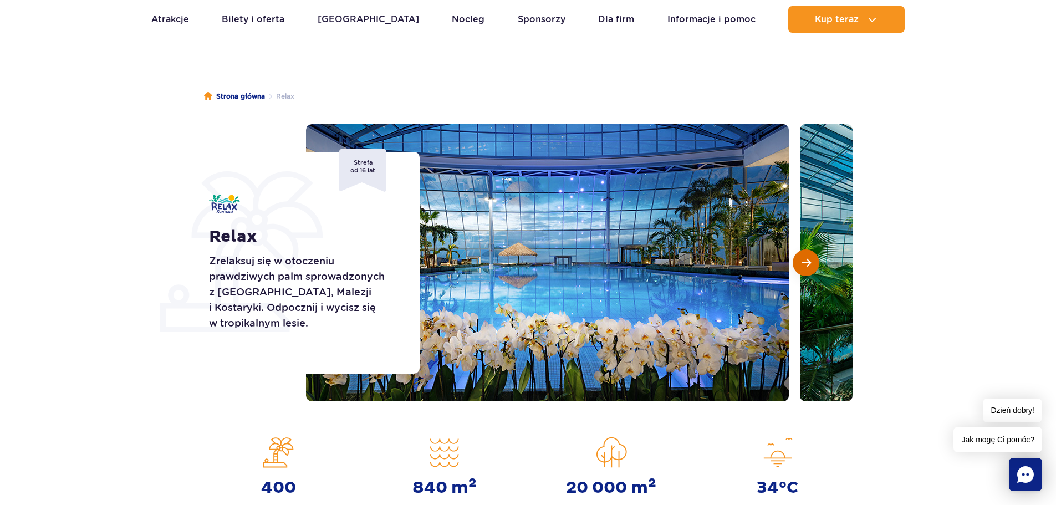
click at [810, 259] on span "Następny slajd" at bounding box center [806, 263] width 9 height 10
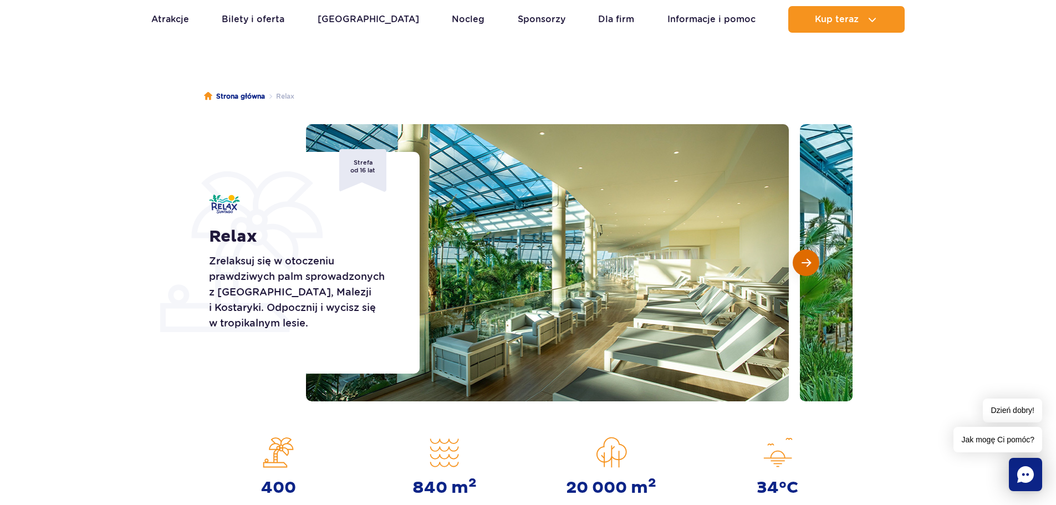
click at [810, 259] on span "Następny slajd" at bounding box center [806, 263] width 9 height 10
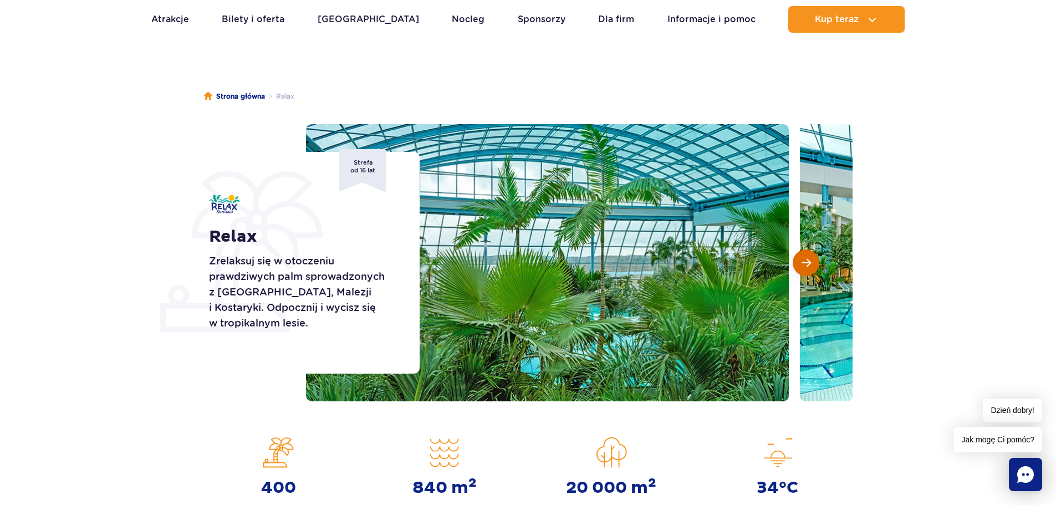
click at [810, 259] on span "Następny slajd" at bounding box center [806, 263] width 9 height 10
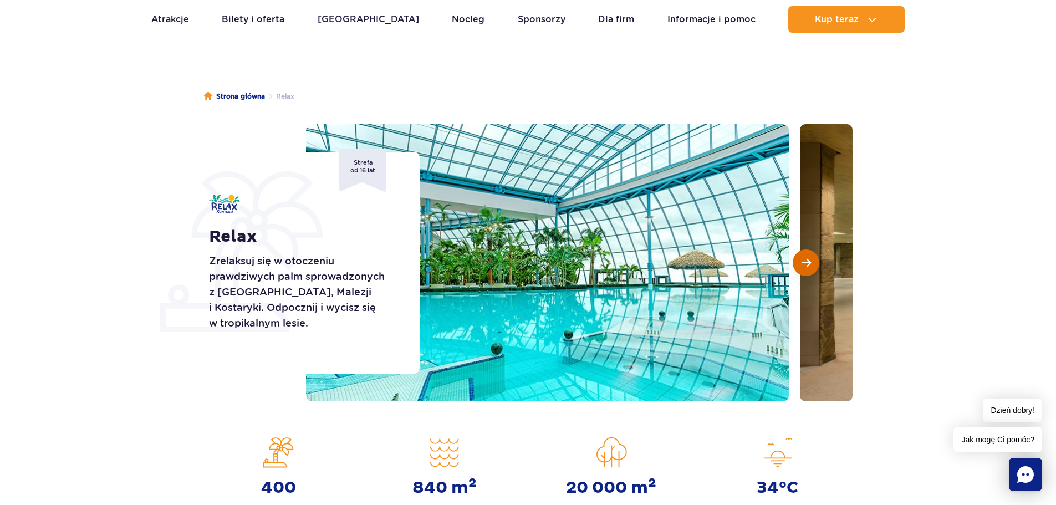
click at [810, 259] on span "Następny slajd" at bounding box center [806, 263] width 9 height 10
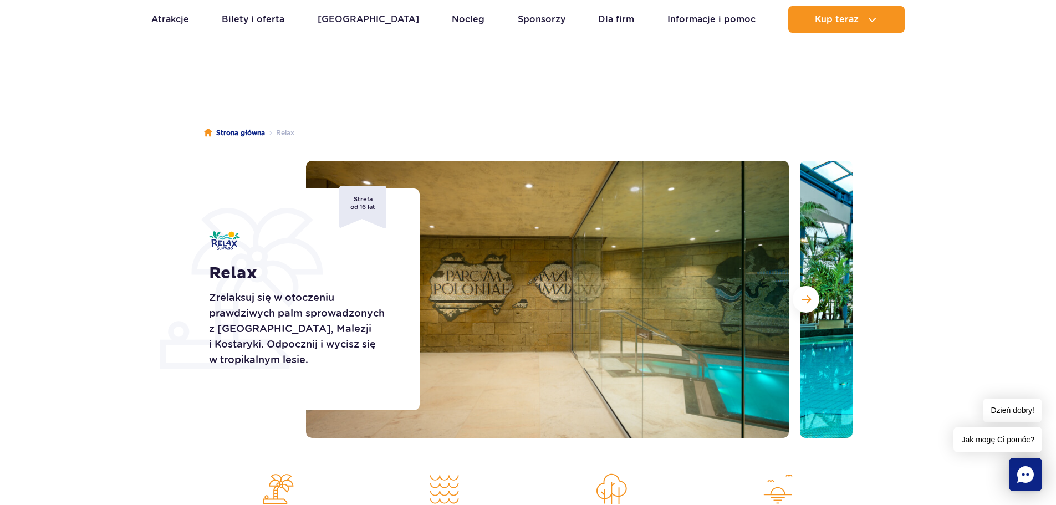
scroll to position [0, 0]
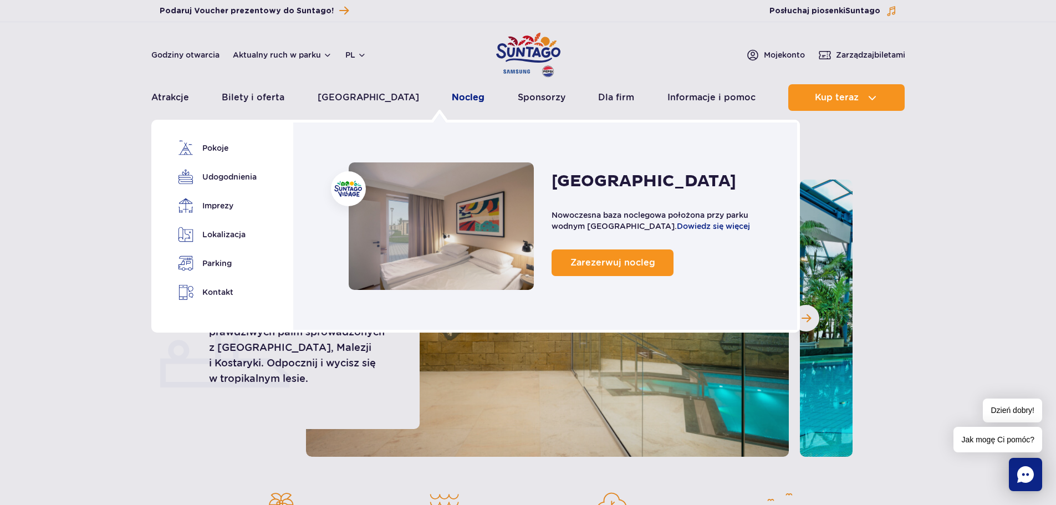
click at [452, 97] on link "Nocleg" at bounding box center [468, 97] width 33 height 27
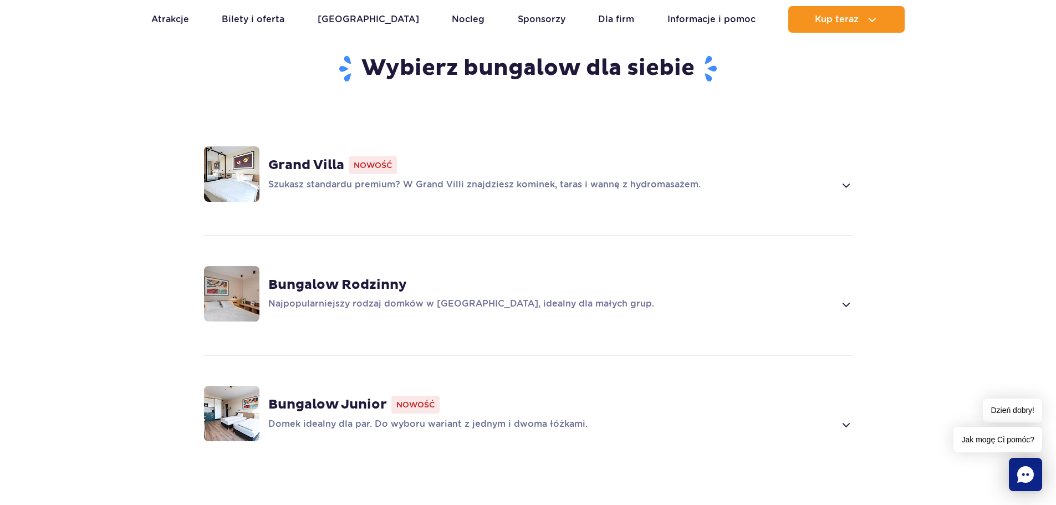
scroll to position [831, 0]
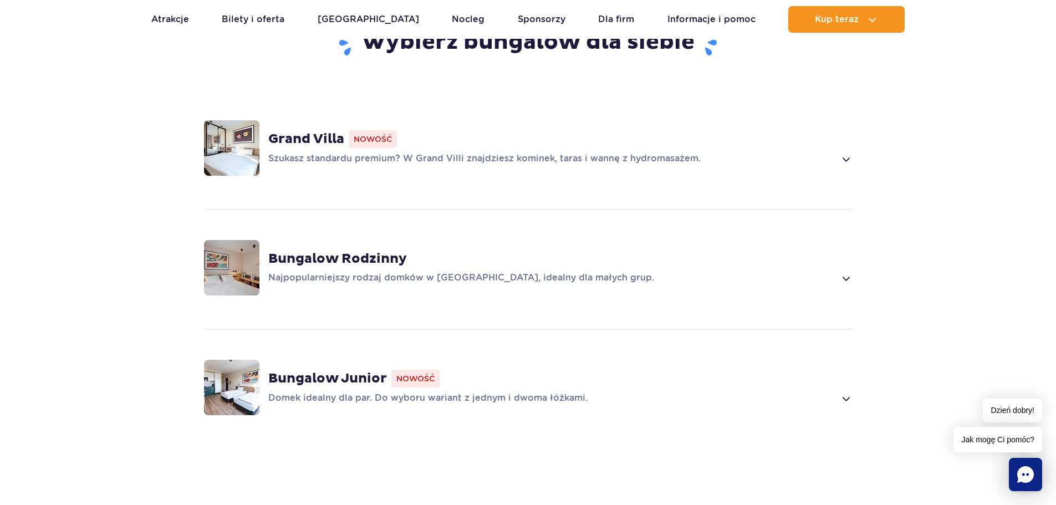
click at [347, 381] on strong "Bungalow Junior" at bounding box center [327, 378] width 119 height 17
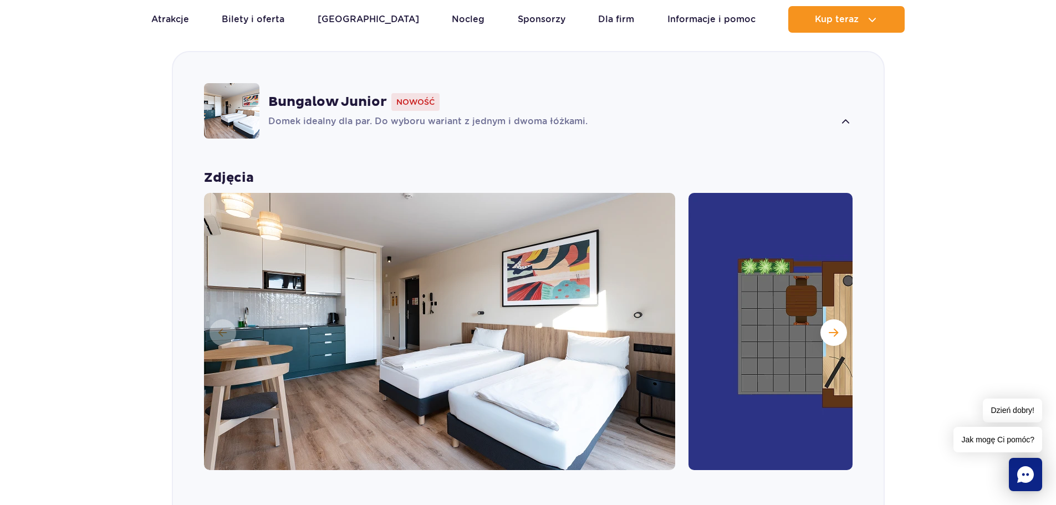
scroll to position [1109, 0]
click at [840, 335] on button "Następny slajd" at bounding box center [833, 332] width 27 height 27
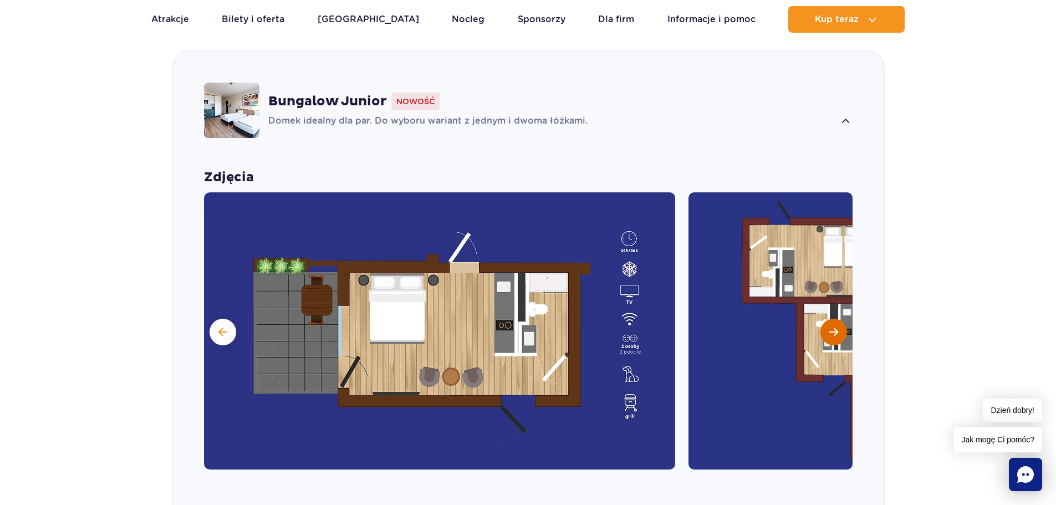
click at [838, 331] on button "Następny slajd" at bounding box center [833, 332] width 27 height 27
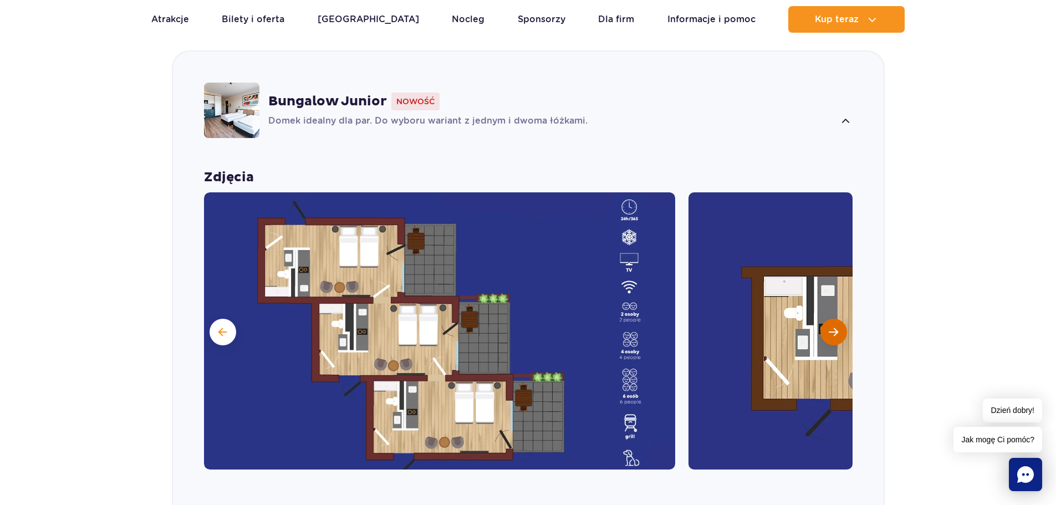
click at [838, 331] on button "Następny slajd" at bounding box center [833, 332] width 27 height 27
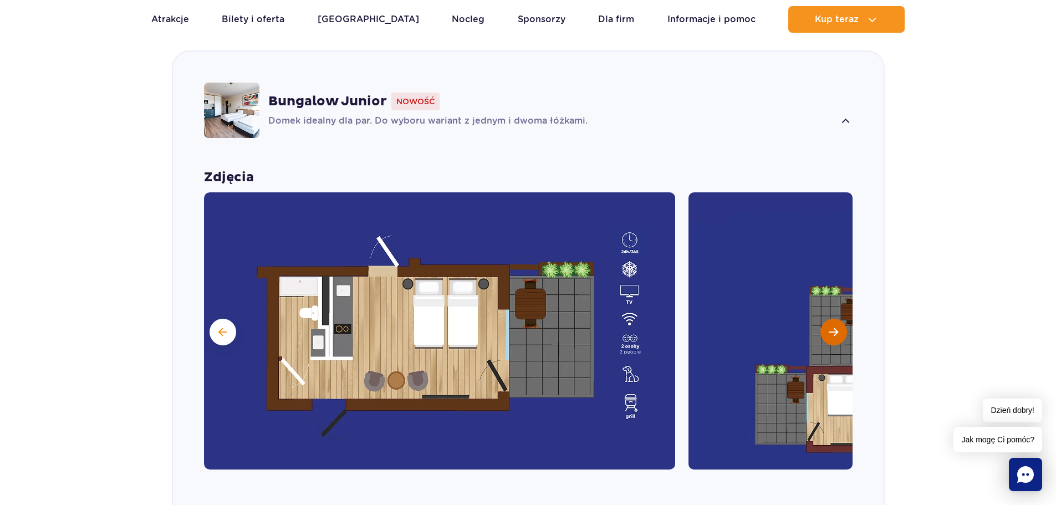
click at [838, 331] on button "Następny slajd" at bounding box center [833, 332] width 27 height 27
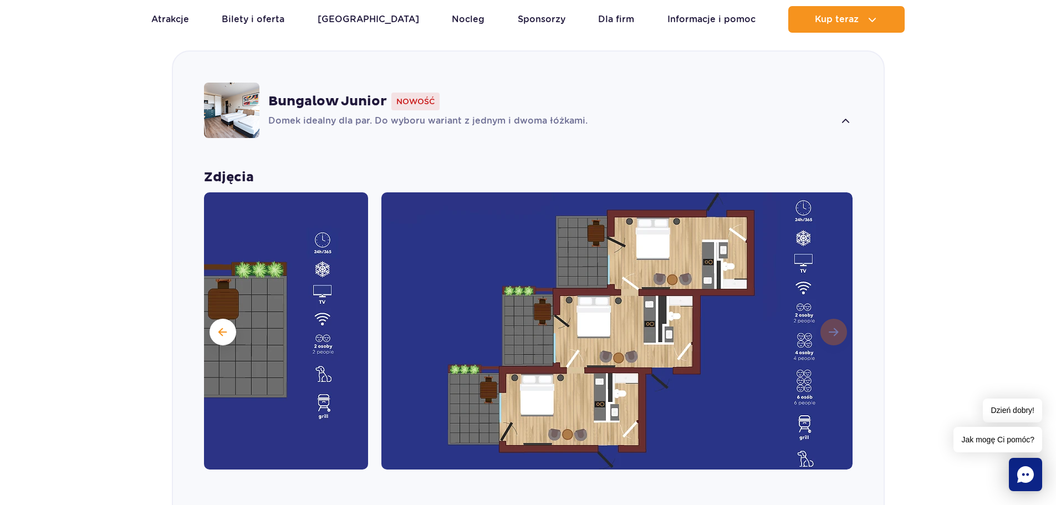
click at [838, 331] on img at bounding box center [616, 330] width 471 height 277
click at [836, 331] on img at bounding box center [616, 330] width 471 height 277
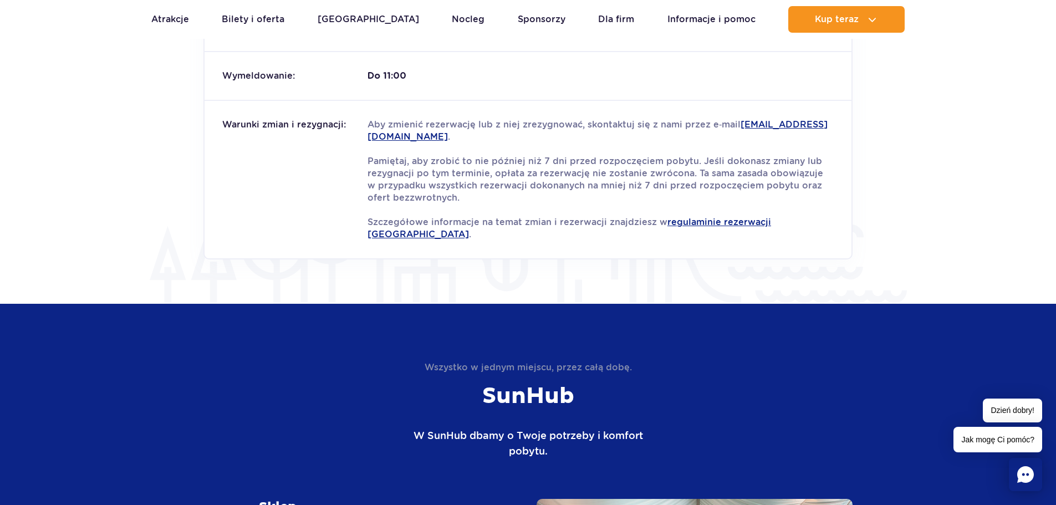
scroll to position [2106, 0]
